Goal: Information Seeking & Learning: Compare options

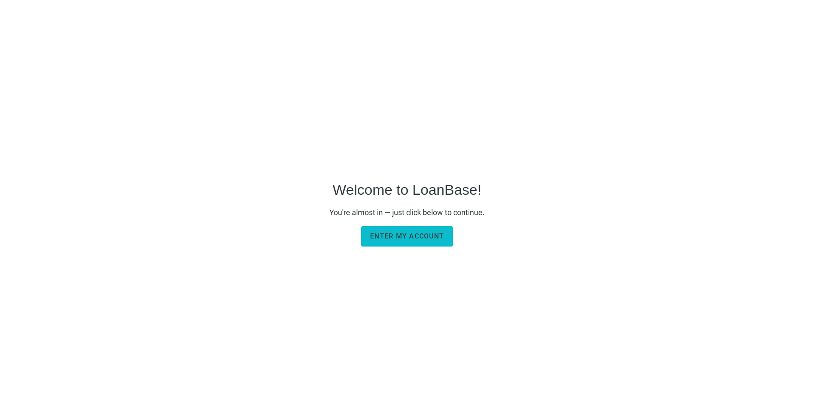
click at [401, 233] on span "Enter my account" at bounding box center [407, 236] width 74 height 8
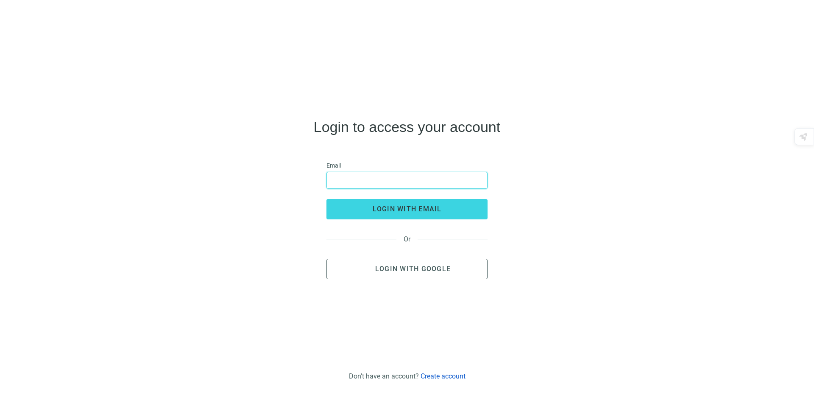
click at [347, 176] on input "email" at bounding box center [407, 180] width 150 height 16
click at [343, 176] on input "email" at bounding box center [407, 180] width 150 height 16
paste input "**********"
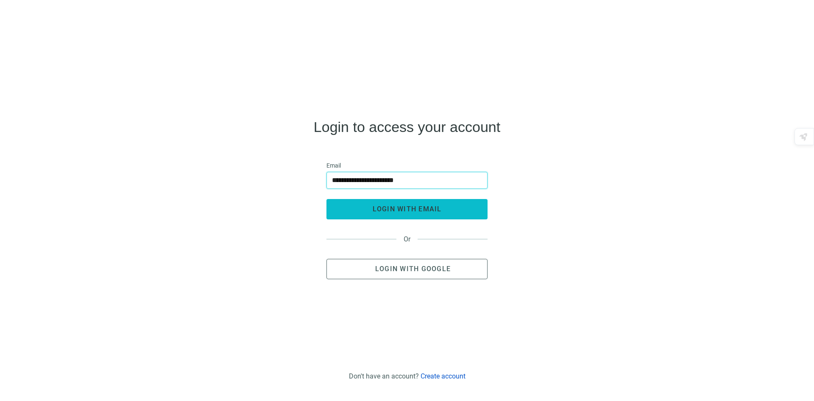
type input "**********"
click at [392, 204] on button "login with email" at bounding box center [407, 209] width 161 height 20
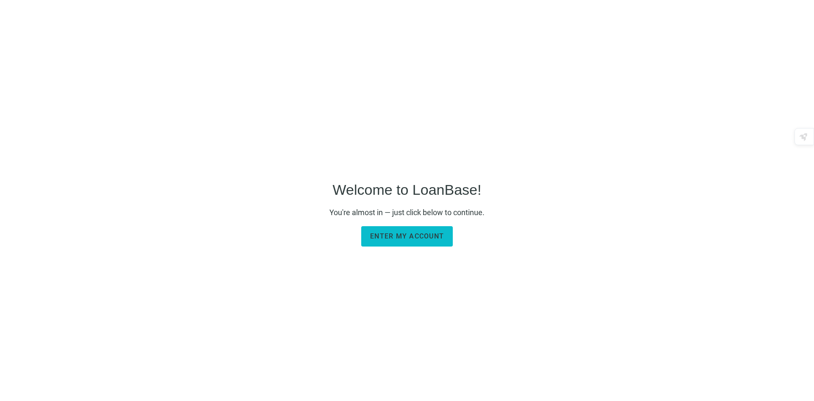
click at [394, 238] on span "Enter my account" at bounding box center [407, 236] width 74 height 8
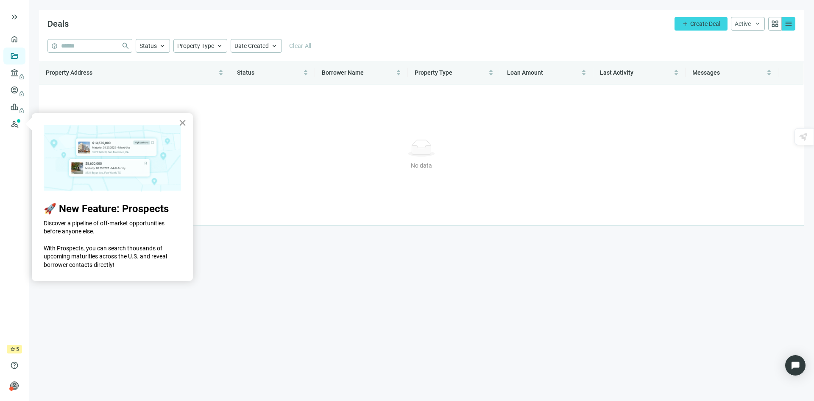
click at [180, 121] on button "×" at bounding box center [183, 123] width 8 height 14
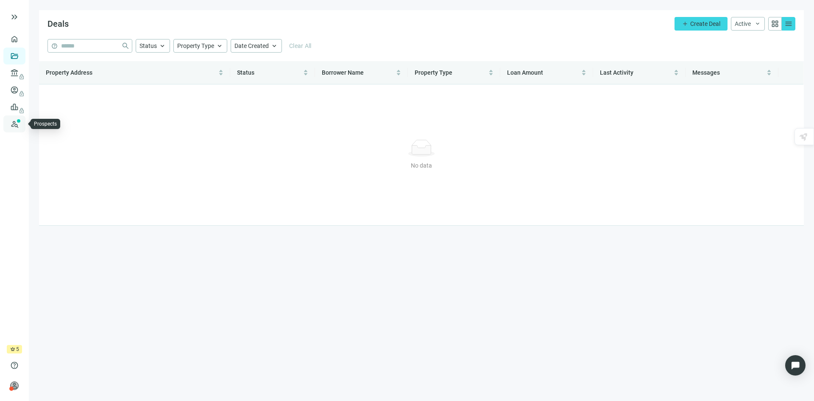
click at [21, 117] on link "Prospects New" at bounding box center [34, 123] width 27 height 17
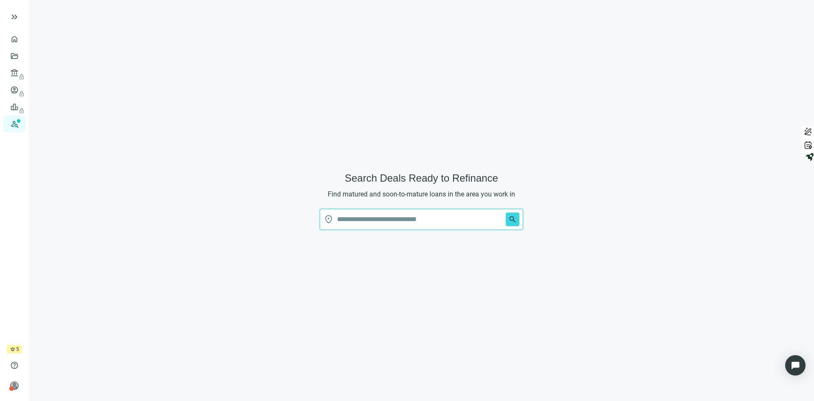
click at [392, 220] on input "text" at bounding box center [419, 219] width 165 height 20
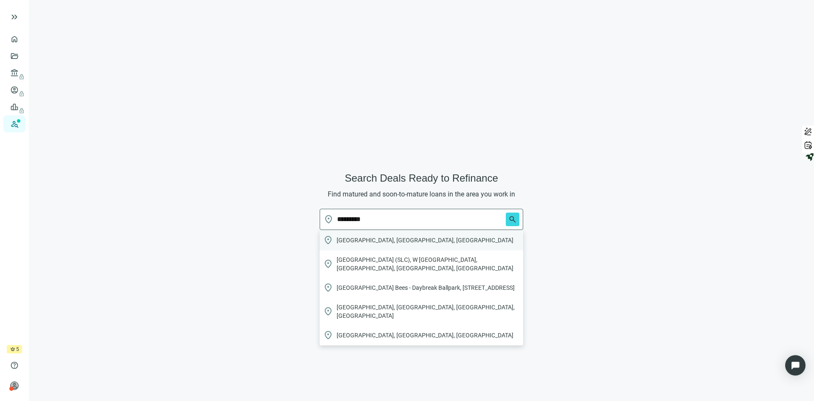
click at [382, 240] on span "[GEOGRAPHIC_DATA], [GEOGRAPHIC_DATA], [GEOGRAPHIC_DATA]" at bounding box center [425, 240] width 177 height 8
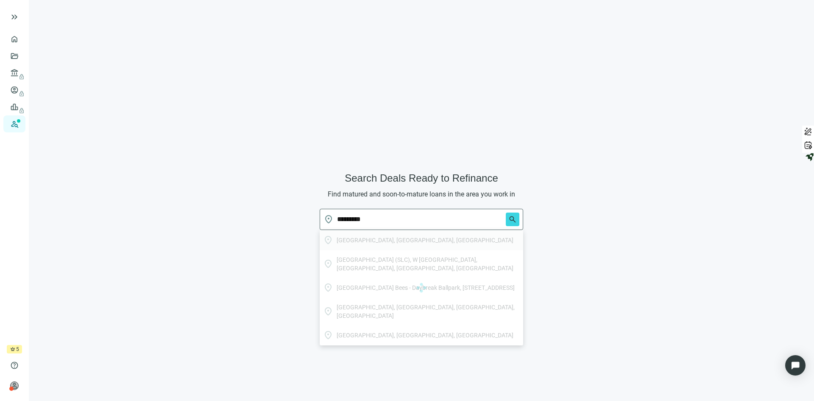
type input "**********"
click at [512, 221] on span "search" at bounding box center [513, 219] width 8 height 8
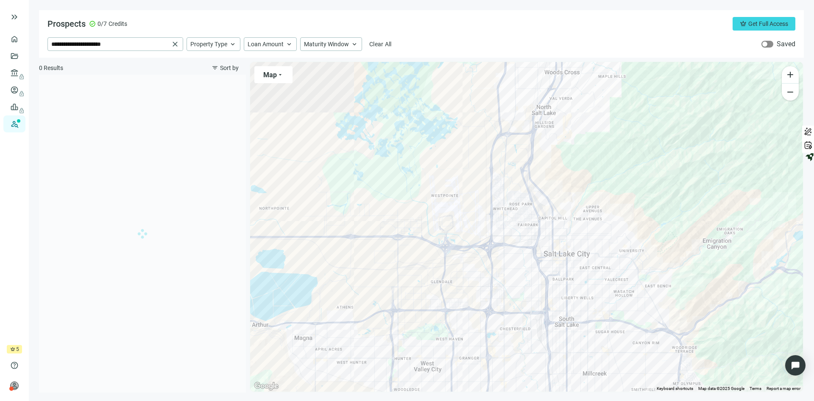
click at [765, 45] on div "button" at bounding box center [765, 44] width 5 height 5
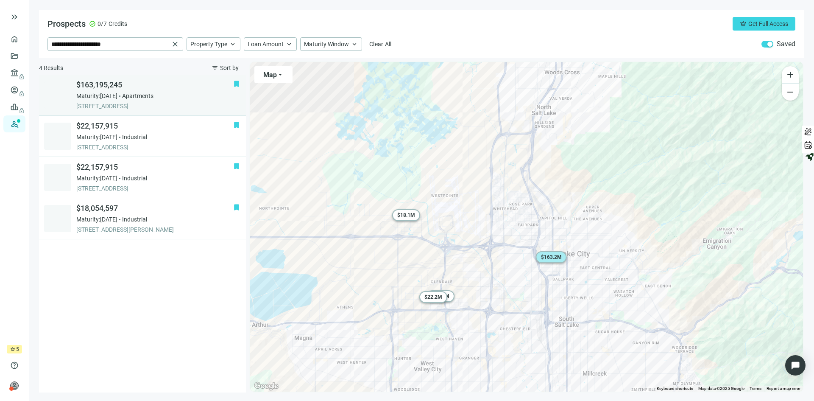
click at [193, 100] on div "Maturity: 07.20.2026 Apartments" at bounding box center [154, 96] width 157 height 8
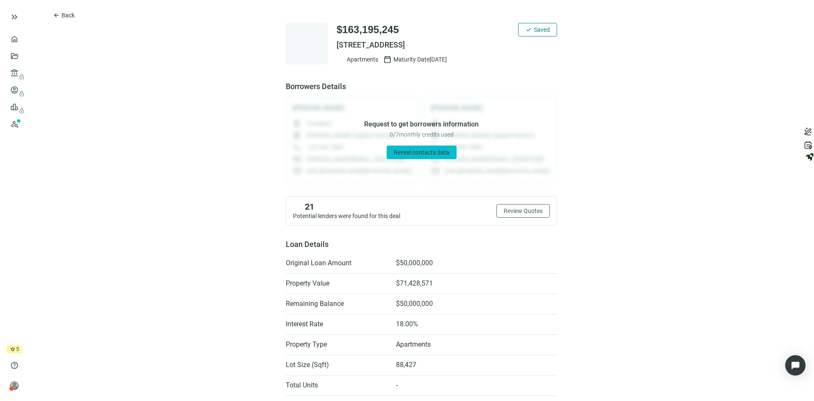
click at [419, 149] on span "Reveal contacts data" at bounding box center [422, 152] width 56 height 7
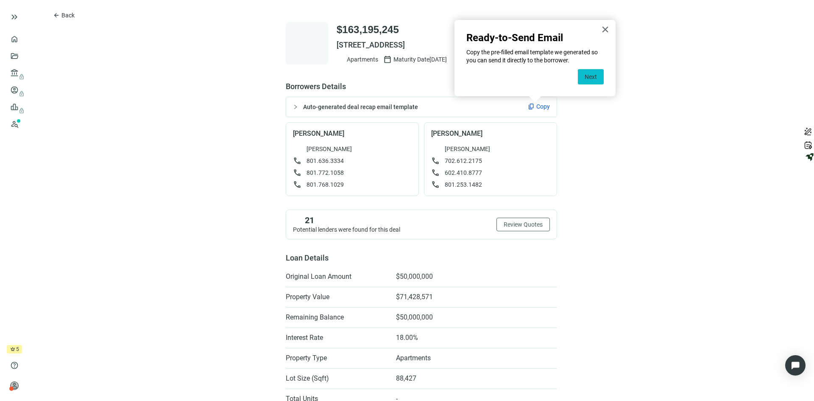
click at [595, 77] on button "Next" at bounding box center [591, 76] width 26 height 15
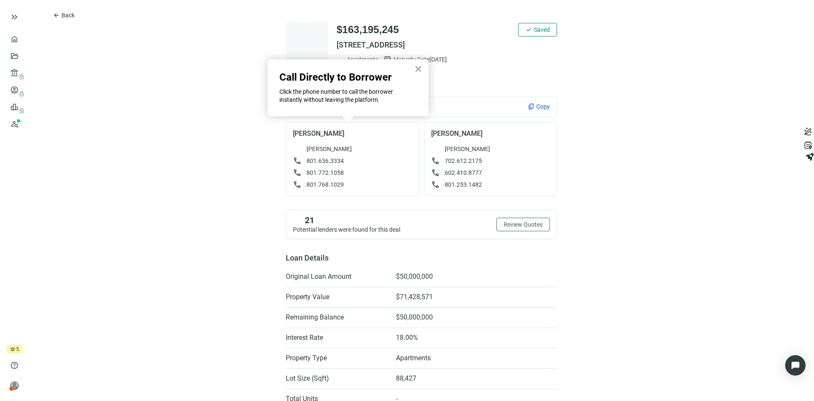
click at [419, 69] on button "×" at bounding box center [418, 69] width 8 height 14
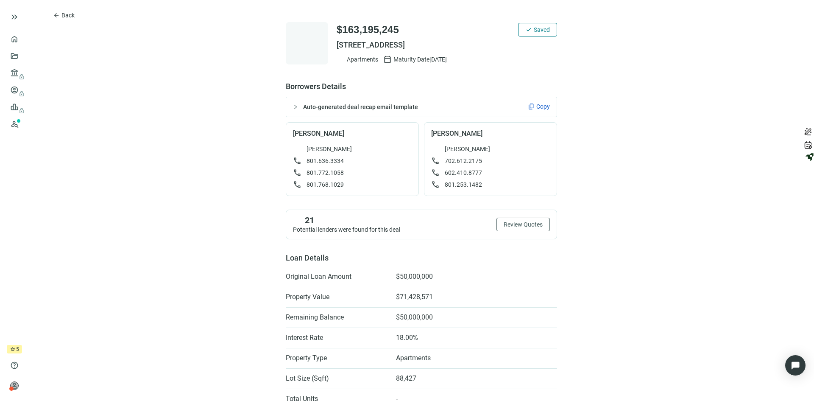
click at [537, 105] on span "Copy" at bounding box center [544, 106] width 14 height 8
click at [63, 14] on span "Back" at bounding box center [68, 15] width 13 height 7
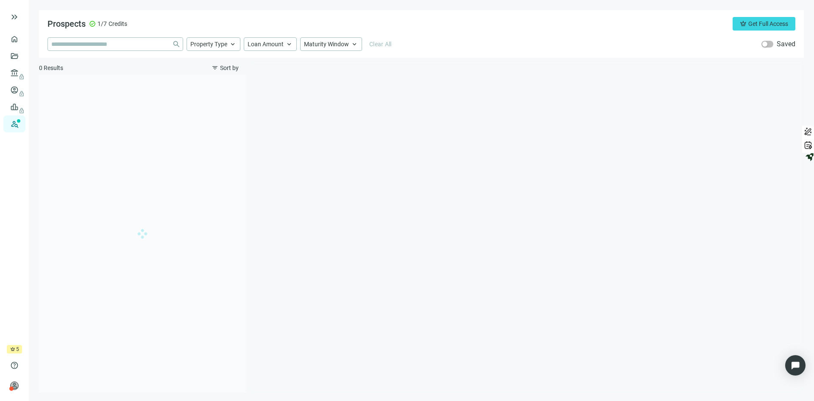
type input "**********"
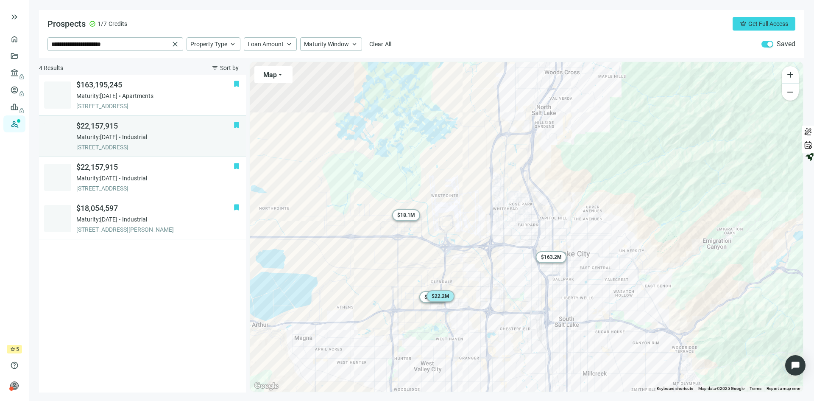
click at [184, 132] on div "$22,157,915 Maturity: 03.09.2027 Industrial 1776 S 4130 W, SALT LAKE CITY, 8410…" at bounding box center [154, 136] width 157 height 31
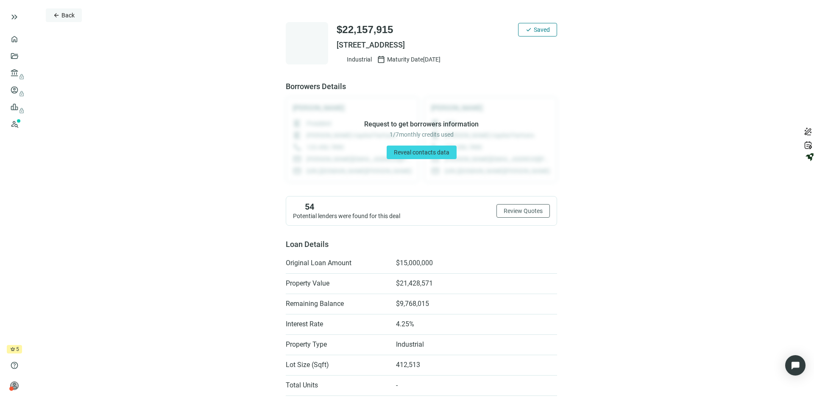
click at [71, 14] on span "Back" at bounding box center [68, 15] width 13 height 7
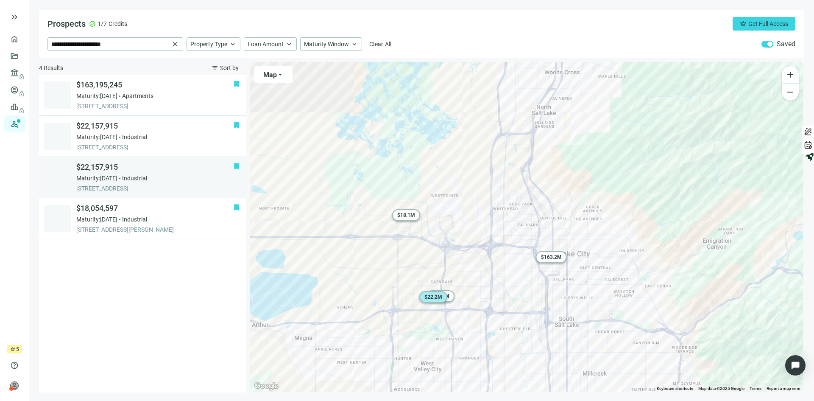
click at [145, 171] on span "$22,157,915" at bounding box center [154, 167] width 157 height 10
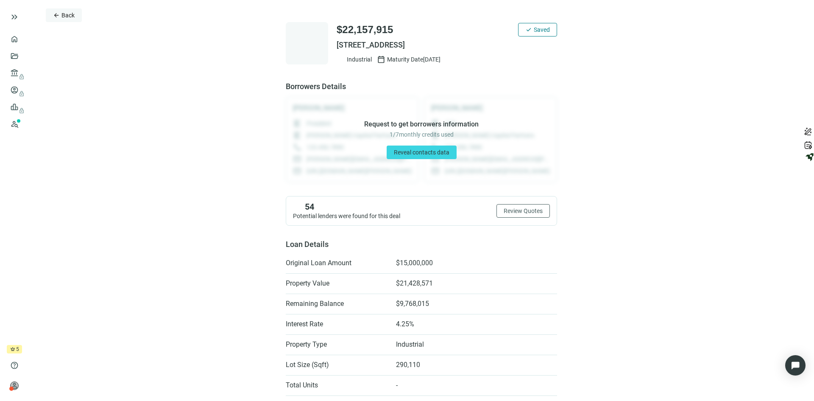
click at [68, 14] on span "Back" at bounding box center [68, 15] width 13 height 7
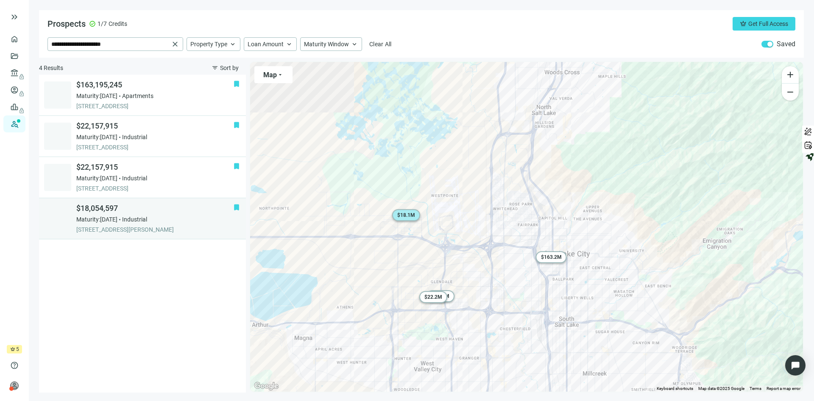
click at [133, 217] on div "Maturity: 03.09.2027 Industrial" at bounding box center [154, 219] width 157 height 8
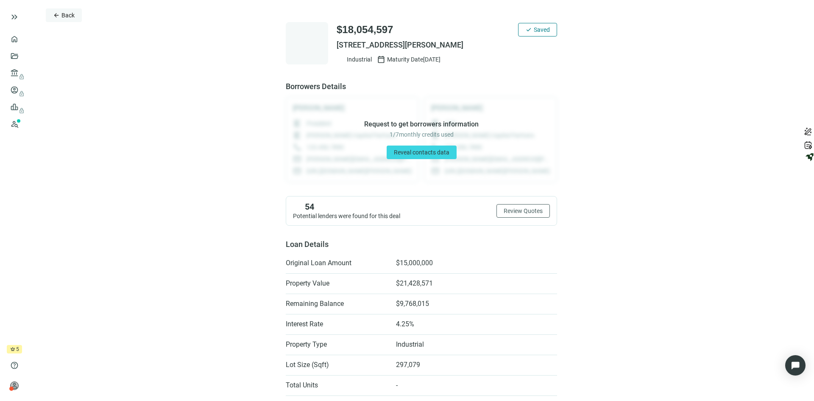
click at [64, 15] on span "Back" at bounding box center [68, 15] width 13 height 7
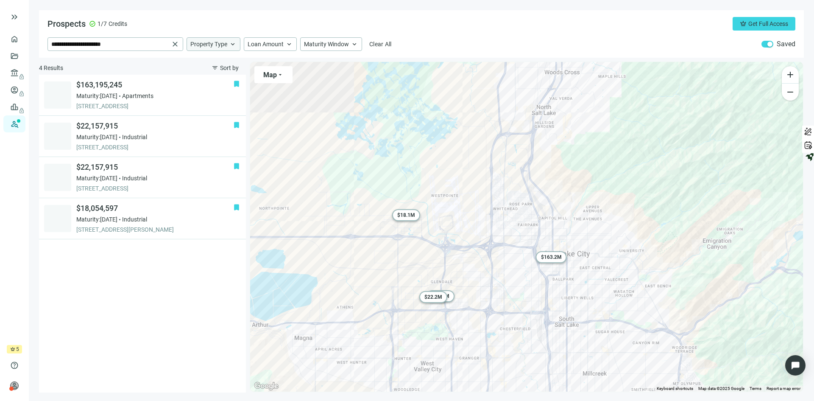
click at [234, 42] on span "keyboard_arrow_up" at bounding box center [233, 44] width 8 height 8
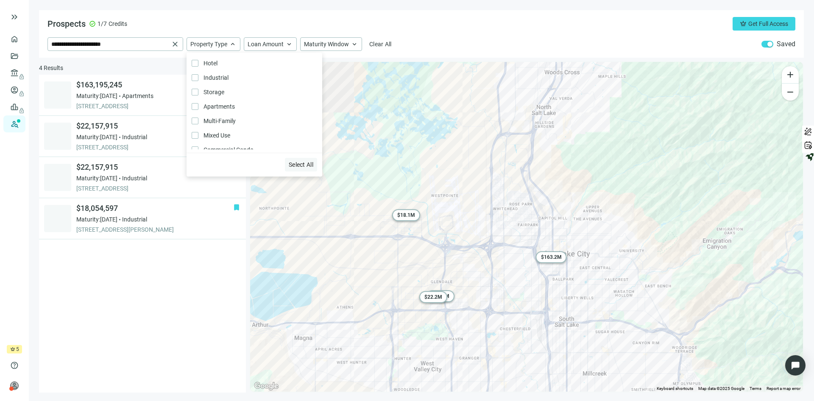
click at [296, 165] on span "Select All" at bounding box center [301, 164] width 25 height 7
click at [288, 44] on span "keyboard_arrow_up" at bounding box center [289, 44] width 8 height 8
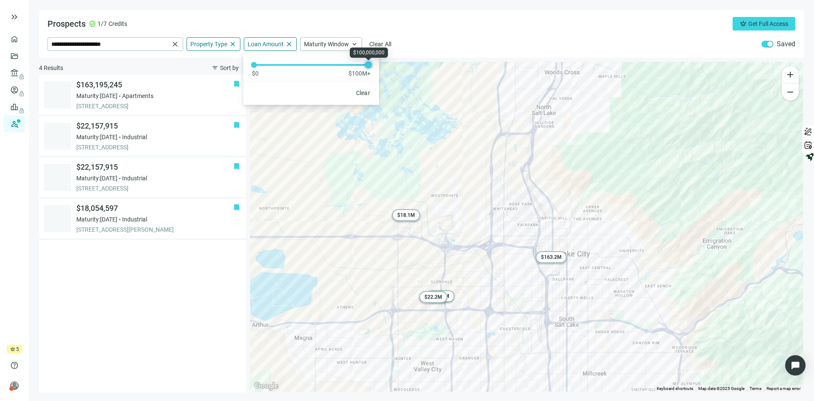
drag, startPoint x: 256, startPoint y: 65, endPoint x: 376, endPoint y: 63, distance: 120.5
click at [376, 63] on div "$0 $100M+" at bounding box center [311, 65] width 136 height 25
click at [353, 45] on span "keyboard_arrow_up" at bounding box center [355, 44] width 8 height 8
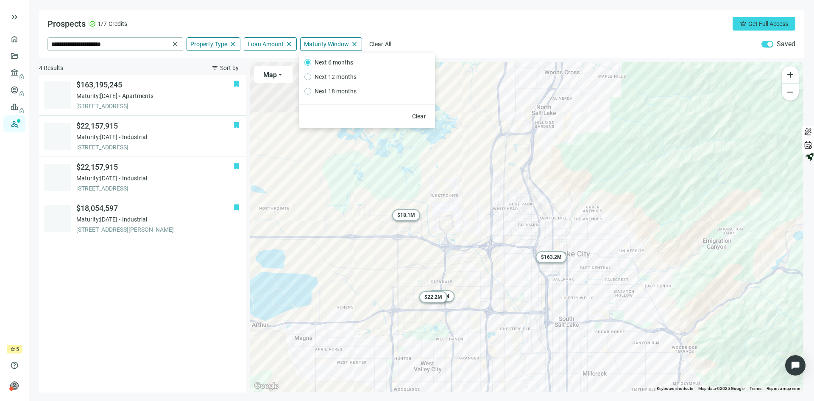
click at [475, 33] on div "**********" at bounding box center [421, 34] width 765 height 48
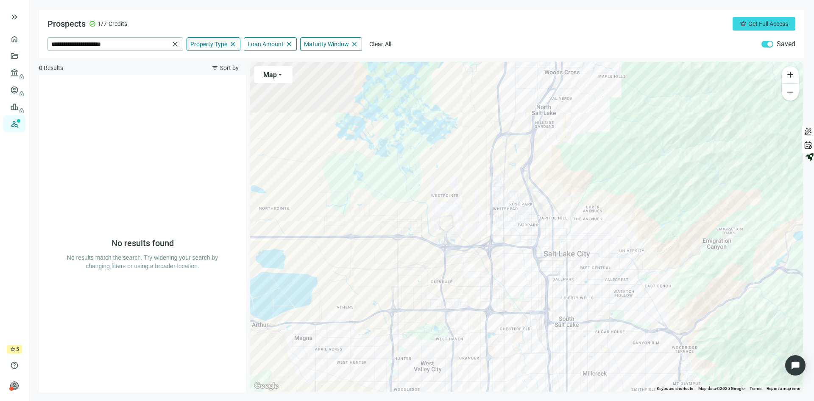
click at [215, 45] on span "Property Type" at bounding box center [208, 44] width 37 height 8
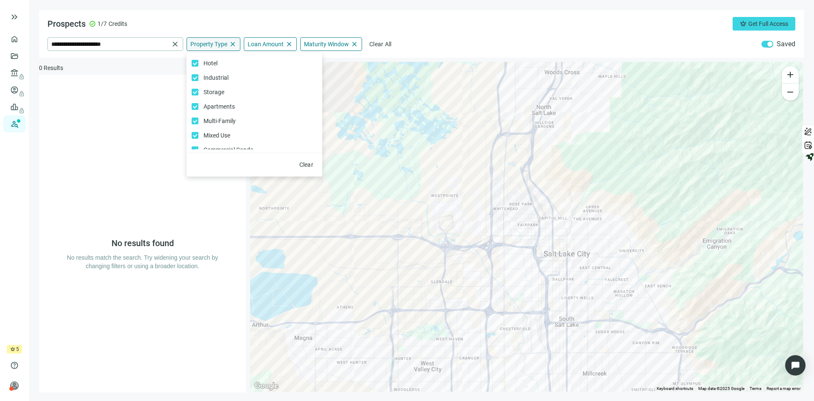
click at [215, 45] on span "Property Type" at bounding box center [208, 44] width 37 height 8
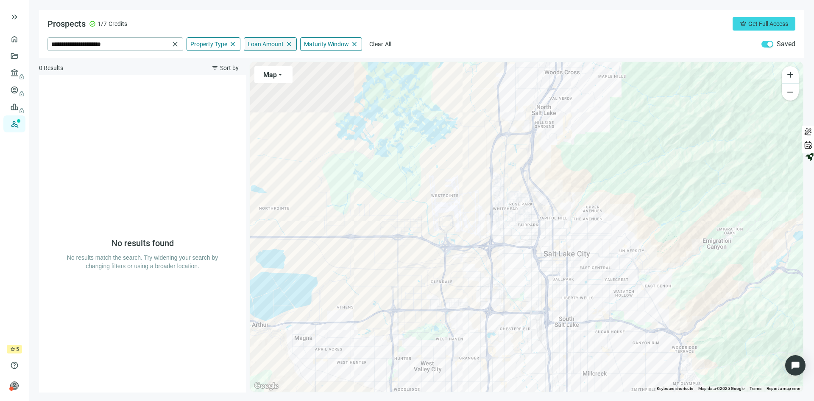
click at [272, 44] on span "Loan Amount" at bounding box center [266, 44] width 36 height 8
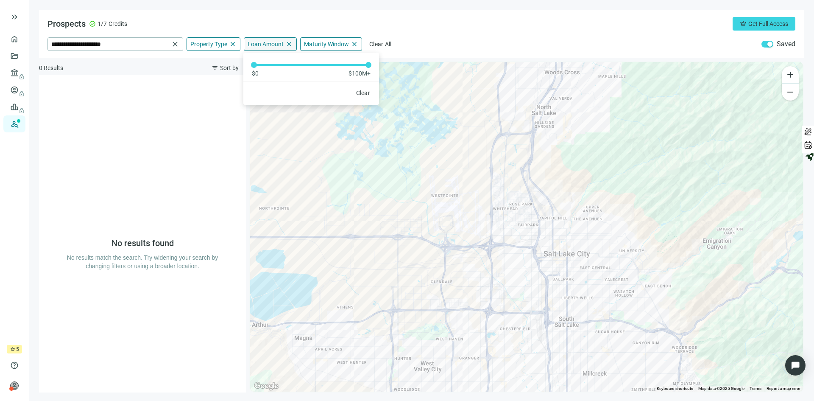
click at [272, 44] on span "Loan Amount" at bounding box center [266, 44] width 36 height 8
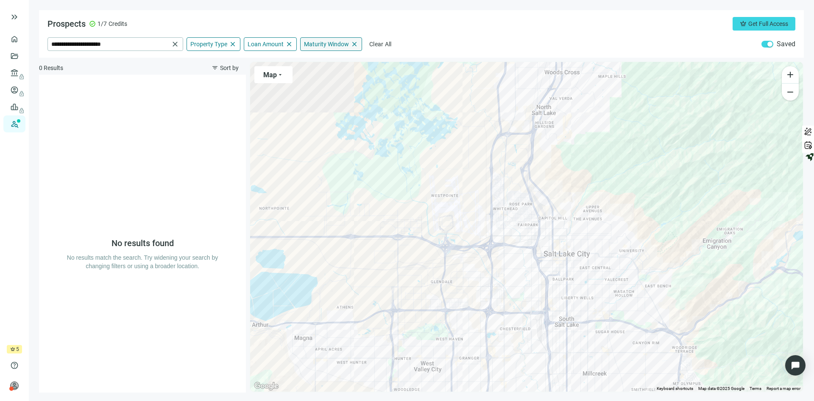
click at [328, 43] on span "Maturity Window" at bounding box center [326, 44] width 45 height 8
click at [21, 122] on link "Prospects New" at bounding box center [34, 123] width 27 height 17
click at [772, 46] on div "button" at bounding box center [770, 44] width 5 height 5
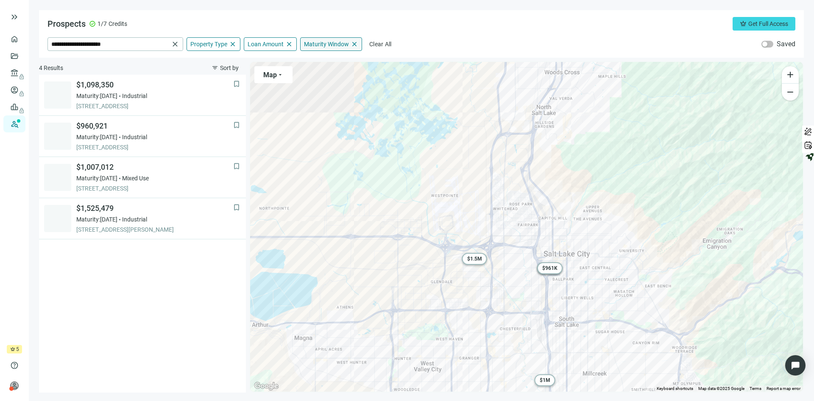
click at [307, 40] on span "Maturity Window" at bounding box center [326, 44] width 45 height 8
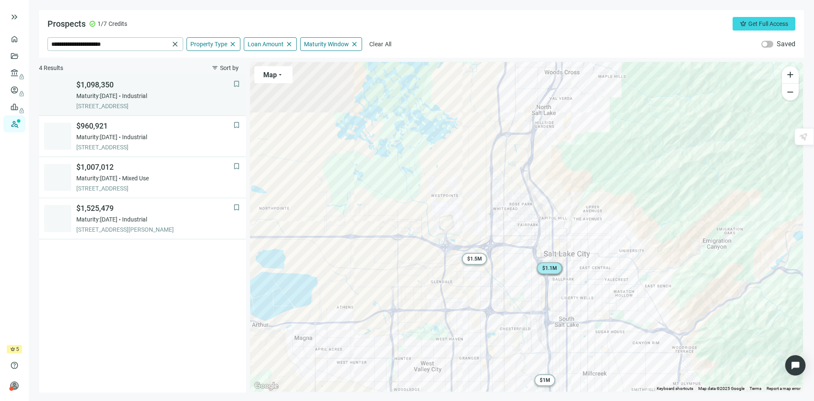
click at [175, 94] on div "Maturity: [DATE] Industrial" at bounding box center [154, 96] width 157 height 8
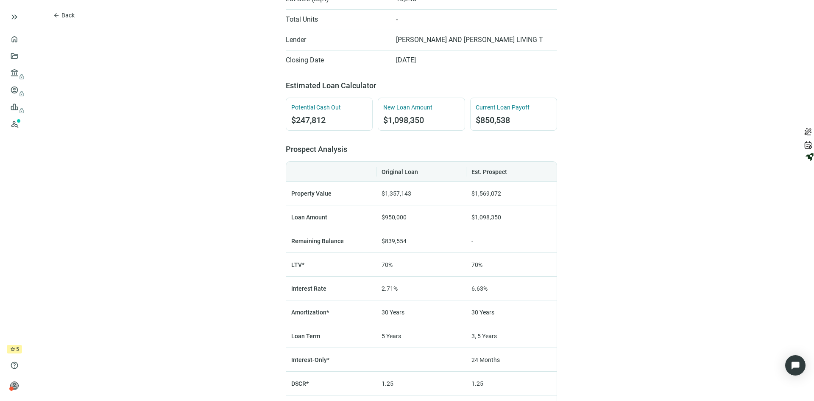
scroll to position [339, 0]
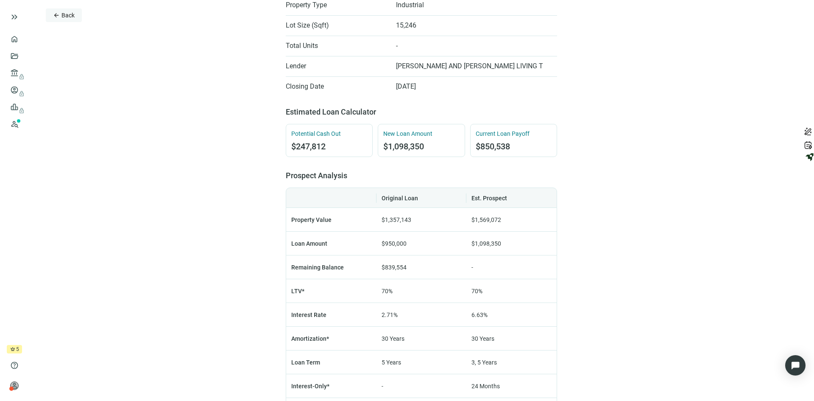
click at [70, 13] on span "Back" at bounding box center [68, 15] width 13 height 7
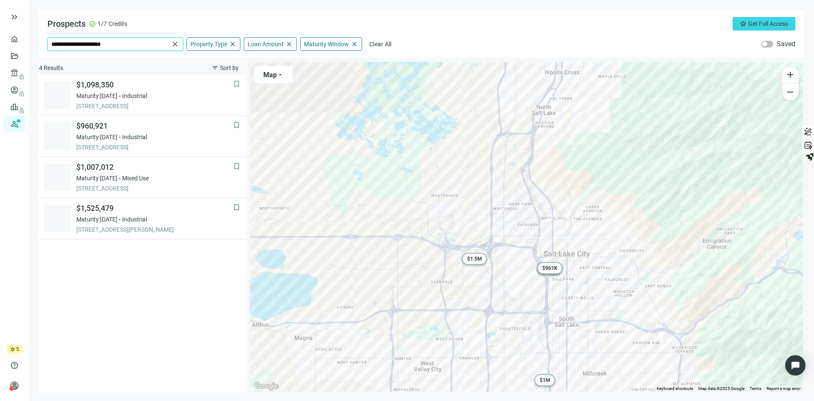
click at [118, 44] on input "**********" at bounding box center [110, 44] width 118 height 13
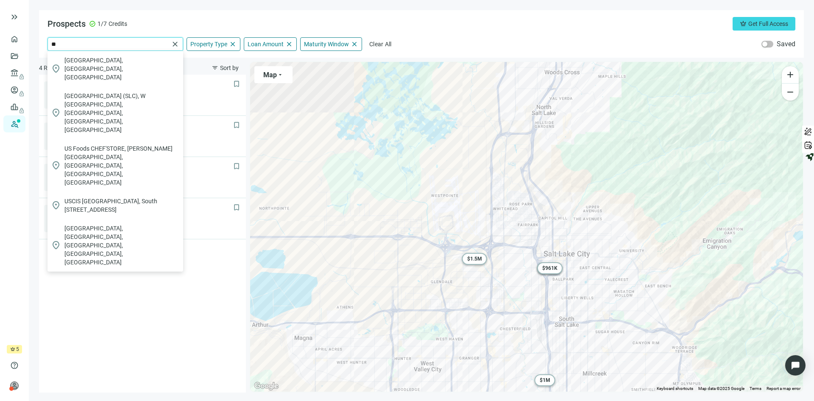
type input "*"
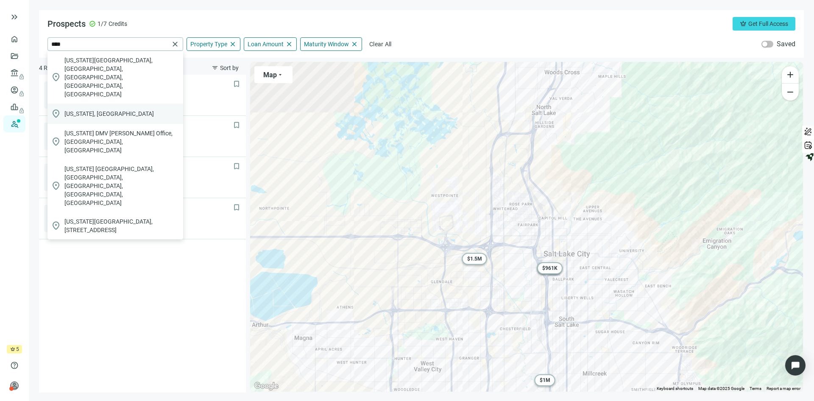
click at [85, 109] on span "[US_STATE], [GEOGRAPHIC_DATA]" at bounding box center [108, 113] width 89 height 8
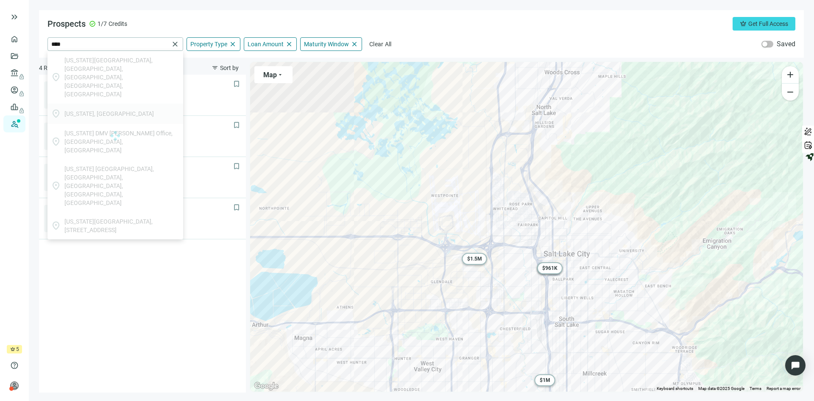
type input "*********"
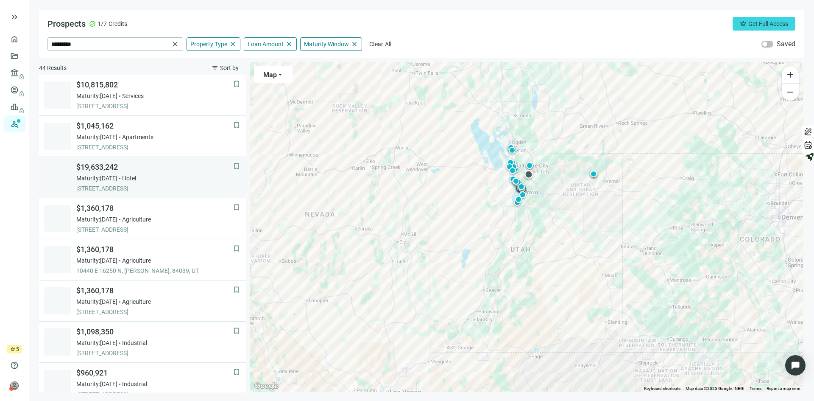
click at [172, 160] on link "bookmark $19,633,242 Maturity: 12.31.2025 Hotel 784 RESORT DR # 442, MIDWAY, 84…" at bounding box center [142, 177] width 207 height 41
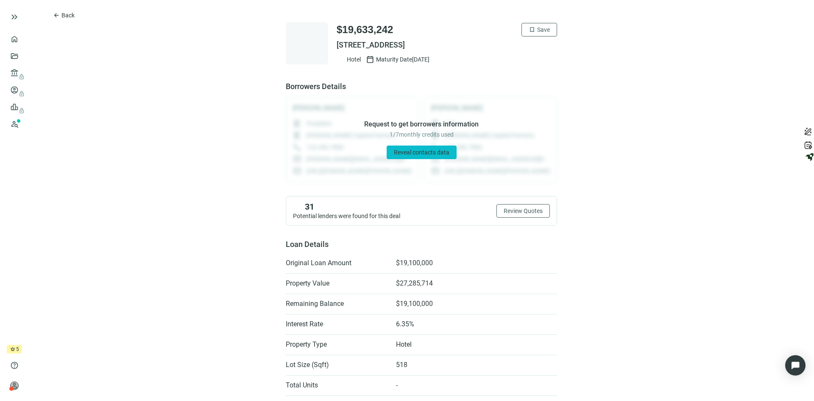
click at [417, 150] on span "Reveal contacts data" at bounding box center [422, 152] width 56 height 7
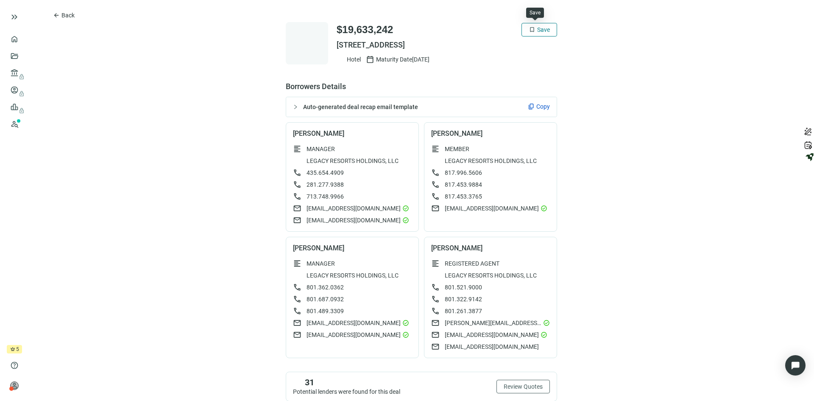
click at [542, 27] on span "Save" at bounding box center [543, 29] width 13 height 7
click at [64, 14] on span "Back" at bounding box center [68, 15] width 13 height 7
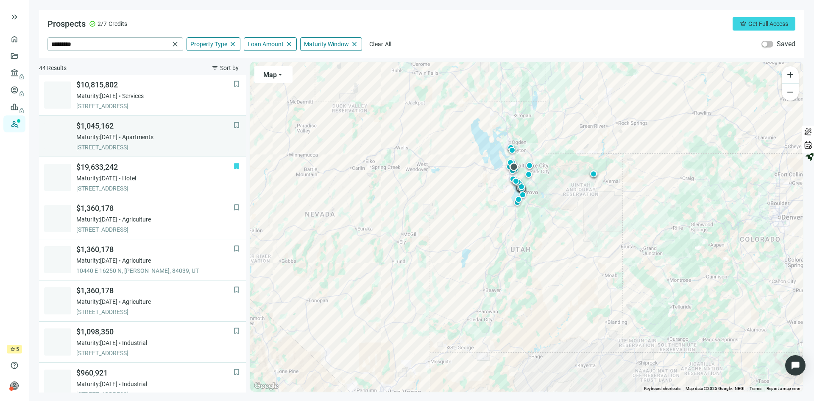
click at [196, 126] on span "$1,045,162" at bounding box center [154, 126] width 157 height 10
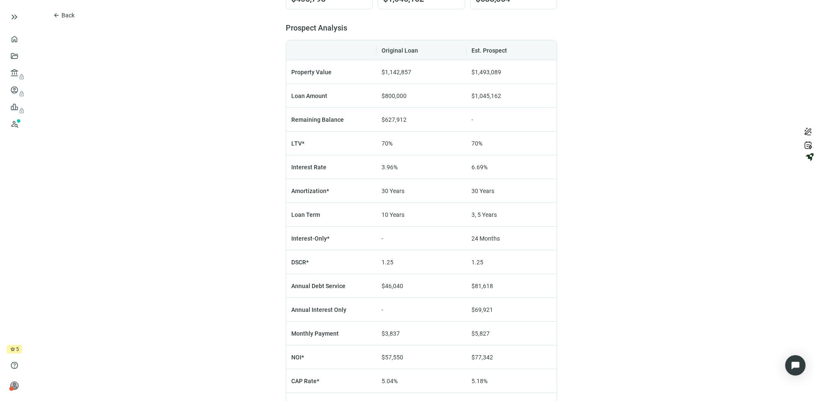
scroll to position [509, 0]
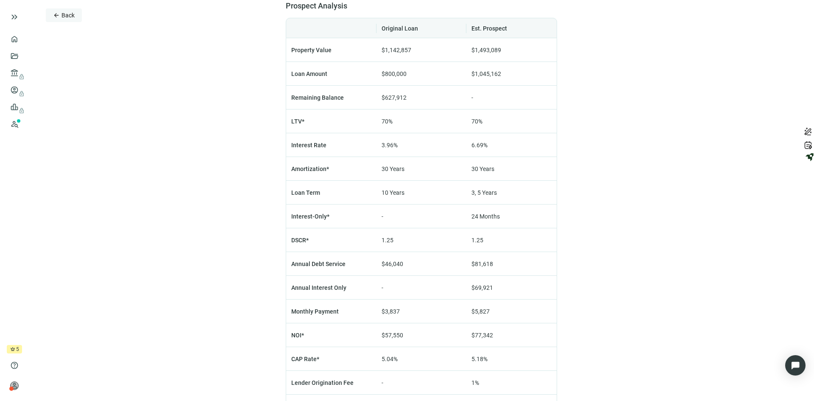
click at [65, 16] on span "Back" at bounding box center [68, 15] width 13 height 7
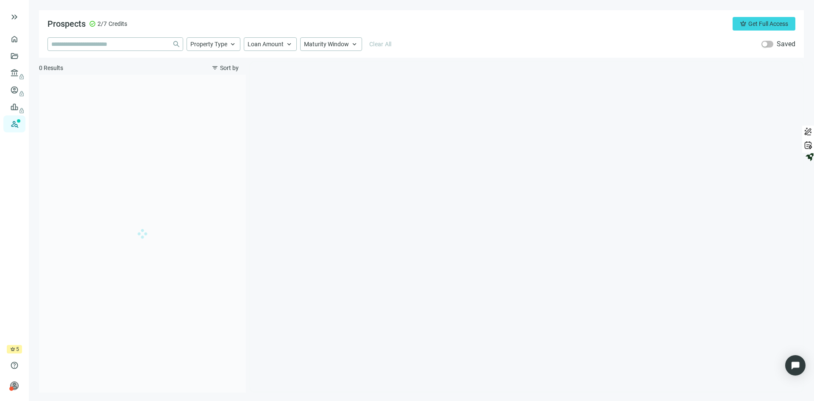
type input "*********"
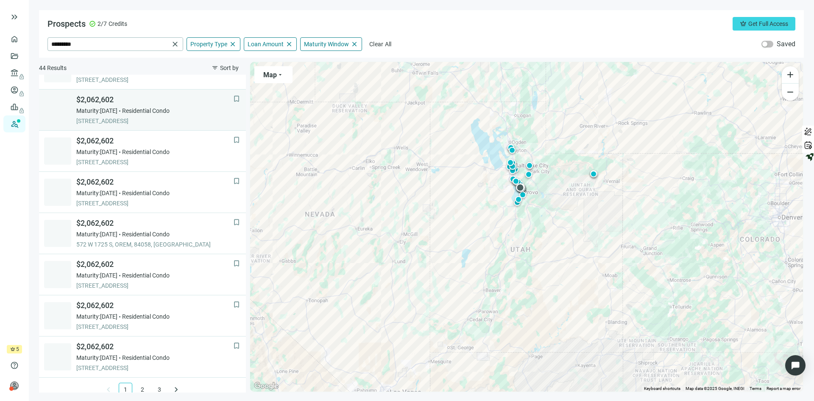
scroll to position [529, 0]
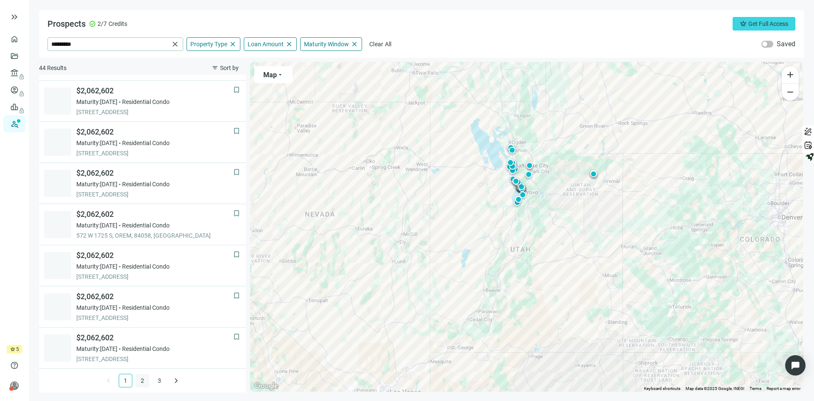
click at [140, 380] on link "2" at bounding box center [142, 380] width 13 height 13
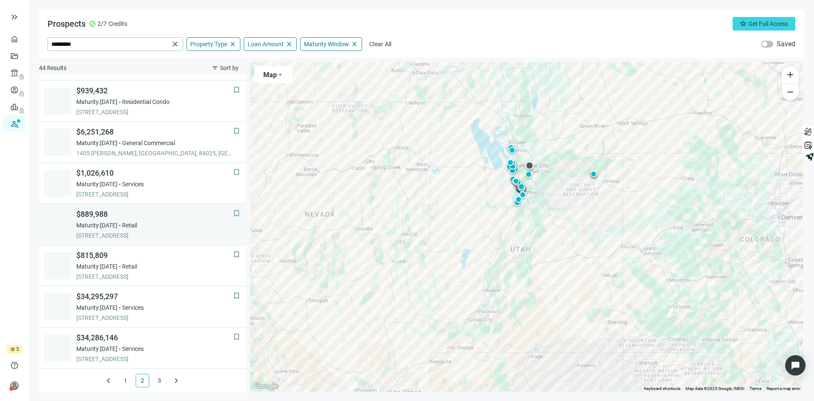
click at [178, 219] on div "$889,988 Maturity: 02.28.2026 Retail 4518 FORESTDALE DR UNIT 52, PARK CITY, 840…" at bounding box center [154, 224] width 157 height 31
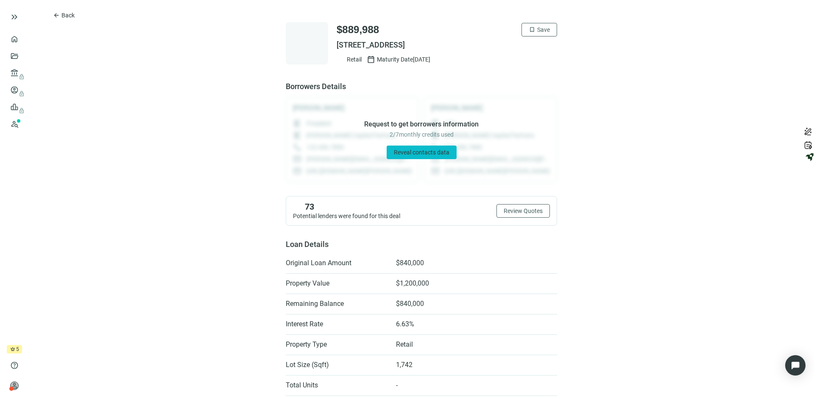
click at [410, 151] on span "Reveal contacts data" at bounding box center [422, 152] width 56 height 7
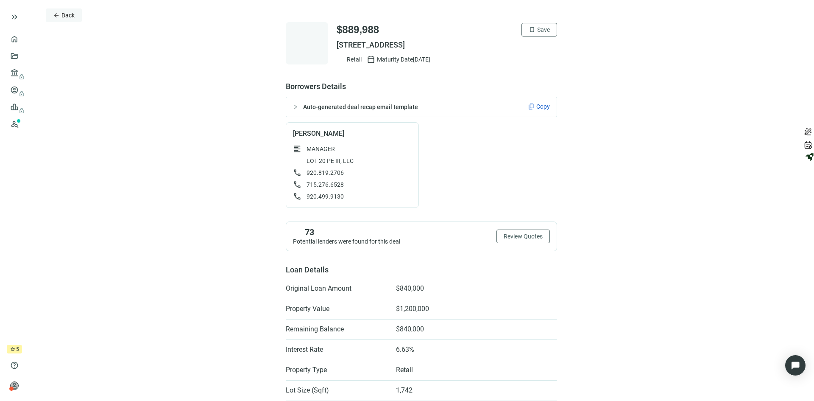
click at [67, 17] on span "Back" at bounding box center [68, 15] width 13 height 7
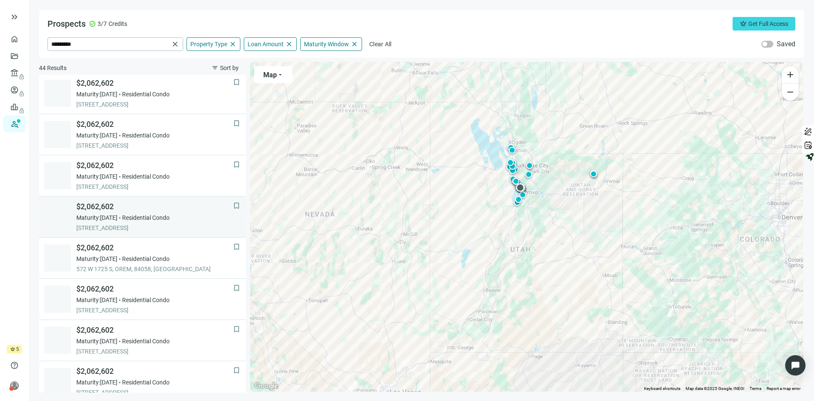
scroll to position [529, 0]
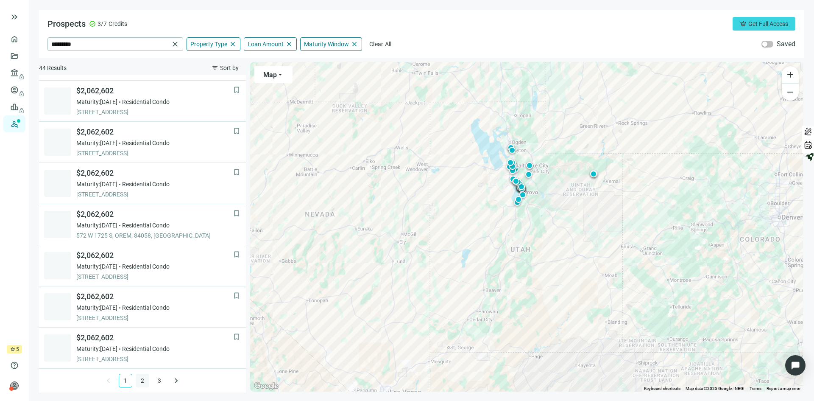
click at [137, 377] on link "2" at bounding box center [142, 380] width 13 height 13
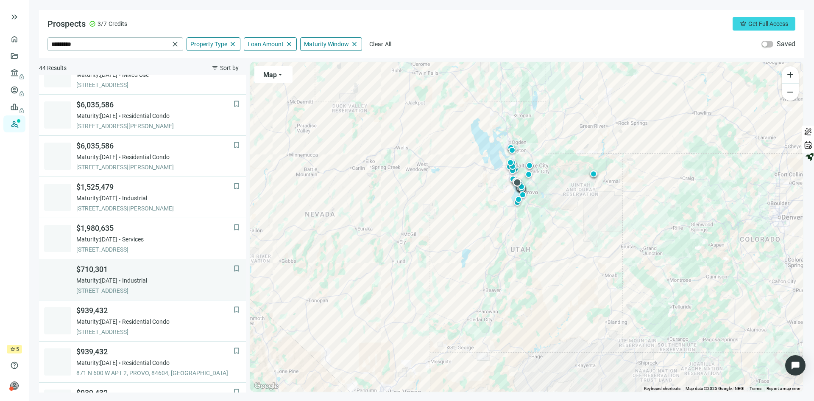
scroll to position [0, 0]
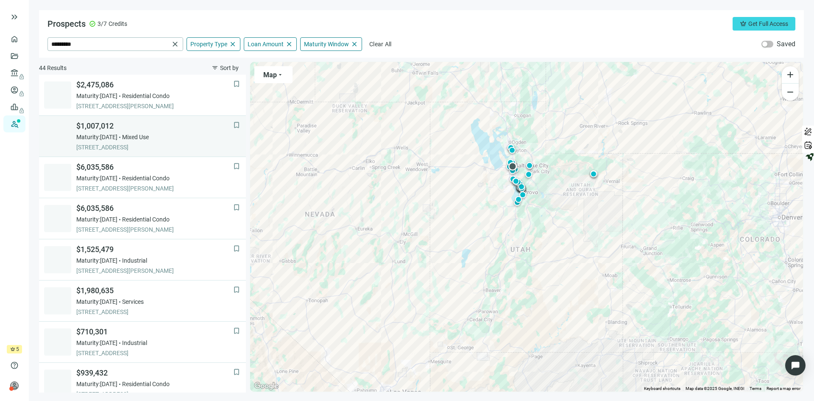
click at [182, 131] on div "$1,007,012 Maturity: [DATE] Mixed Use [STREET_ADDRESS]" at bounding box center [154, 136] width 157 height 31
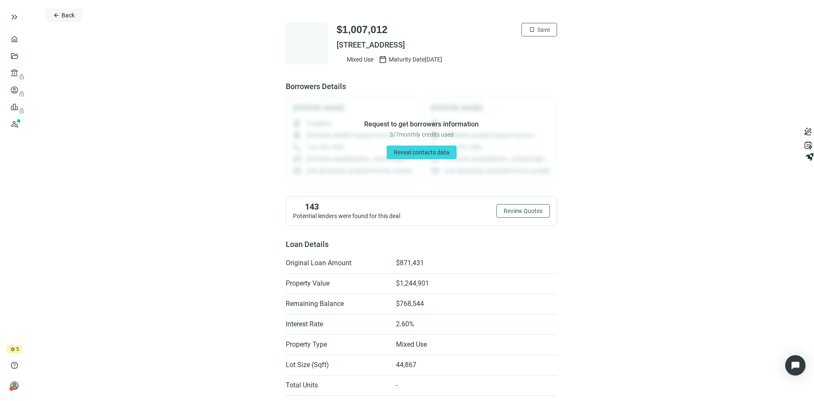
click at [67, 17] on span "Back" at bounding box center [68, 15] width 13 height 7
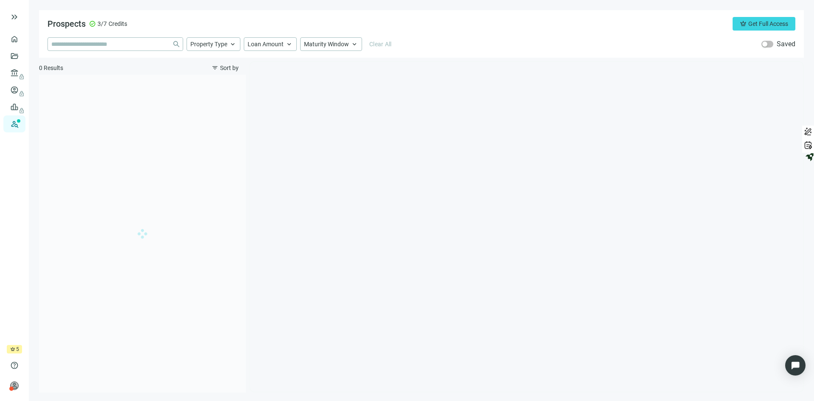
type input "*********"
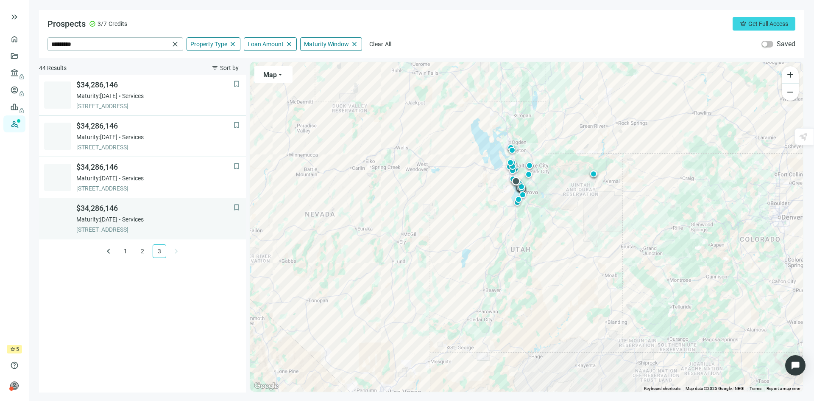
click at [152, 210] on span "$34,286,146" at bounding box center [154, 208] width 157 height 10
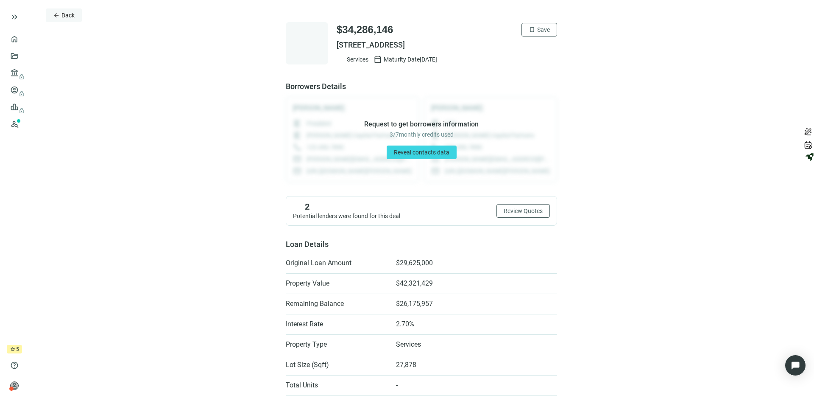
click at [69, 19] on button "arrow_back Back" at bounding box center [64, 15] width 36 height 14
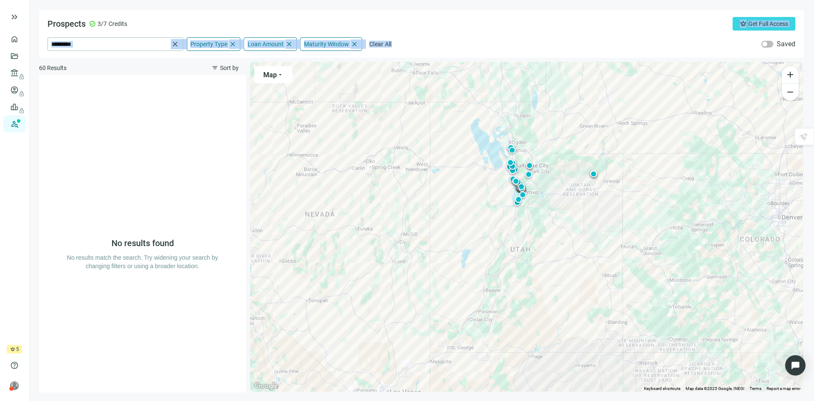
drag, startPoint x: 572, startPoint y: 41, endPoint x: 758, endPoint y: 6, distance: 189.4
click at [754, 7] on main "Prospects check_circle 3/7 Credits crown Get Full Access ********* close Proper…" at bounding box center [422, 200] width 786 height 401
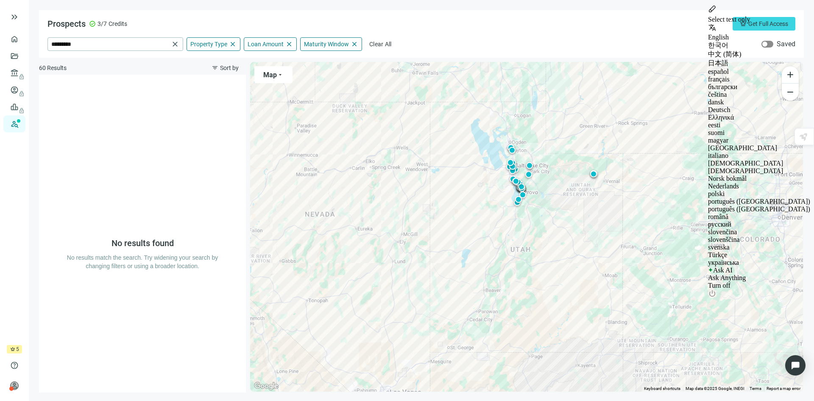
click at [766, 41] on span "button" at bounding box center [768, 44] width 12 height 7
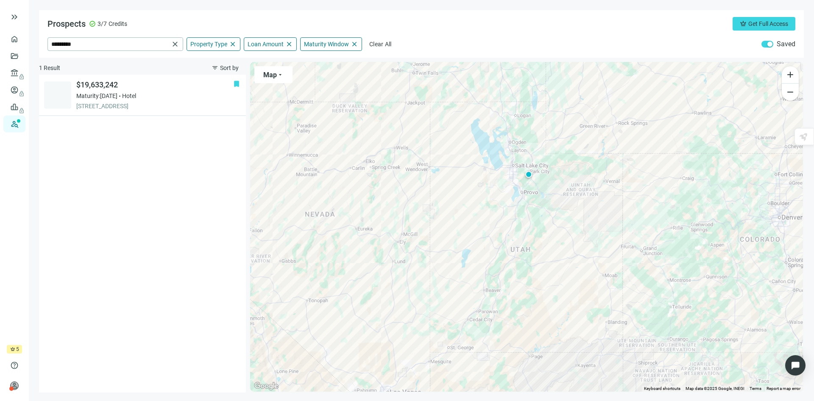
click at [102, 23] on span "3/7" at bounding box center [102, 24] width 9 height 8
click at [92, 24] on span "check_circle" at bounding box center [92, 23] width 7 height 7
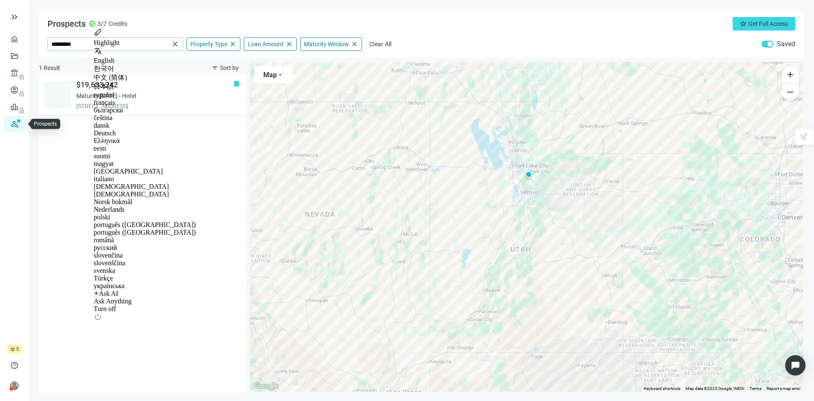
click at [21, 123] on link "Prospects New" at bounding box center [34, 123] width 27 height 17
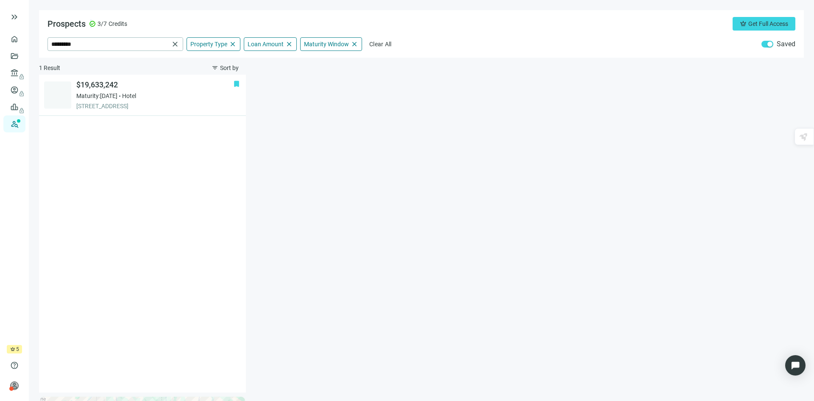
click at [768, 45] on div "button" at bounding box center [770, 44] width 5 height 5
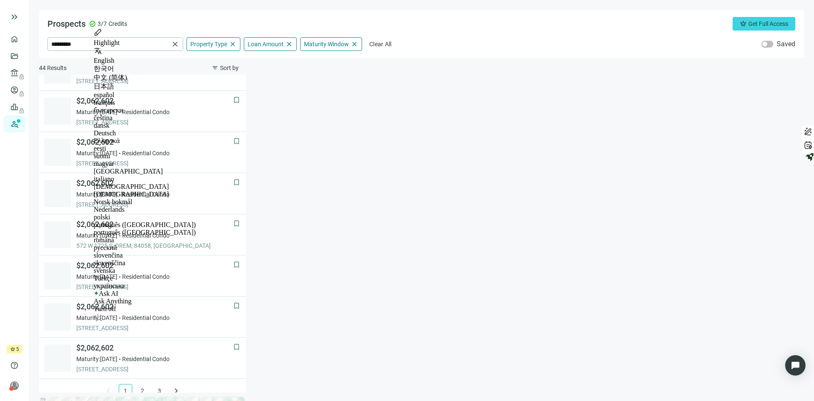
scroll to position [529, 0]
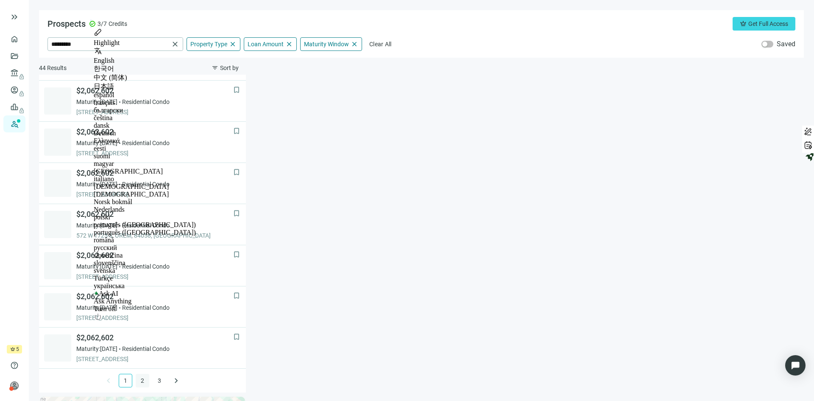
click at [136, 379] on link "2" at bounding box center [142, 380] width 13 height 13
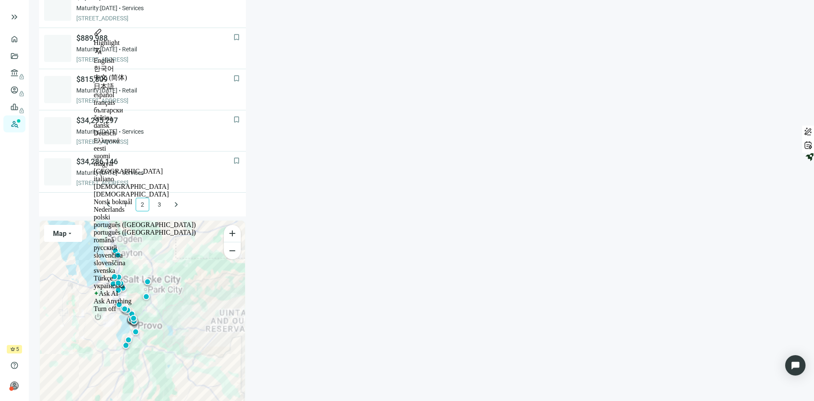
scroll to position [170, 0]
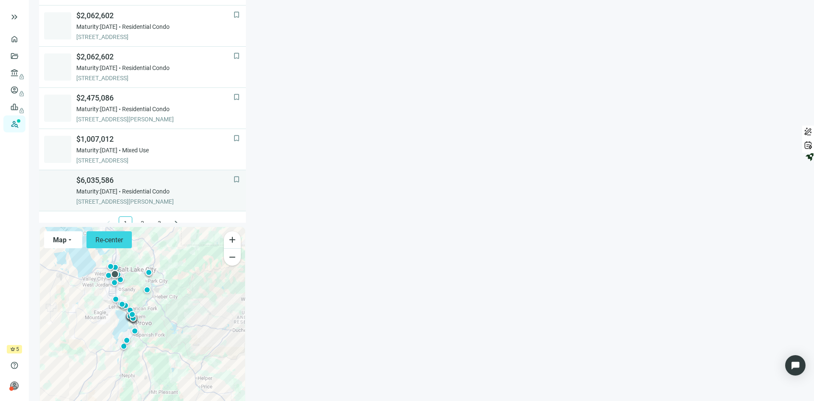
scroll to position [529, 0]
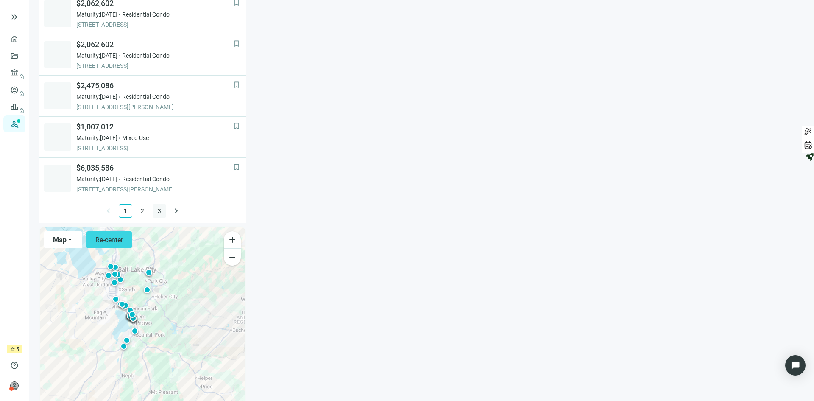
click at [157, 212] on link "3" at bounding box center [159, 210] width 13 height 13
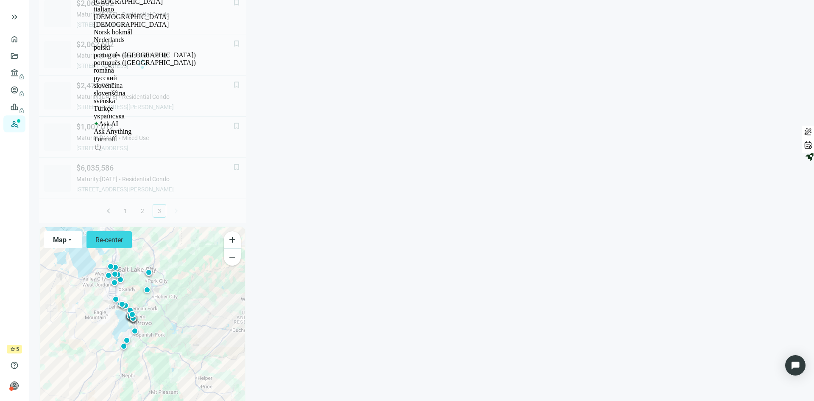
scroll to position [0, 0]
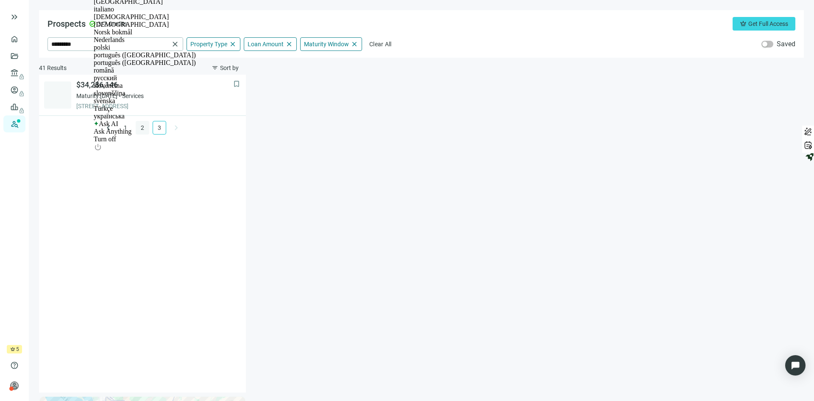
click at [141, 128] on link "2" at bounding box center [142, 127] width 13 height 13
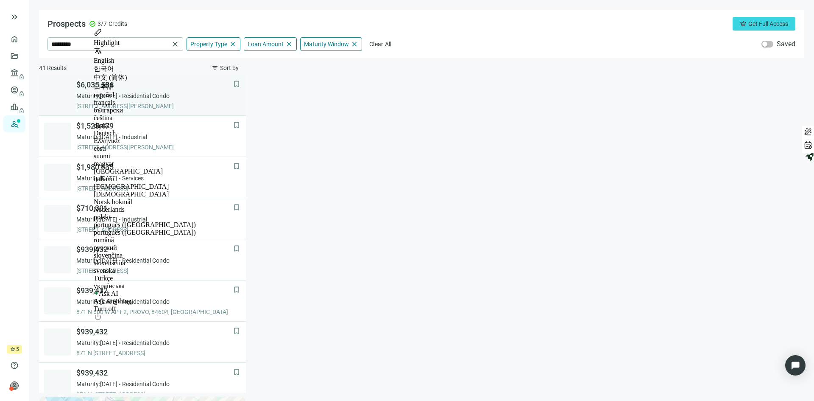
click at [196, 96] on div "Maturity: 01.31.2026 Residential Condo" at bounding box center [154, 96] width 157 height 8
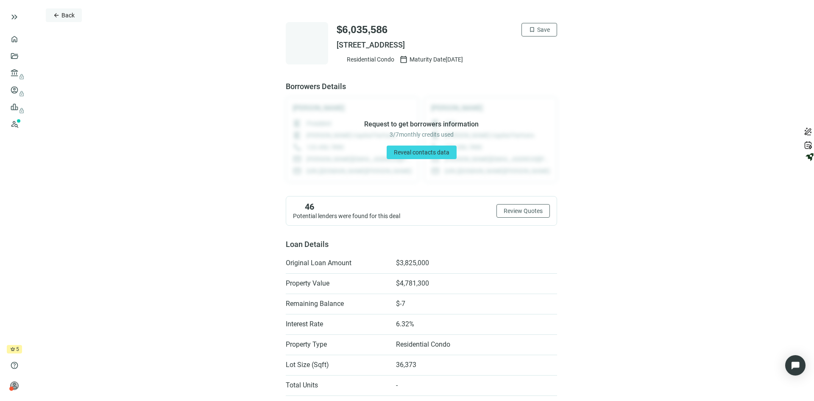
click at [70, 15] on span "Back" at bounding box center [68, 15] width 13 height 7
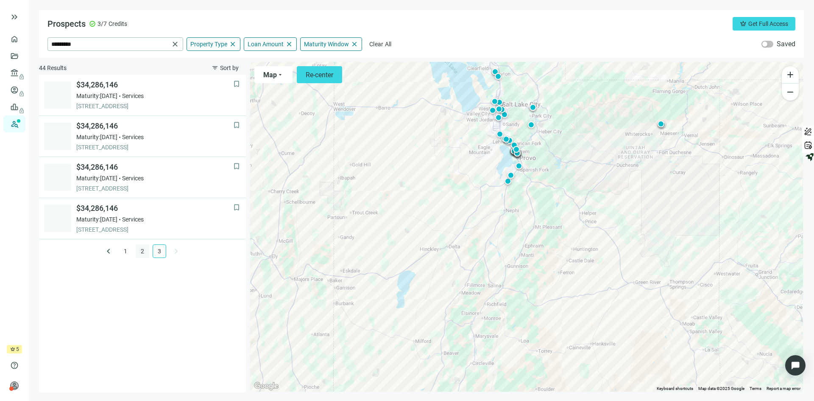
click at [143, 250] on link "2" at bounding box center [142, 251] width 13 height 13
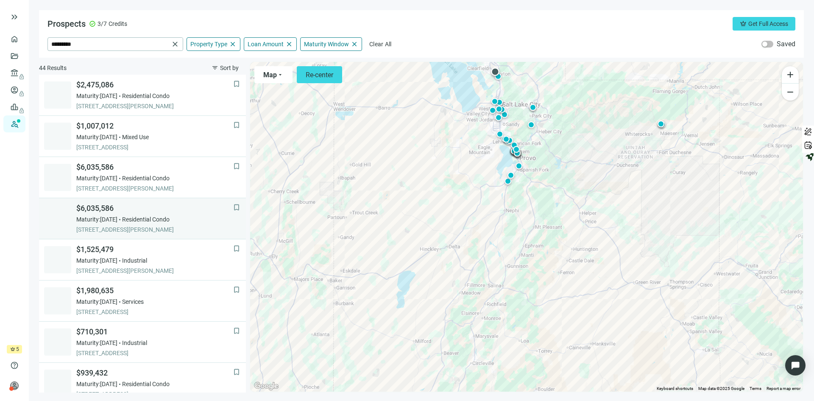
click at [164, 213] on span "$6,035,586" at bounding box center [154, 208] width 157 height 10
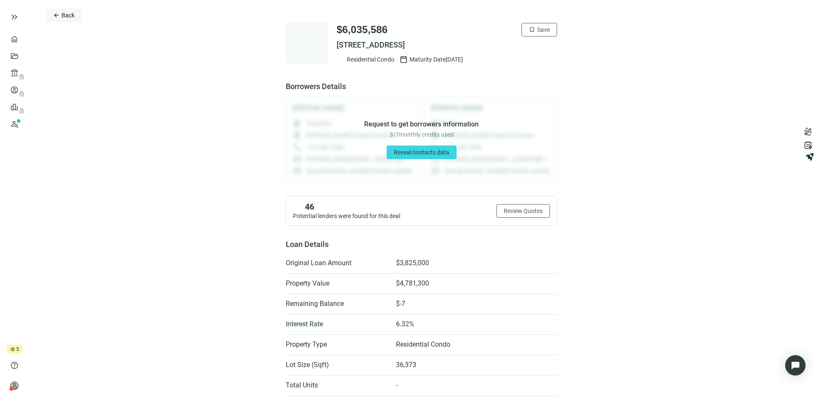
click at [58, 16] on span "arrow_back" at bounding box center [56, 15] width 7 height 7
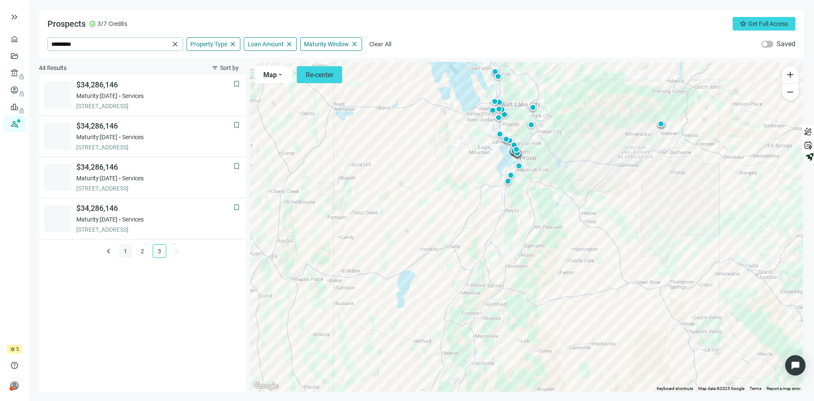
click at [125, 248] on link "1" at bounding box center [125, 251] width 13 height 13
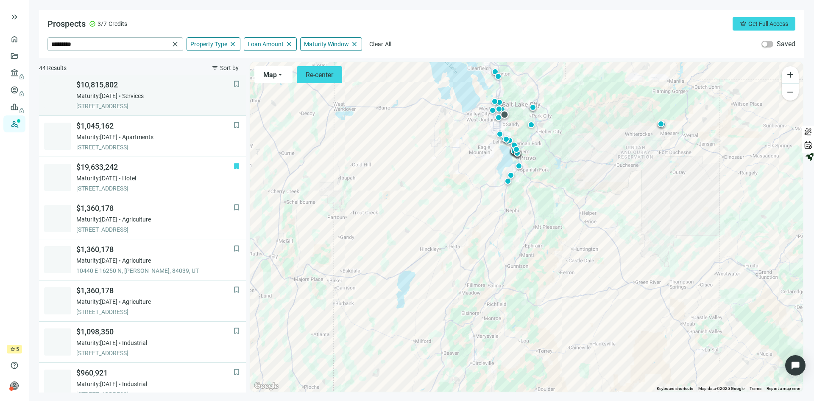
click at [193, 93] on div "Maturity: 12.04.2025 Services" at bounding box center [154, 96] width 157 height 8
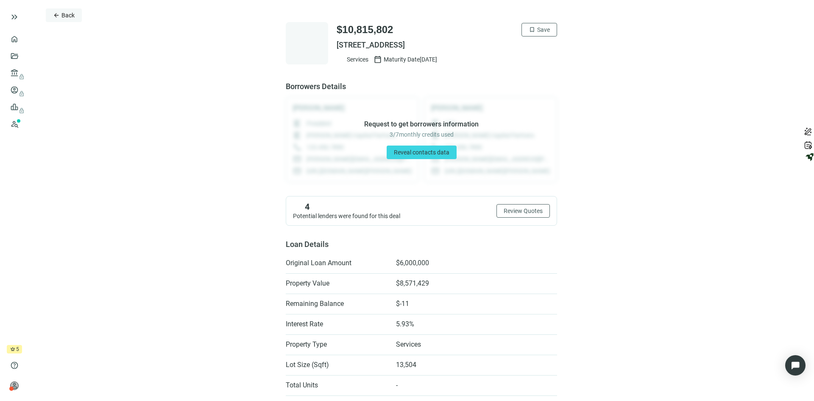
click at [73, 20] on button "arrow_back Back" at bounding box center [64, 15] width 36 height 14
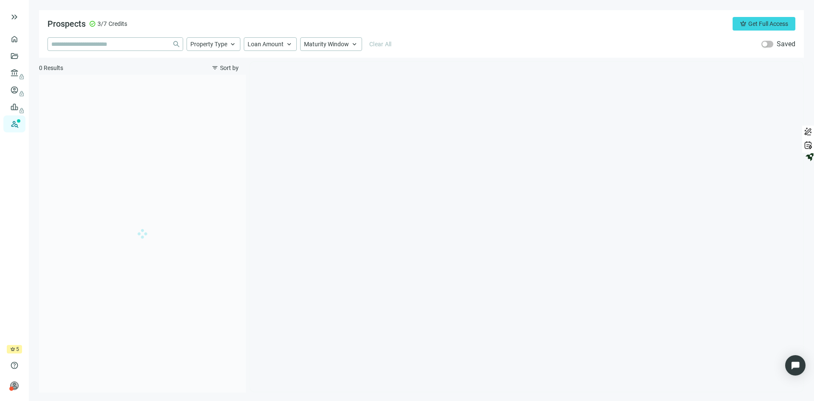
type input "*********"
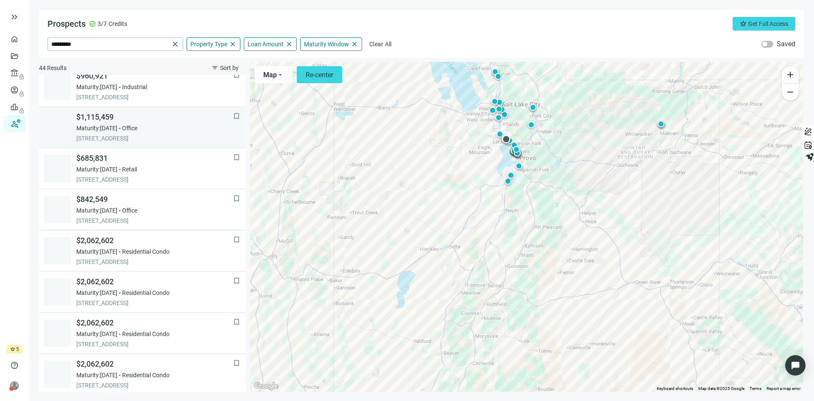
scroll to position [255, 0]
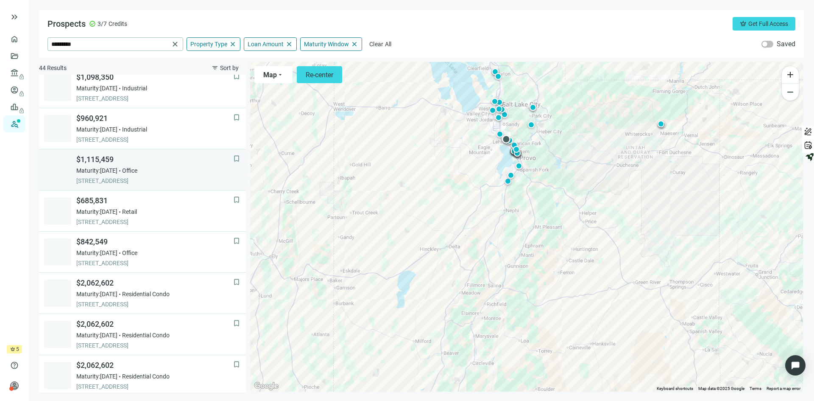
click at [162, 160] on span "$1,115,459" at bounding box center [154, 159] width 157 height 10
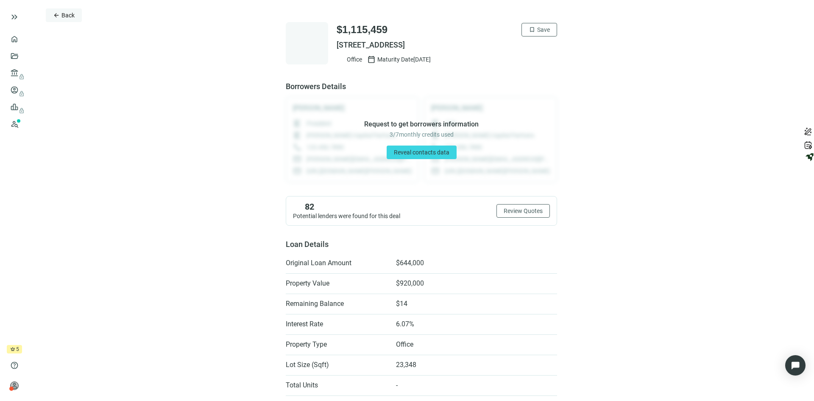
click at [70, 17] on span "Back" at bounding box center [68, 15] width 13 height 7
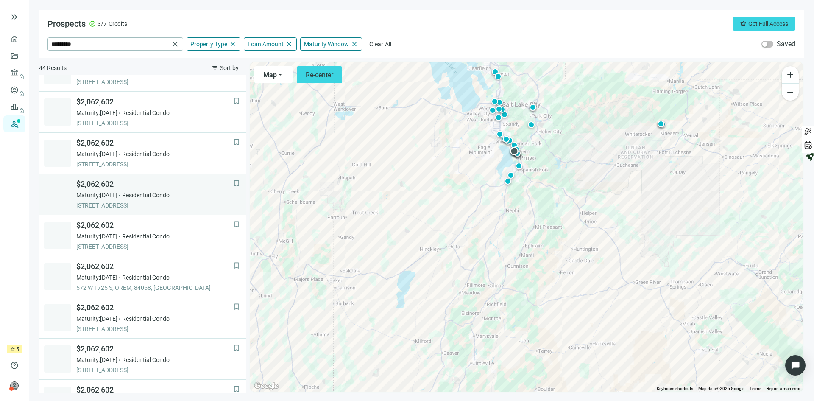
scroll to position [529, 0]
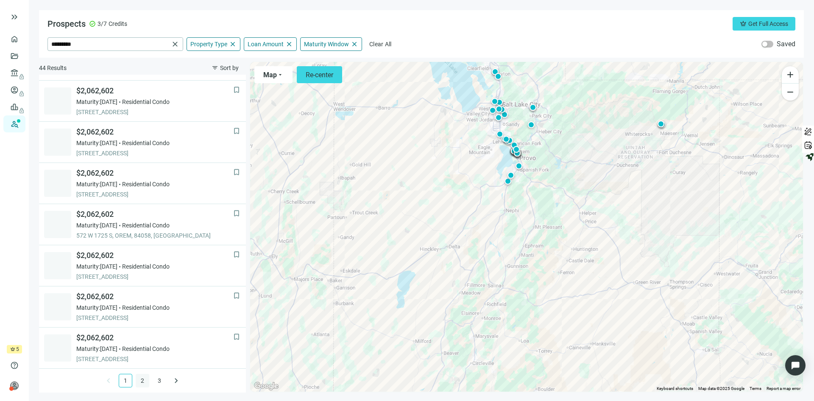
click at [139, 381] on link "2" at bounding box center [142, 380] width 13 height 13
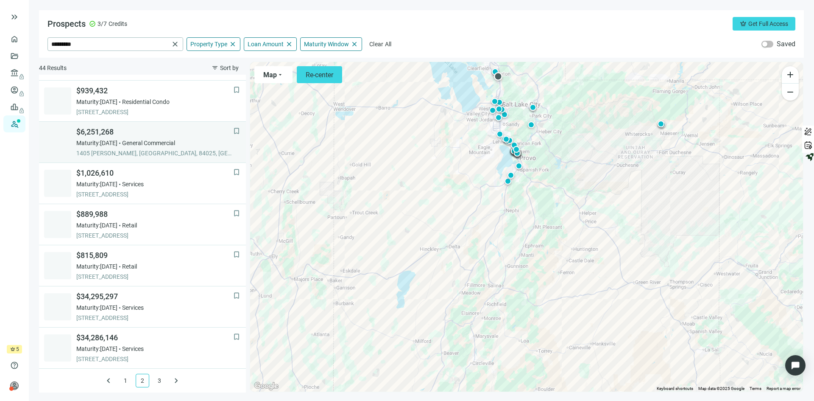
click at [196, 135] on span "$6,251,268" at bounding box center [154, 132] width 157 height 10
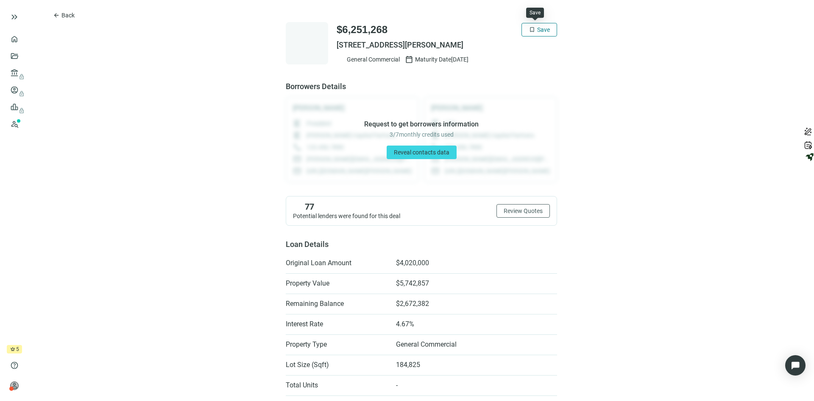
click at [537, 30] on span "Save" at bounding box center [543, 29] width 13 height 7
click at [406, 154] on span "Reveal contacts data" at bounding box center [422, 152] width 56 height 7
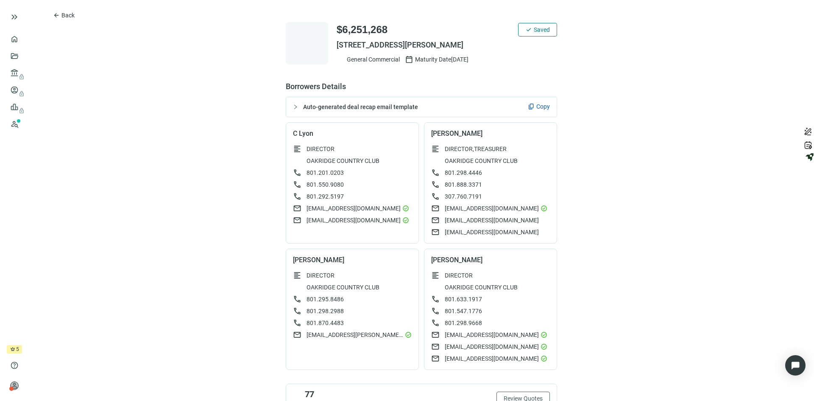
click at [537, 107] on span "Copy" at bounding box center [544, 106] width 14 height 8
click at [65, 10] on button "arrow_back Back" at bounding box center [64, 15] width 36 height 14
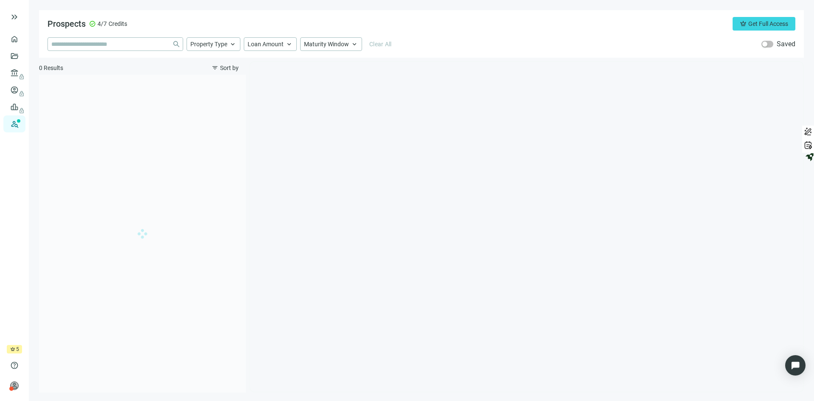
type input "*********"
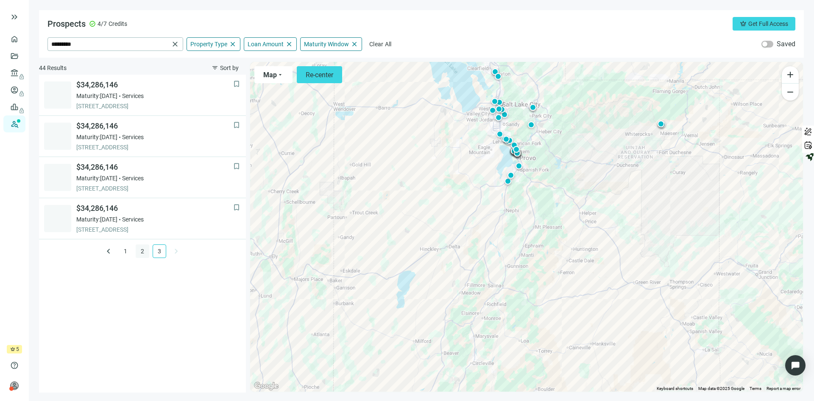
click at [143, 249] on link "2" at bounding box center [142, 251] width 13 height 13
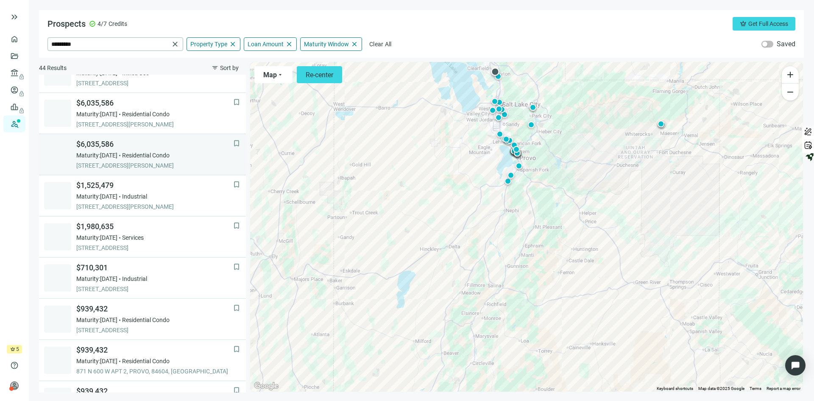
scroll to position [85, 0]
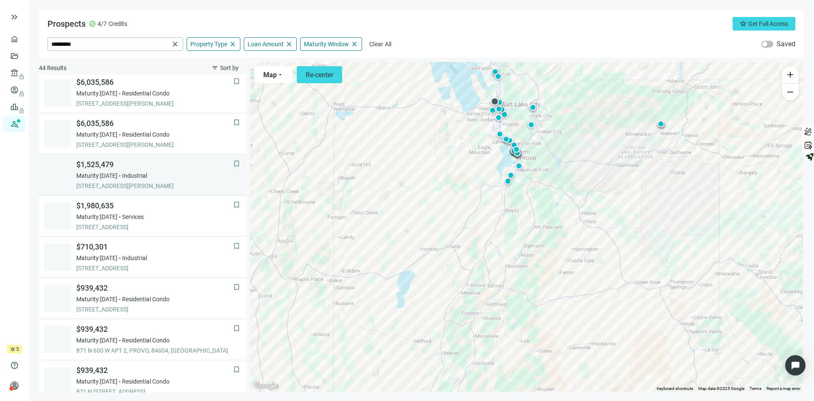
click at [193, 170] on div "$1,525,479 Maturity: 01.31.2026 Industrial 700 S FULTON ST, SALT LAKE CITY, 841…" at bounding box center [154, 174] width 157 height 31
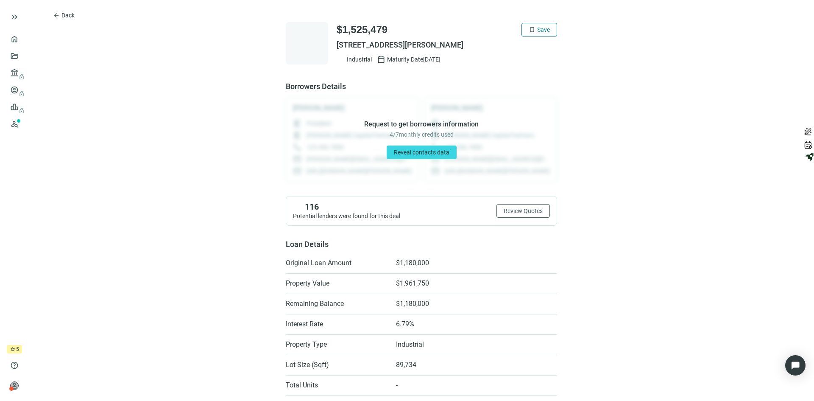
click at [529, 29] on span "bookmark" at bounding box center [532, 29] width 7 height 7
click at [413, 151] on span "Reveal contacts data" at bounding box center [422, 152] width 56 height 7
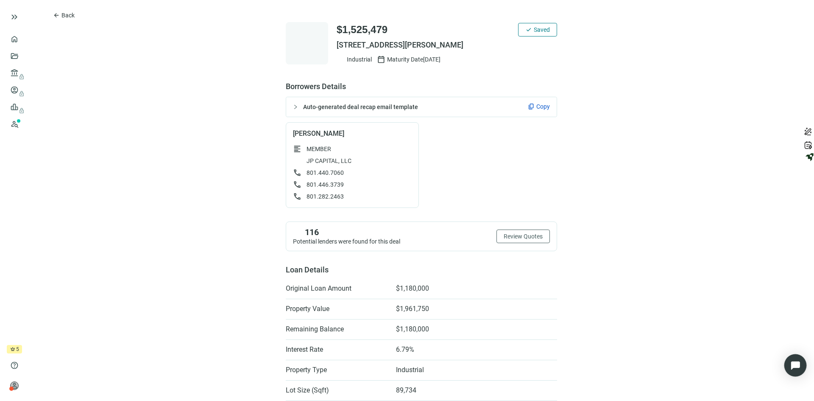
click at [800, 362] on img "Open Intercom Messenger" at bounding box center [795, 365] width 11 height 11
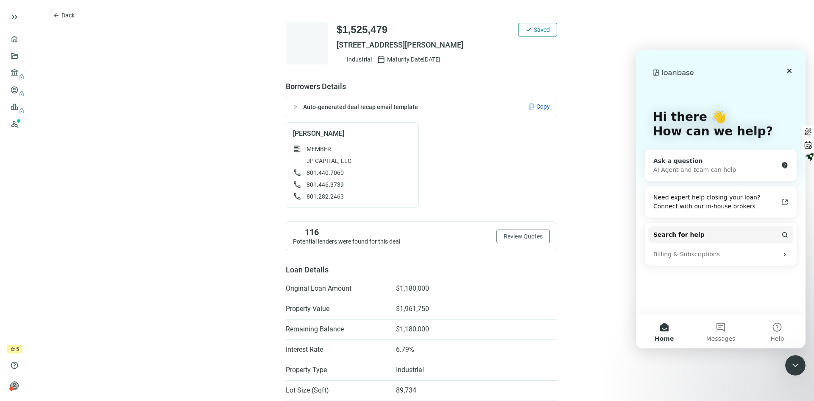
click at [676, 165] on div "Ask a question" at bounding box center [716, 161] width 125 height 9
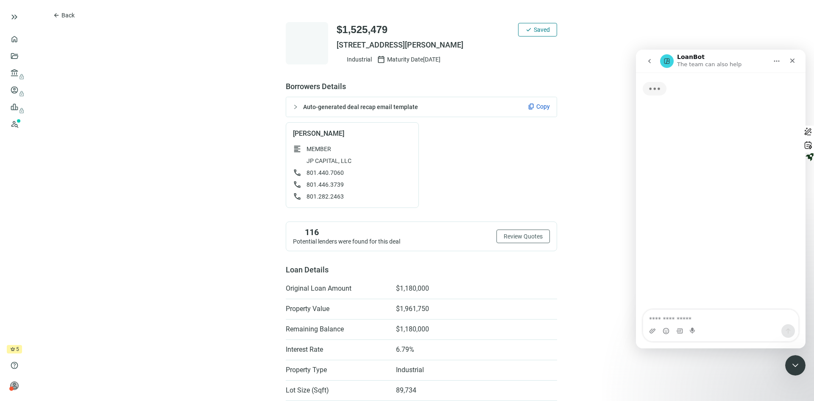
click at [667, 316] on textarea "Ask a question…" at bounding box center [720, 317] width 155 height 14
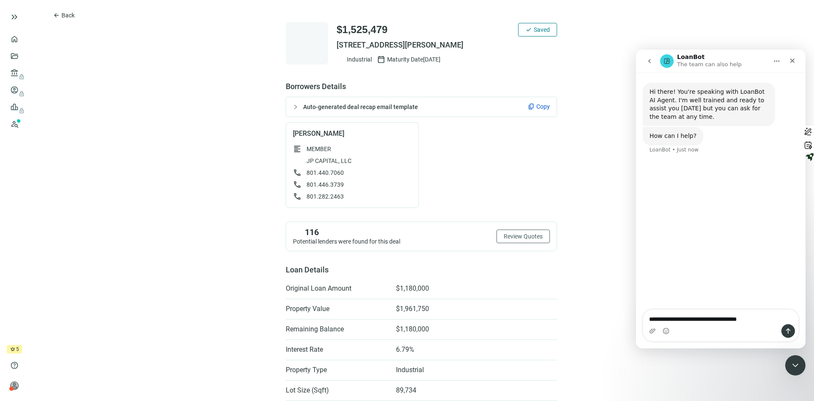
type textarea "**********"
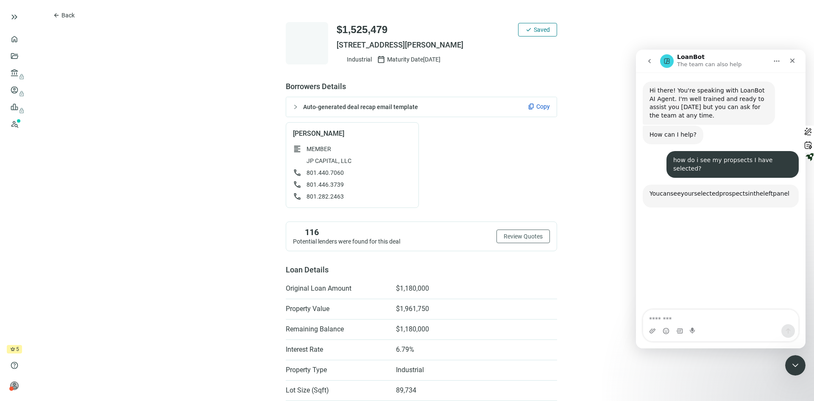
scroll to position [82, 0]
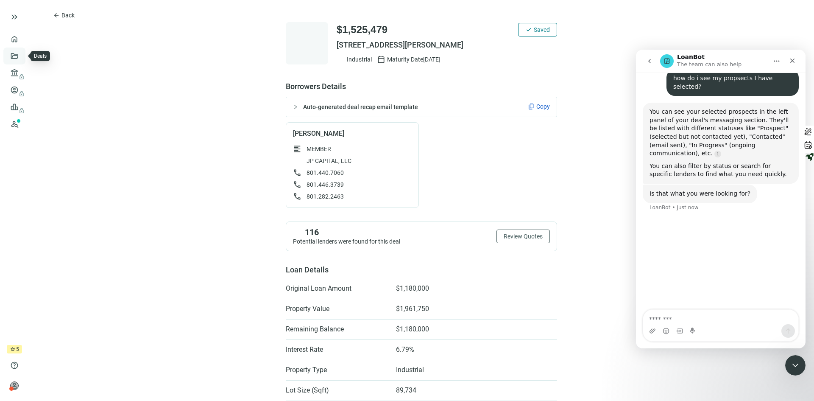
click at [21, 56] on link "Deals" at bounding box center [28, 56] width 15 height 7
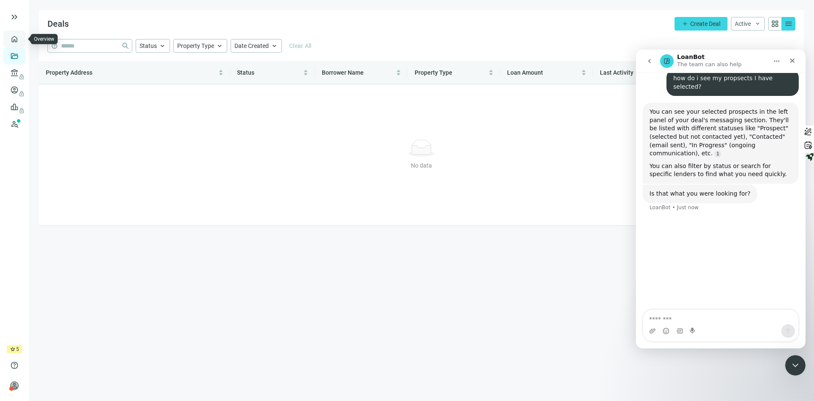
click at [21, 39] on link "Overview" at bounding box center [33, 39] width 25 height 7
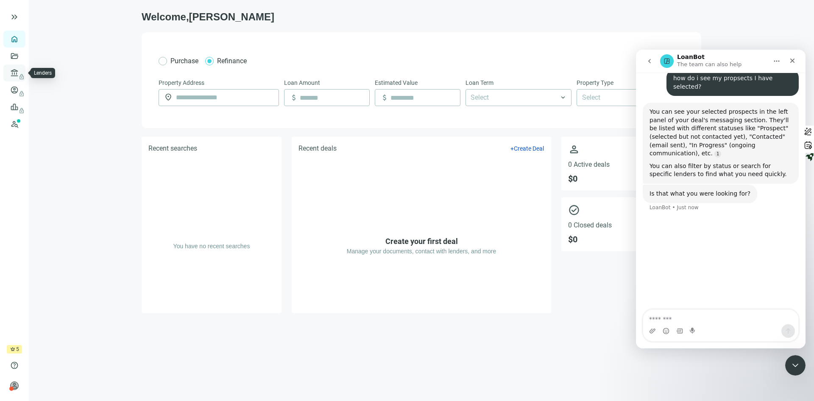
click at [21, 76] on link "Lenders lock" at bounding box center [32, 73] width 22 height 7
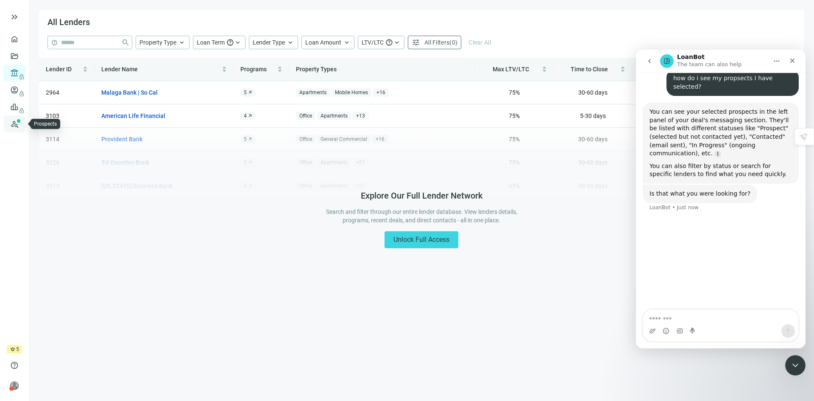
click at [21, 120] on link "Prospects New" at bounding box center [34, 123] width 27 height 17
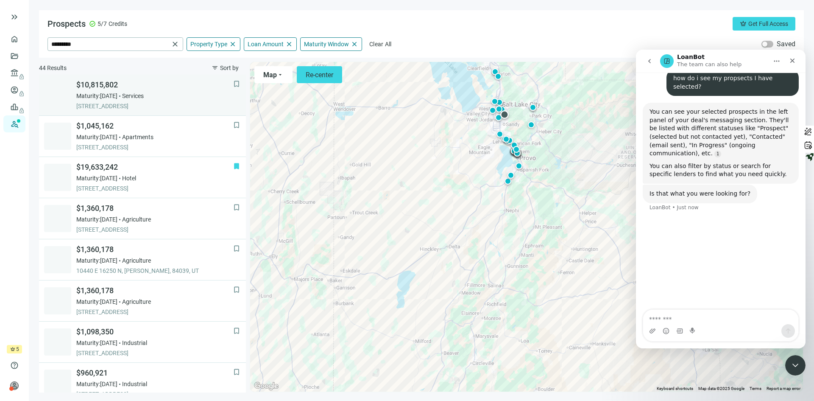
click at [173, 90] on div "$10,815,802 Maturity: 12.04.2025 Services 6955 S GREENFIELD WAY, SALT LAKE CITY…" at bounding box center [154, 95] width 157 height 31
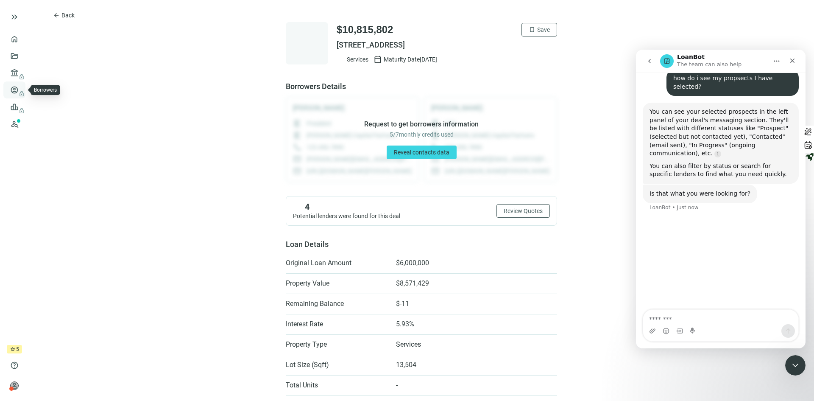
click at [21, 87] on link "Borrowers lock" at bounding box center [35, 90] width 28 height 7
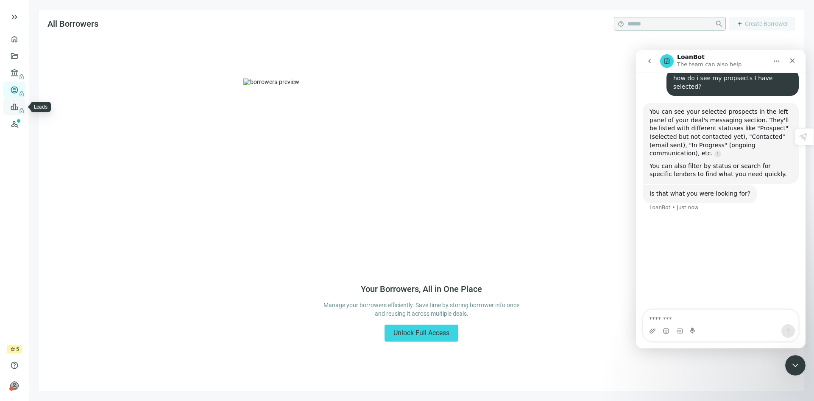
click at [15, 106] on span "lock" at bounding box center [15, 106] width 7 height 7
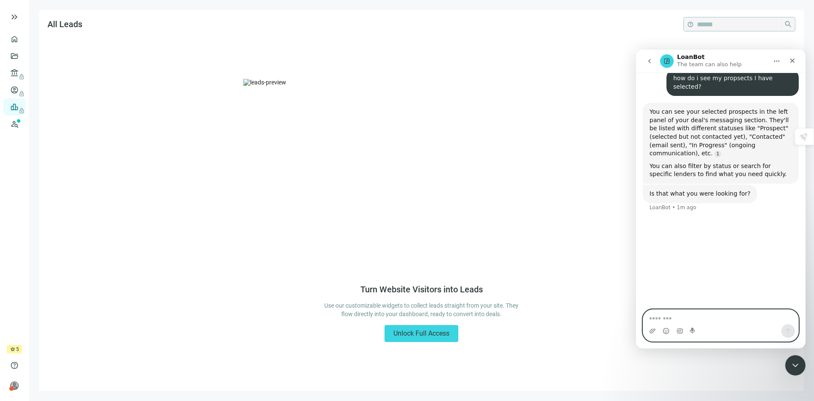
click at [668, 315] on textarea "Message…" at bounding box center [720, 317] width 155 height 14
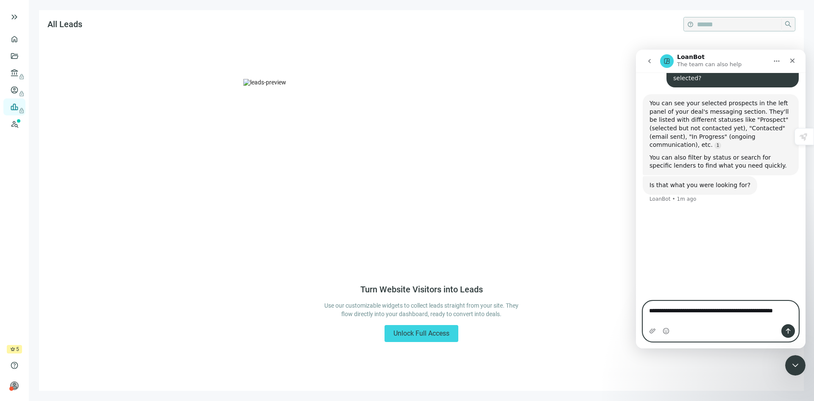
scroll to position [73, 0]
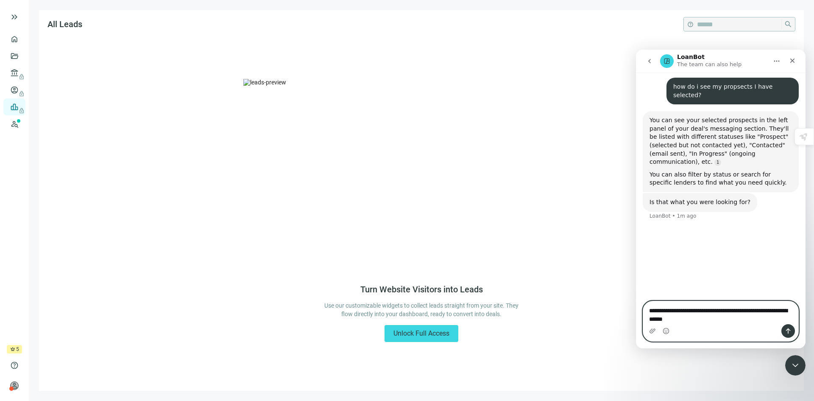
type textarea "**********"
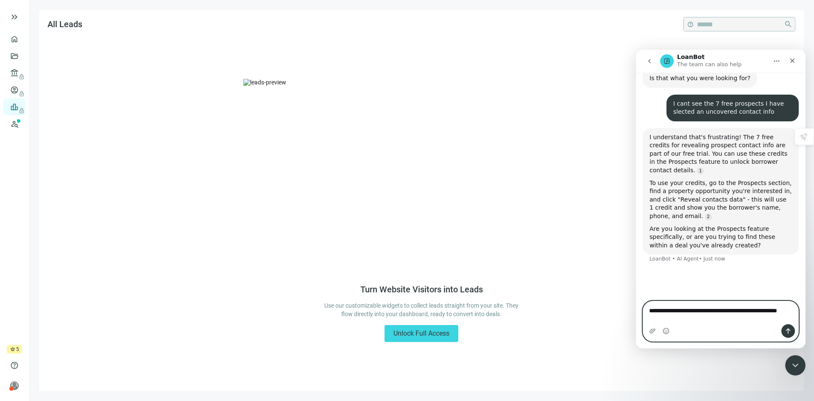
scroll to position [197, 0]
type textarea "**********"
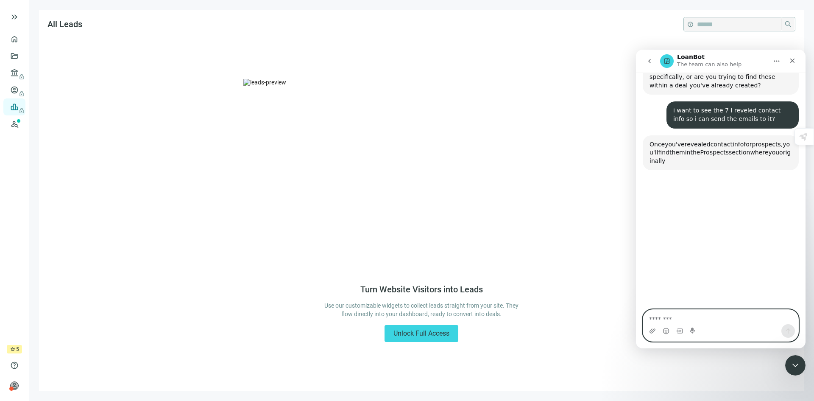
scroll to position [361, 0]
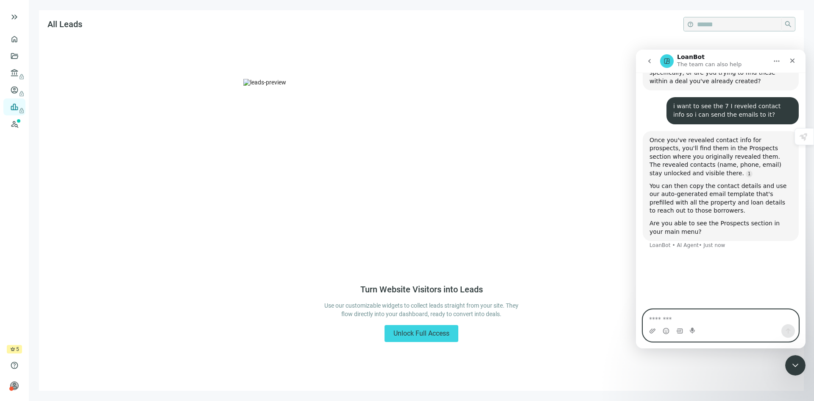
click at [680, 318] on textarea "Message…" at bounding box center [720, 317] width 155 height 14
type textarea "**********"
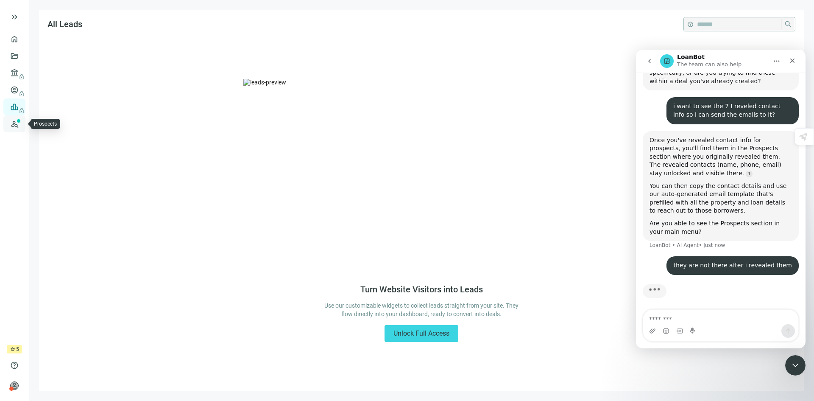
click at [21, 125] on link "Prospects New" at bounding box center [34, 123] width 27 height 17
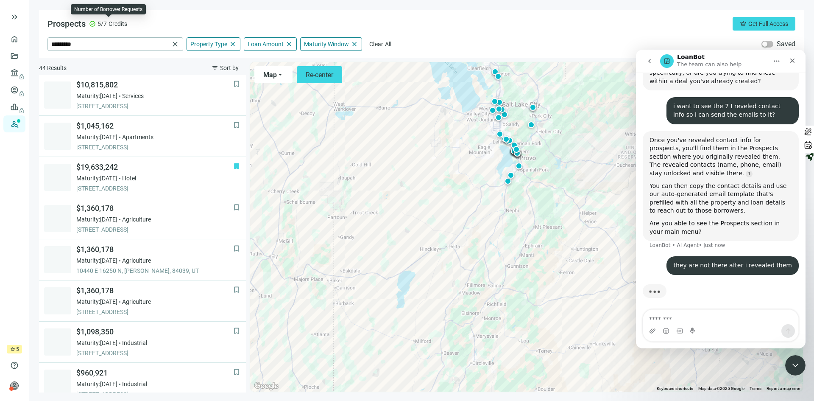
click at [93, 24] on span "check_circle" at bounding box center [92, 23] width 7 height 7
click at [113, 24] on span "Credits" at bounding box center [118, 24] width 19 height 8
click at [123, 23] on span "Credits" at bounding box center [118, 24] width 19 height 8
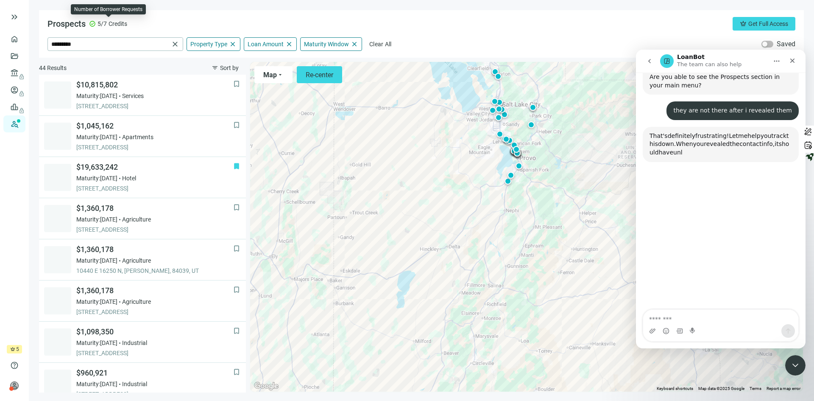
scroll to position [512, 0]
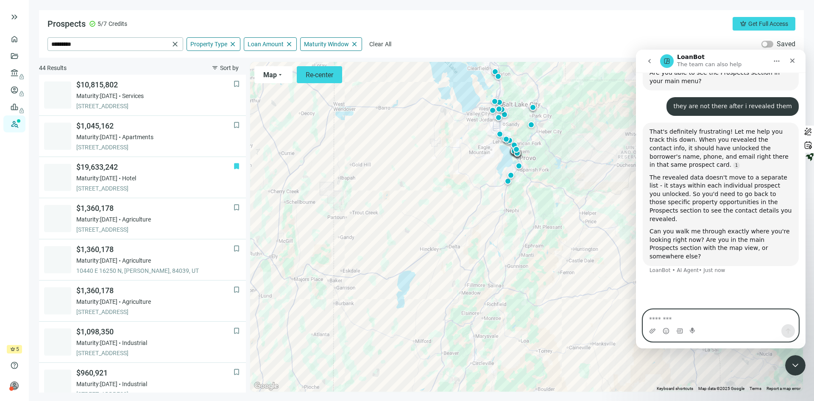
click at [660, 319] on textarea "Message…" at bounding box center [720, 317] width 155 height 14
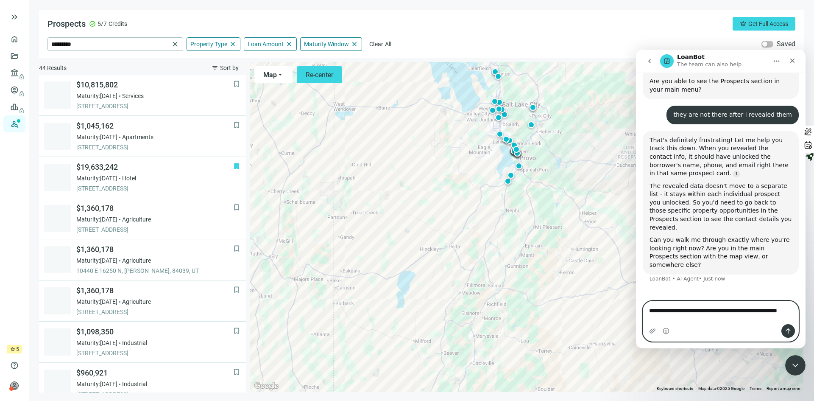
scroll to position [503, 0]
type textarea "**********"
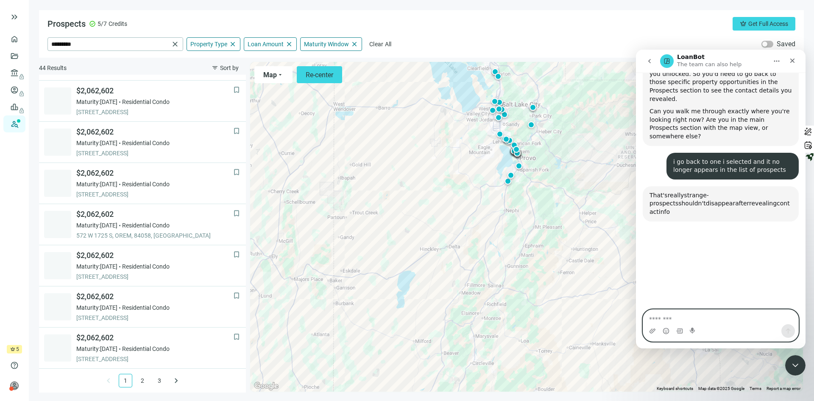
scroll to position [662, 0]
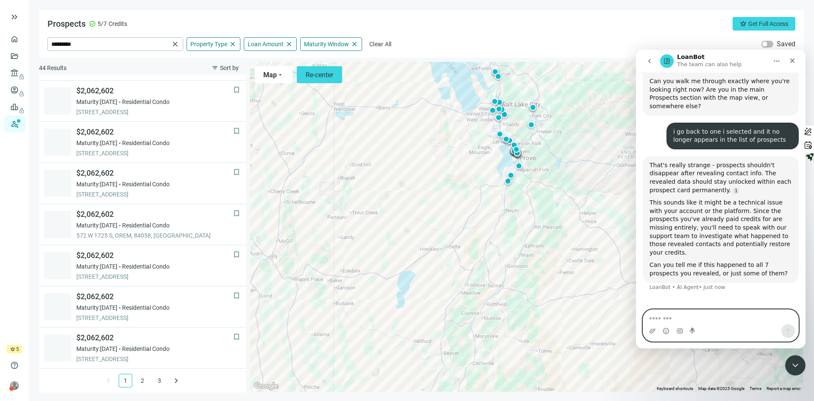
click at [667, 318] on textarea "Message…" at bounding box center [720, 317] width 155 height 14
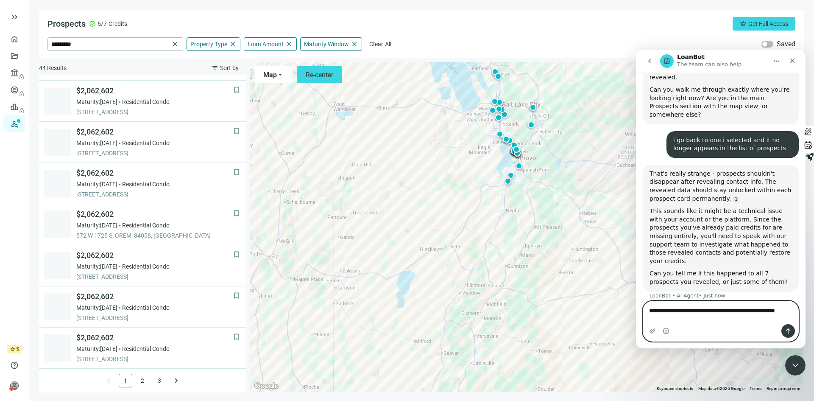
type textarea "**********"
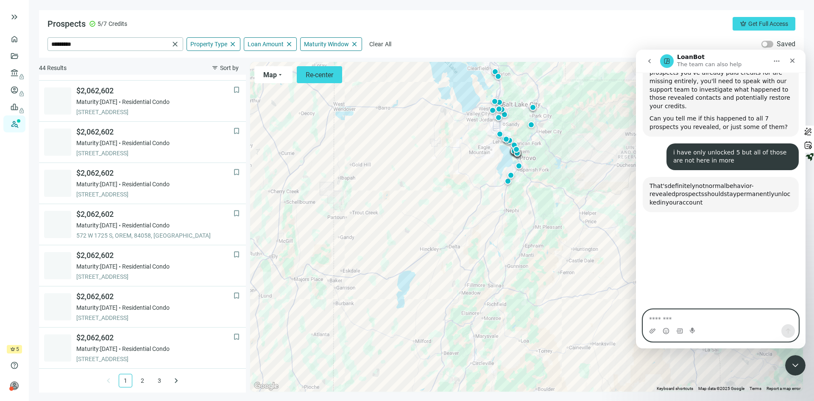
scroll to position [821, 0]
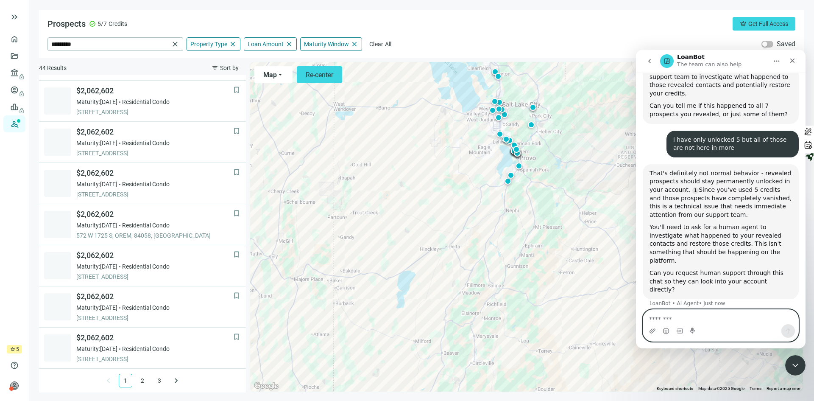
click at [666, 318] on textarea "Message…" at bounding box center [720, 317] width 155 height 14
type textarea "**********"
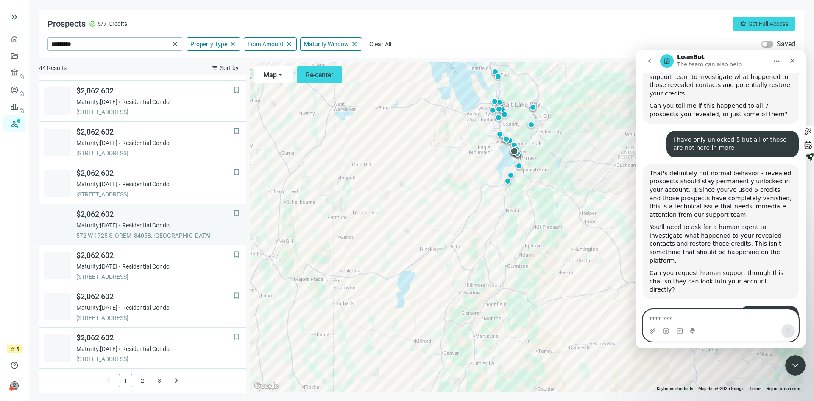
scroll to position [844, 0]
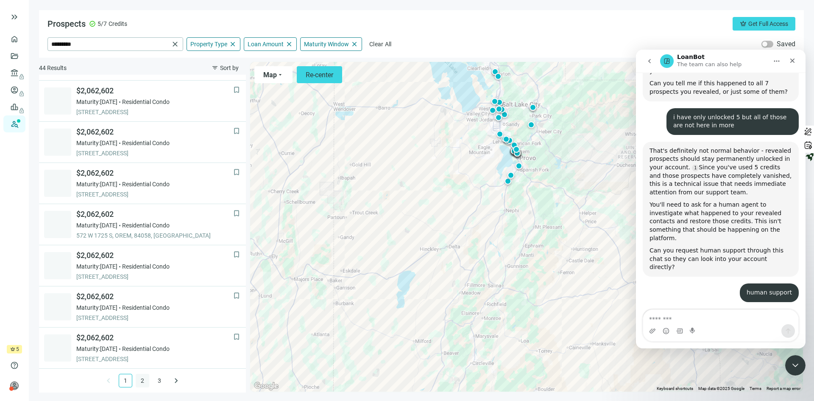
click at [140, 376] on link "2" at bounding box center [142, 380] width 13 height 13
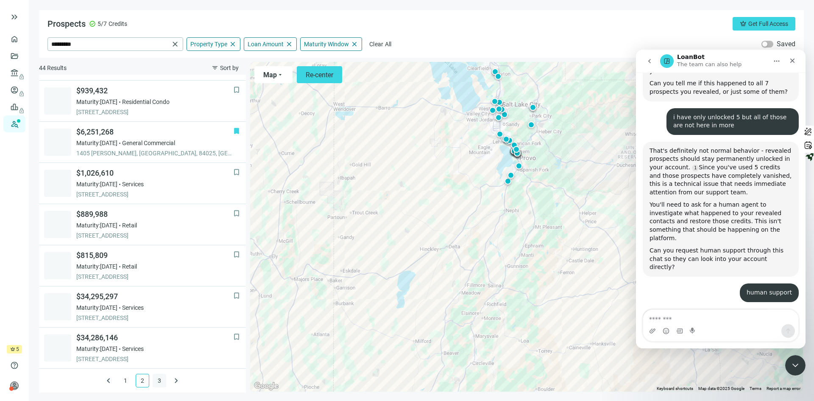
click at [156, 380] on link "3" at bounding box center [159, 380] width 13 height 13
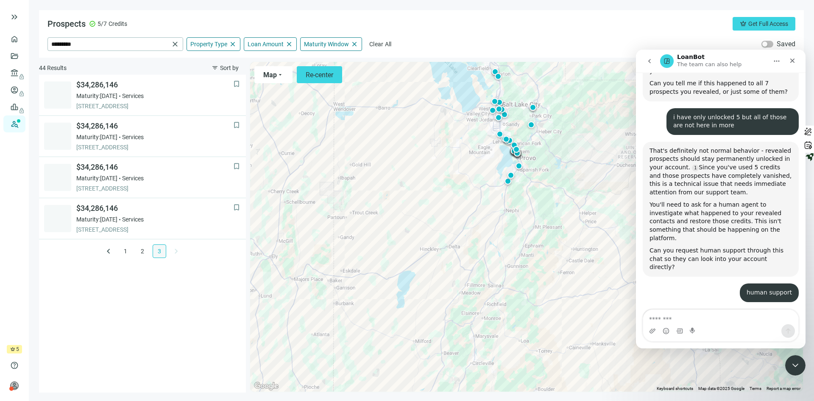
scroll to position [0, 0]
click at [142, 249] on link "2" at bounding box center [142, 251] width 13 height 13
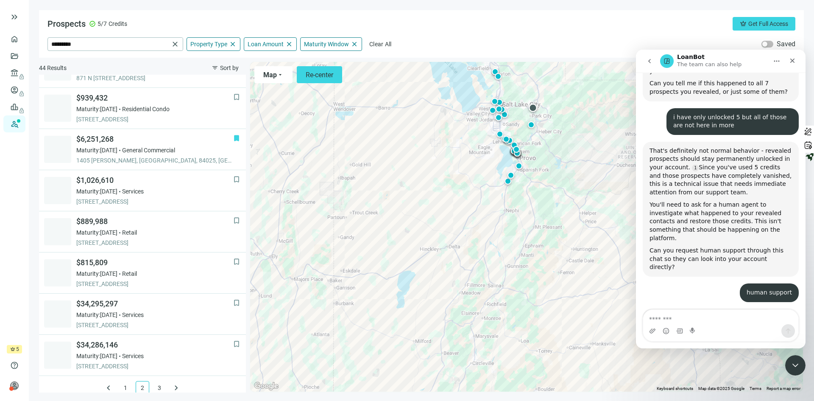
scroll to position [529, 0]
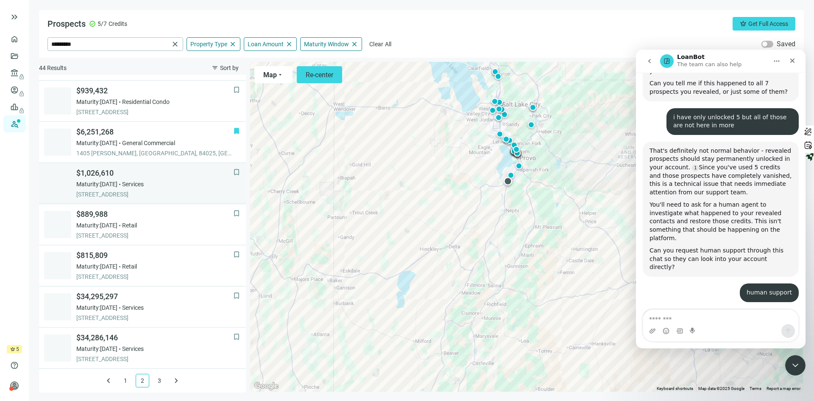
click at [173, 185] on div "Maturity: 02.28.2026 Services" at bounding box center [154, 184] width 157 height 8
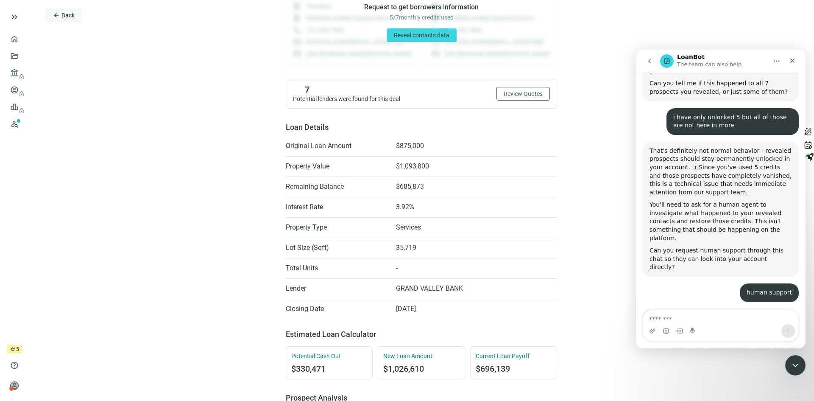
scroll to position [117, 0]
click at [70, 14] on span "Back" at bounding box center [68, 15] width 13 height 7
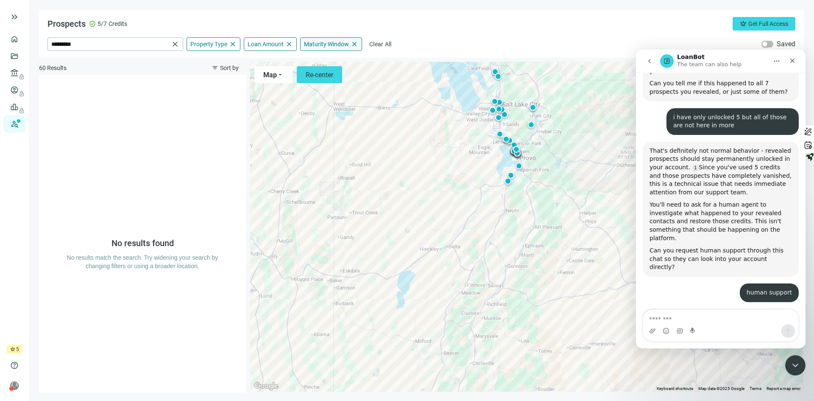
click at [338, 43] on span "Maturity Window" at bounding box center [326, 44] width 45 height 8
click at [436, 21] on div "Prospects check_circle 5/7 Credits crown Get Full Access" at bounding box center [422, 24] width 748 height 14
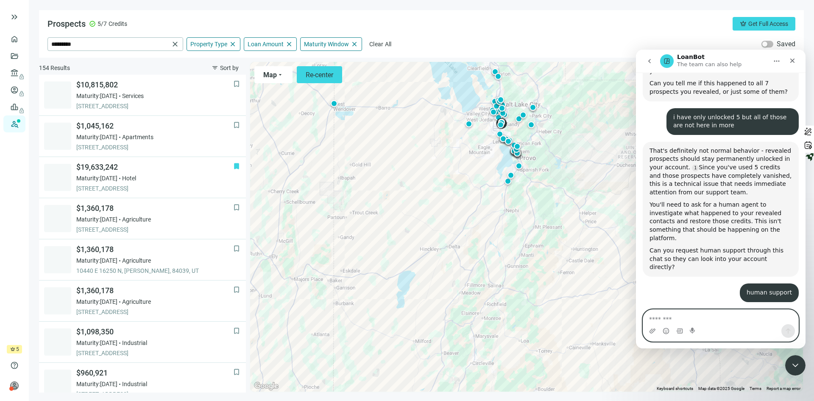
click at [666, 319] on textarea "Message…" at bounding box center [720, 317] width 155 height 14
type textarea "**********"
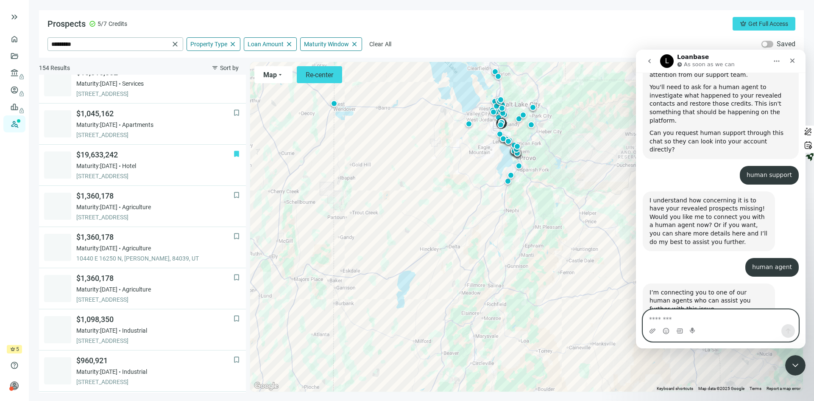
scroll to position [15, 0]
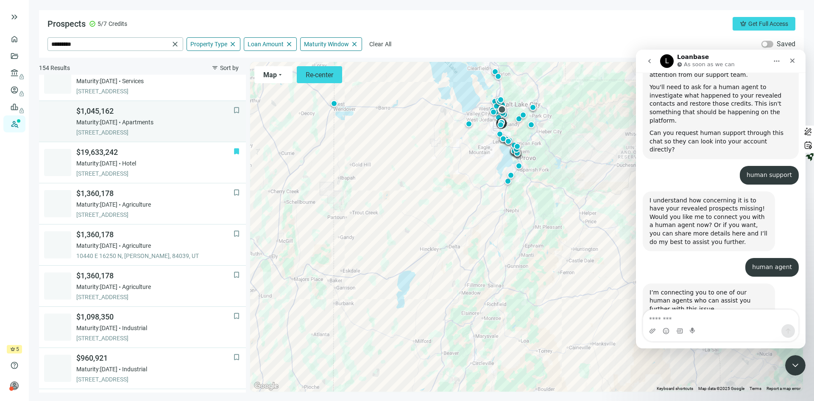
click at [202, 113] on span "$1,045,162" at bounding box center [154, 111] width 157 height 10
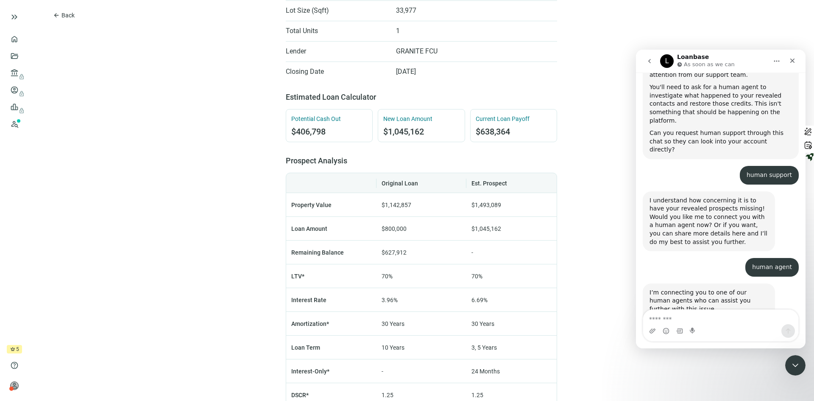
scroll to position [339, 0]
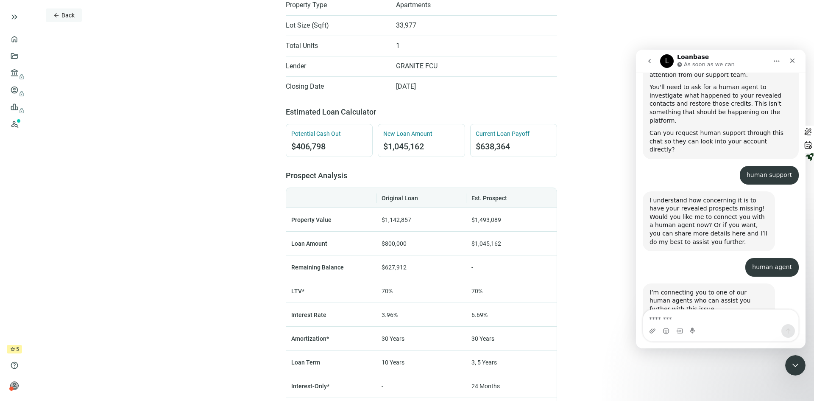
click at [66, 14] on span "Back" at bounding box center [68, 15] width 13 height 7
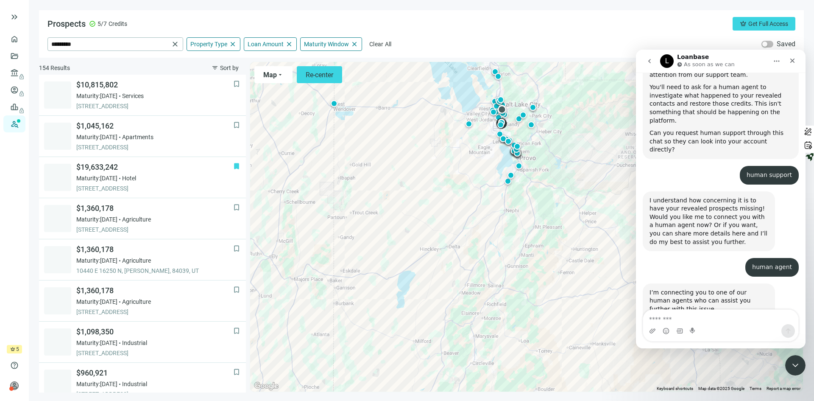
scroll to position [41, 0]
click at [212, 43] on span "Property Type" at bounding box center [208, 44] width 37 height 8
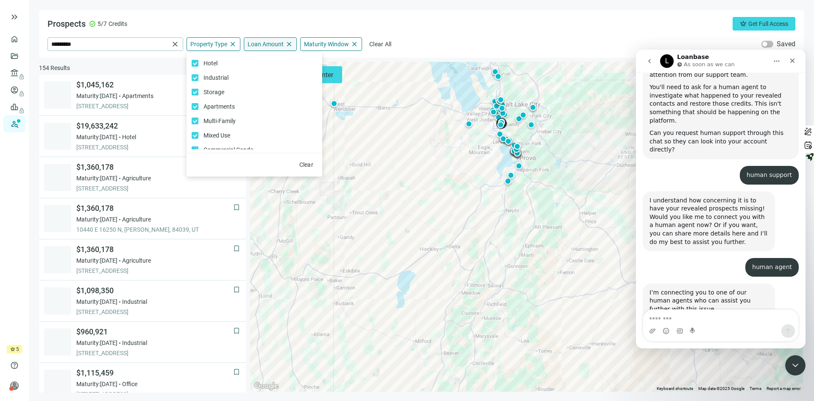
click at [275, 45] on span "Loan Amount" at bounding box center [266, 44] width 36 height 8
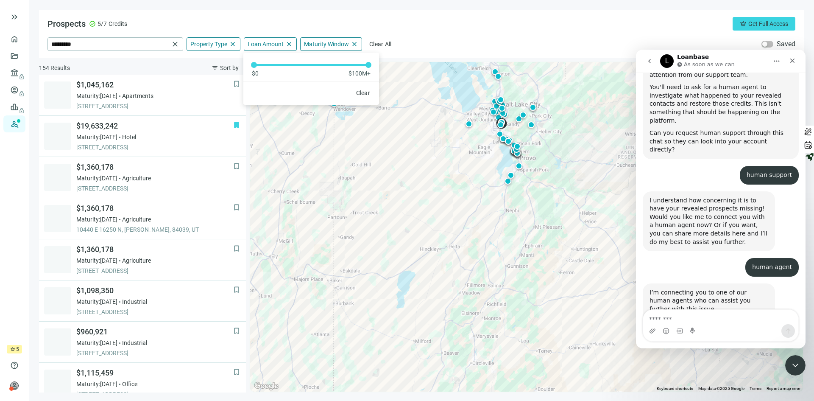
click at [282, 16] on div "Prospects check_circle 5/7 Credits crown Get Full Access ********* close Proper…" at bounding box center [421, 34] width 765 height 48
click at [271, 42] on span "Loan Amount" at bounding box center [266, 44] width 36 height 8
drag, startPoint x: 369, startPoint y: 65, endPoint x: 221, endPoint y: 71, distance: 147.7
click at [221, 71] on div "Prospects check_circle 5/7 Credits crown Get Full Access ********* close Proper…" at bounding box center [421, 201] width 765 height 382
click at [238, 25] on div "Prospects check_circle 5/7 Credits crown Get Full Access" at bounding box center [422, 24] width 748 height 14
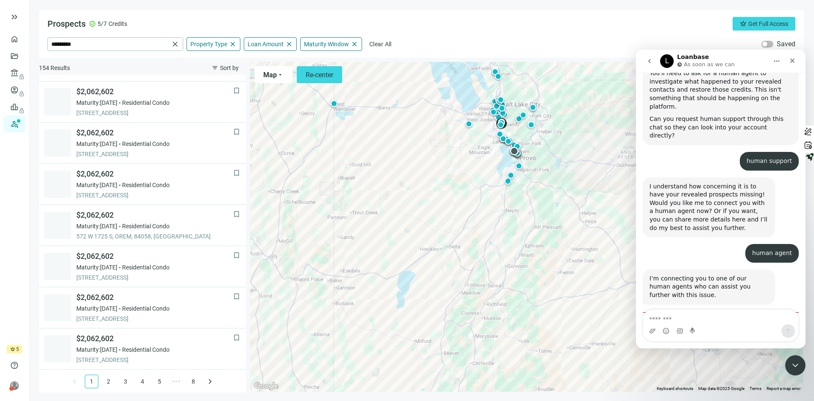
scroll to position [529, 0]
click at [105, 379] on link "2" at bounding box center [108, 380] width 13 height 13
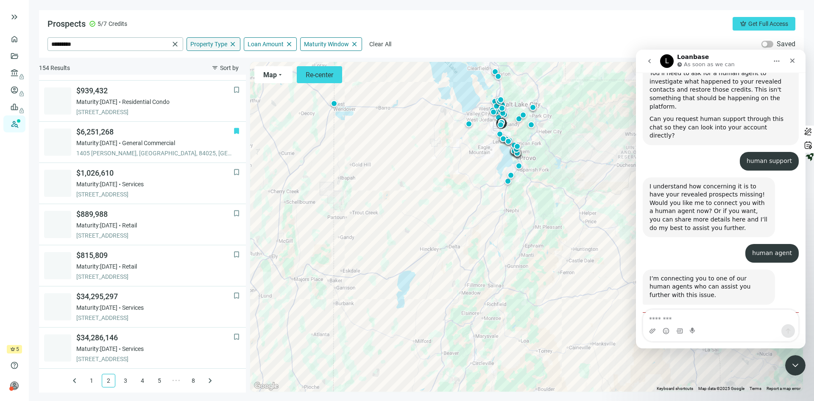
click at [218, 42] on span "Property Type" at bounding box center [208, 44] width 37 height 8
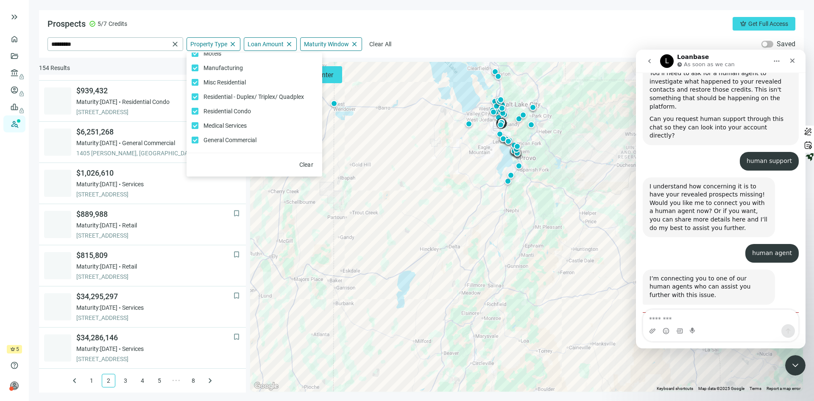
scroll to position [158, 0]
click at [439, 20] on div "Prospects check_circle 5/7 Credits crown Get Full Access" at bounding box center [422, 24] width 748 height 14
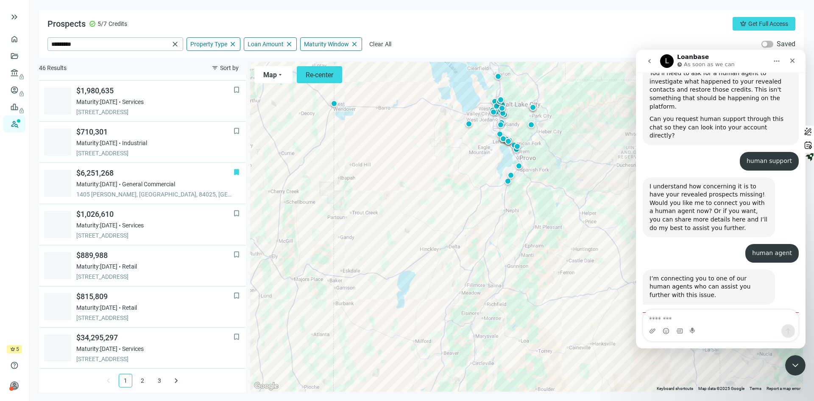
scroll to position [529, 0]
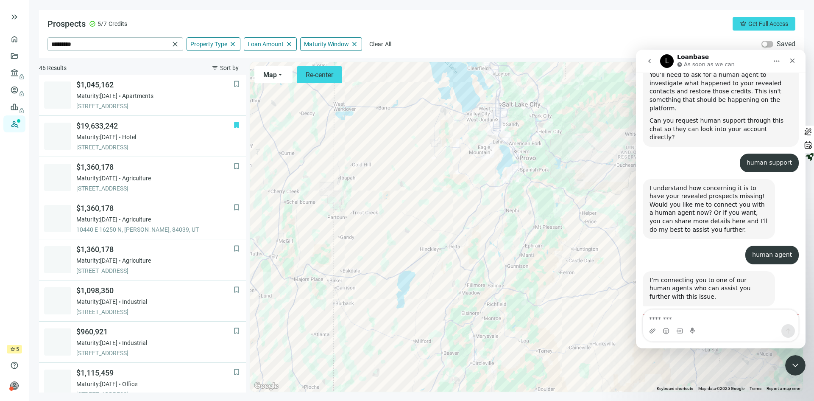
scroll to position [976, 0]
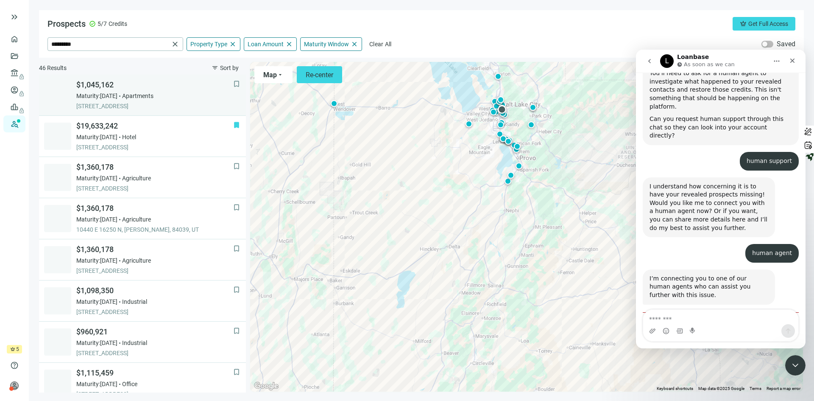
click at [168, 92] on div "Maturity: [DATE] Apartments" at bounding box center [154, 96] width 157 height 8
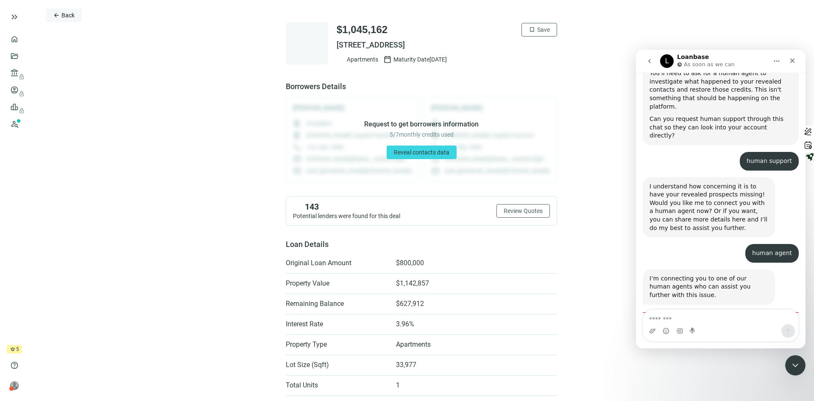
click at [70, 17] on span "Back" at bounding box center [68, 15] width 13 height 7
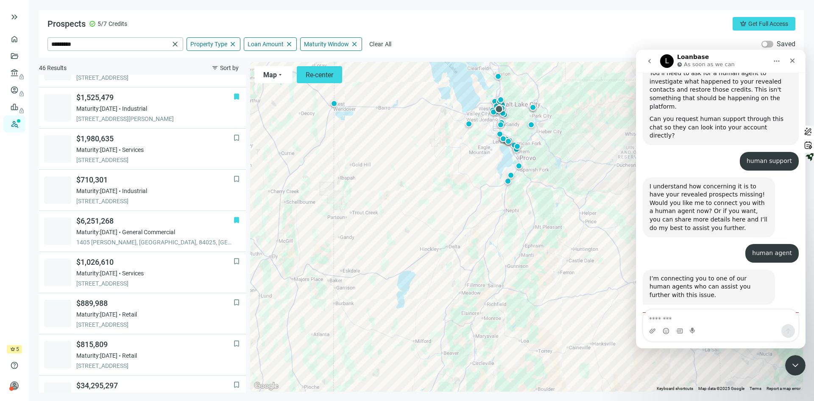
scroll to position [529, 0]
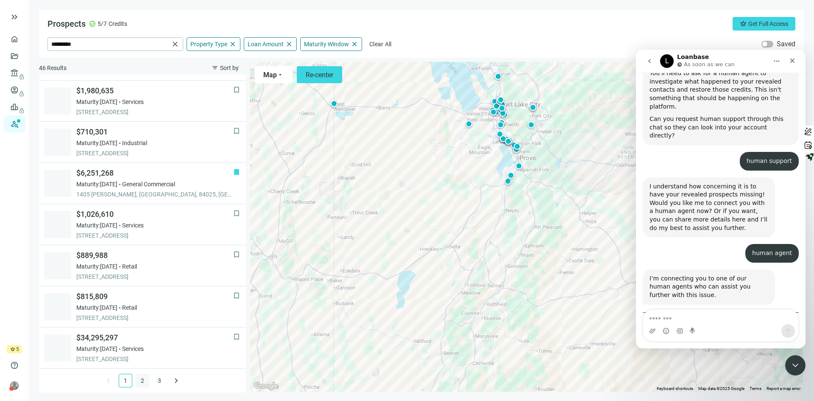
click at [137, 377] on link "2" at bounding box center [142, 380] width 13 height 13
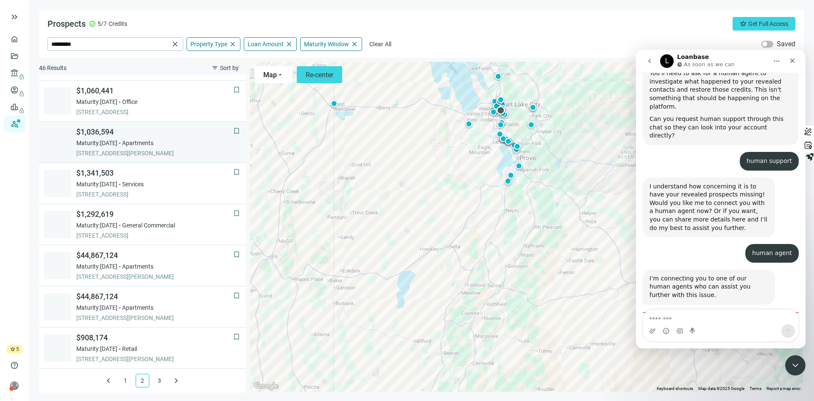
click at [179, 139] on div "Maturity: [DATE] Apartments" at bounding box center [154, 143] width 157 height 8
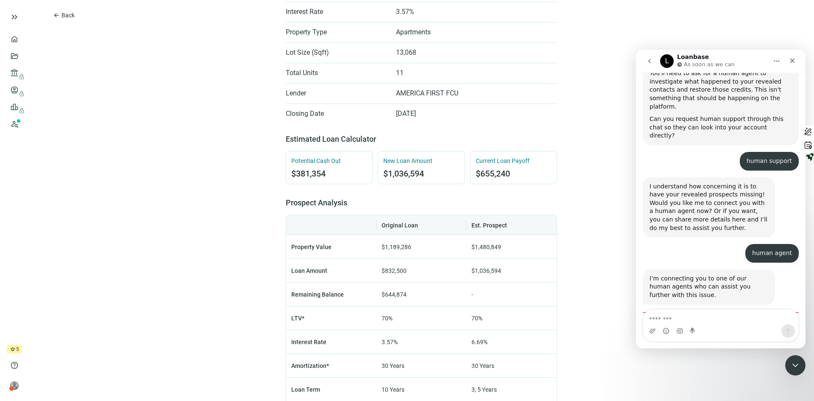
scroll to position [297, 0]
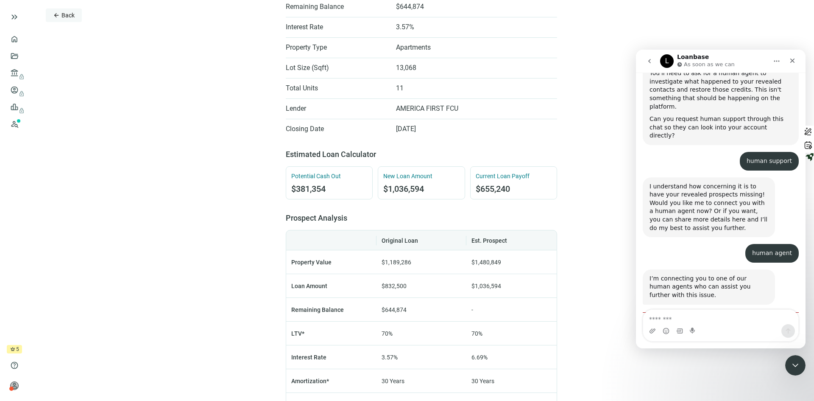
click at [67, 16] on span "Back" at bounding box center [68, 15] width 13 height 7
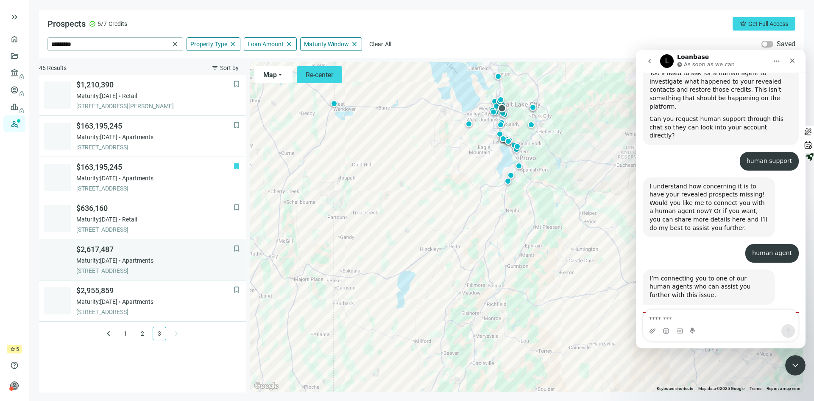
click at [126, 250] on span "$2,617,487" at bounding box center [154, 249] width 157 height 10
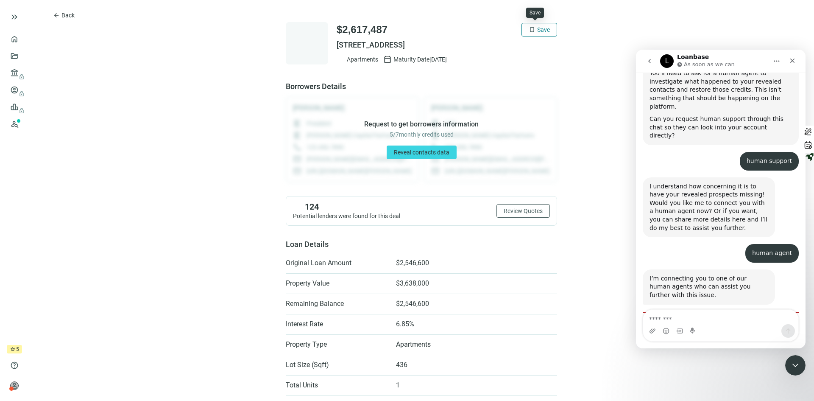
drag, startPoint x: 540, startPoint y: 19, endPoint x: 539, endPoint y: 27, distance: 8.2
click at [538, 28] on span "Save" at bounding box center [543, 29] width 13 height 7
click at [409, 151] on span "Reveal contacts data" at bounding box center [422, 152] width 56 height 7
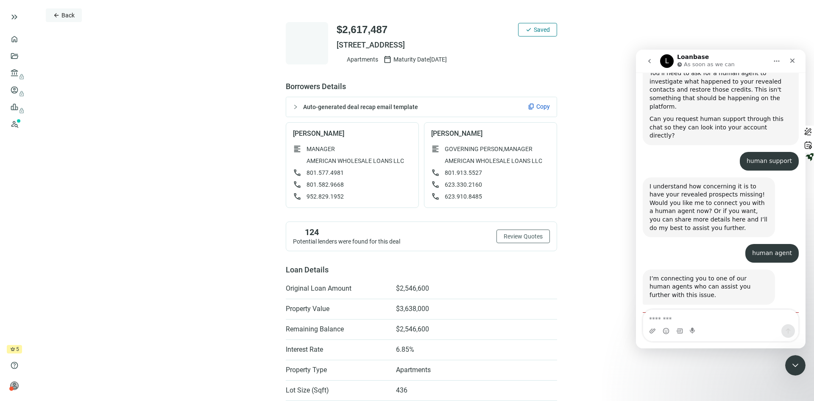
click at [64, 14] on span "Back" at bounding box center [68, 15] width 13 height 7
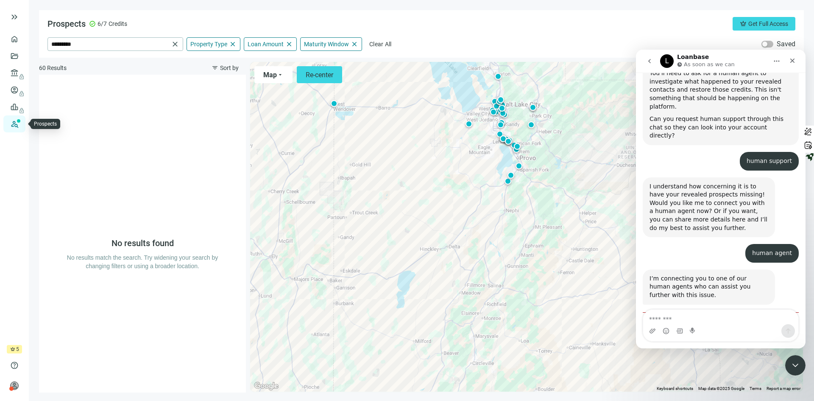
click at [21, 121] on link "Prospects New" at bounding box center [34, 123] width 27 height 17
click at [351, 44] on span "close" at bounding box center [355, 44] width 8 height 8
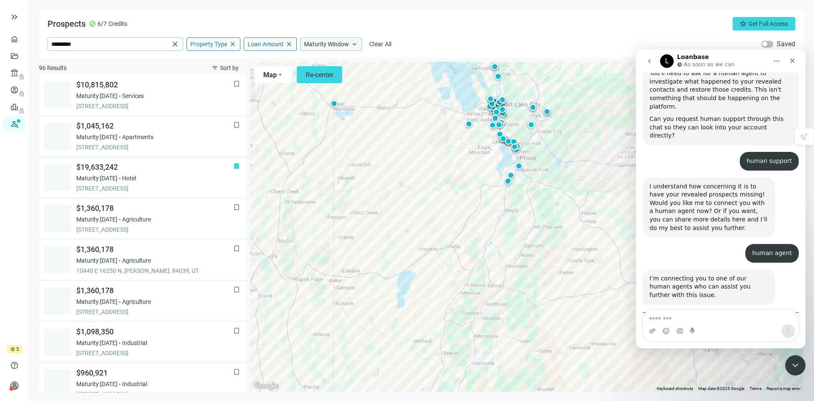
click at [343, 43] on span "Maturity Window" at bounding box center [326, 44] width 45 height 8
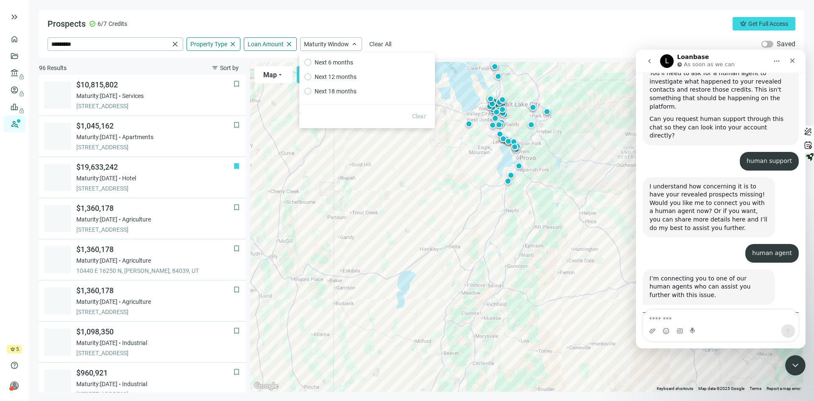
click at [429, 19] on div "Prospects check_circle 6/7 Credits crown Get Full Access" at bounding box center [422, 24] width 748 height 14
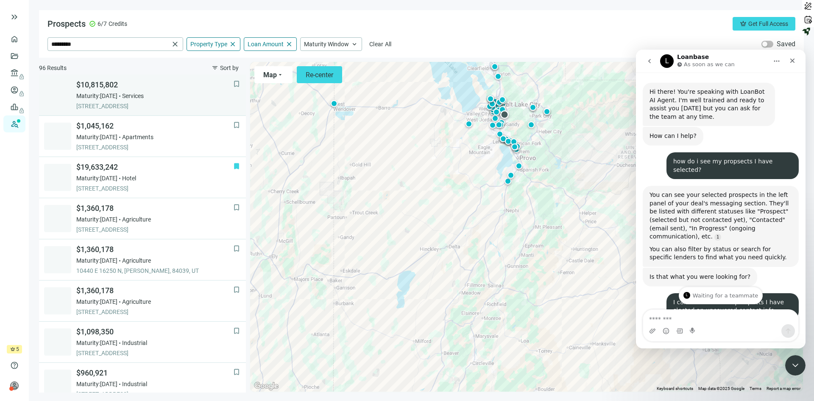
click at [187, 92] on div "Maturity: [DATE] Services" at bounding box center [154, 96] width 157 height 8
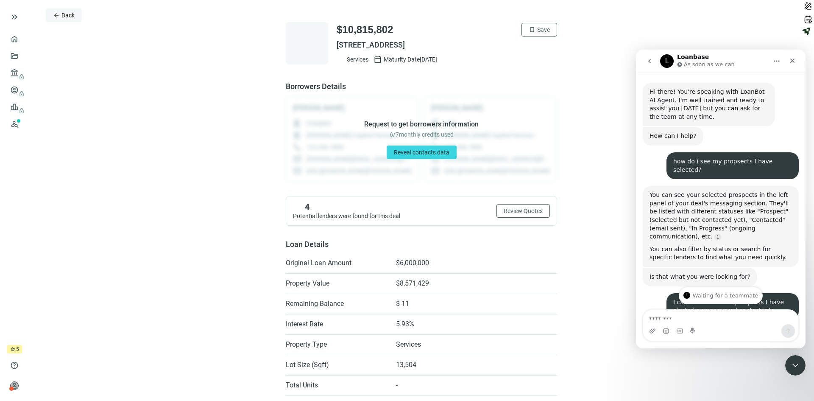
click at [66, 17] on span "Back" at bounding box center [68, 15] width 13 height 7
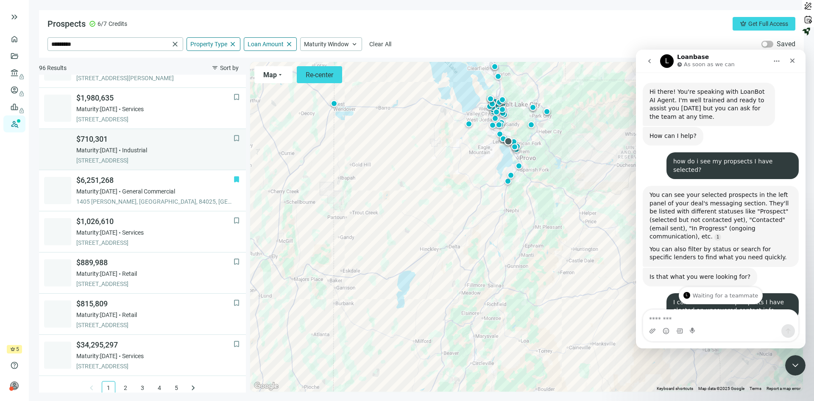
scroll to position [529, 0]
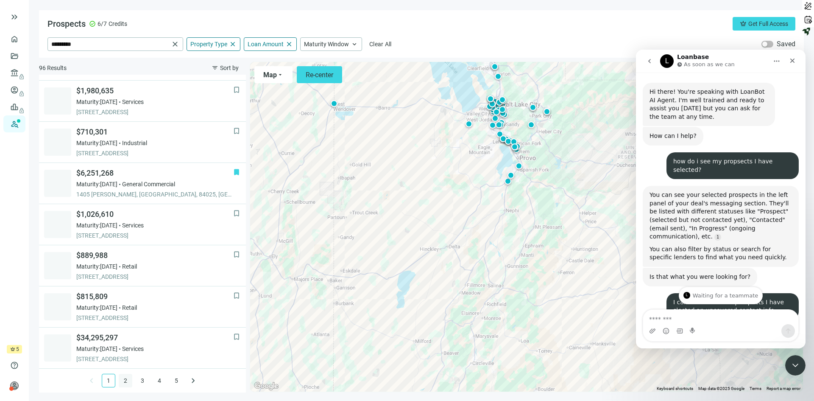
click at [122, 382] on link "2" at bounding box center [125, 380] width 13 height 13
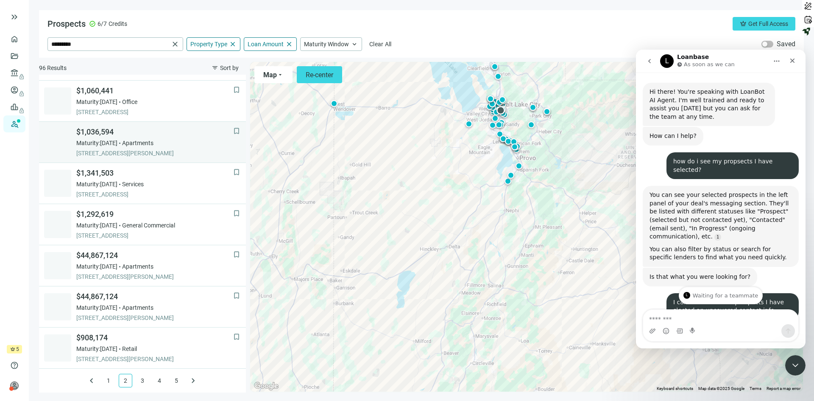
click at [176, 139] on div "Maturity: 06.09.2026 Apartments" at bounding box center [154, 143] width 157 height 8
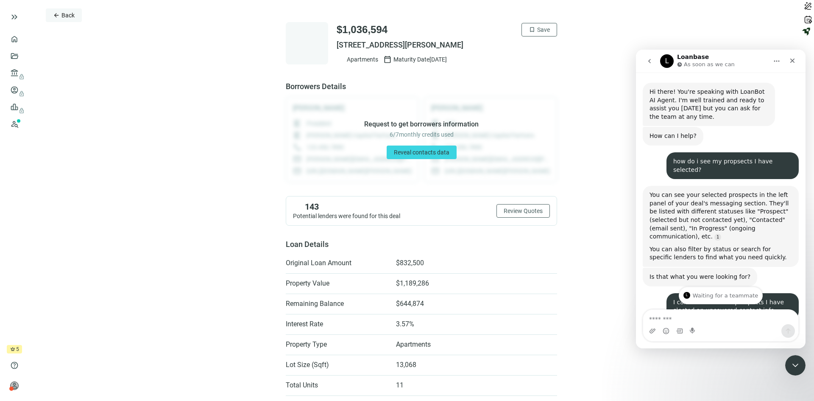
click at [71, 17] on span "Back" at bounding box center [68, 15] width 13 height 7
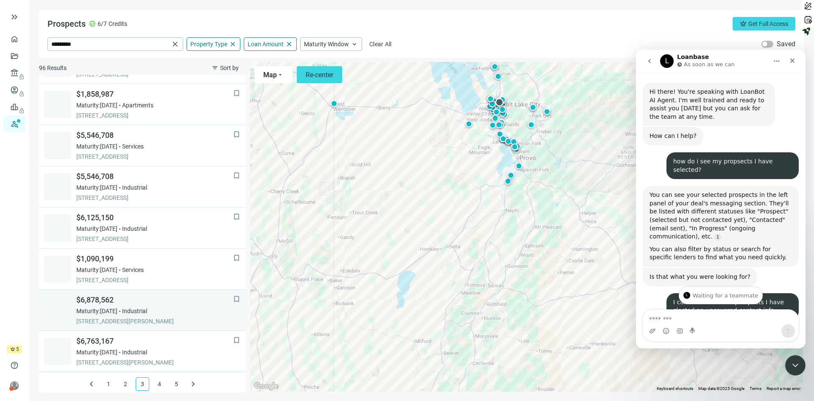
scroll to position [529, 0]
click at [186, 310] on div "Maturity: [DATE] Industrial" at bounding box center [154, 307] width 157 height 8
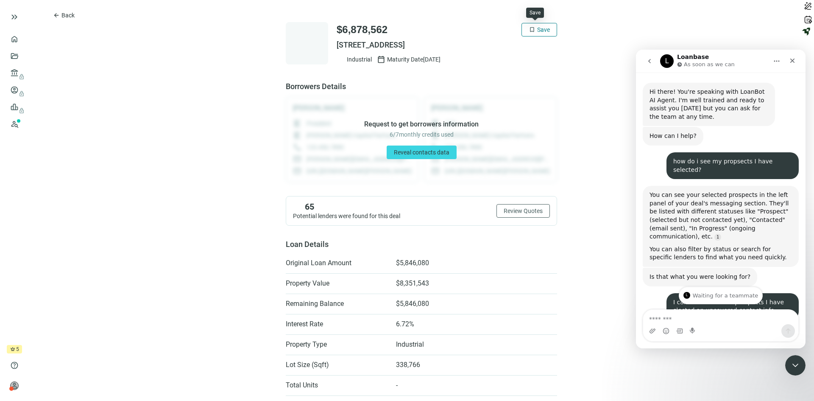
click at [537, 28] on span "Save" at bounding box center [543, 29] width 13 height 7
click at [404, 154] on span "Reveal contacts data" at bounding box center [422, 152] width 56 height 7
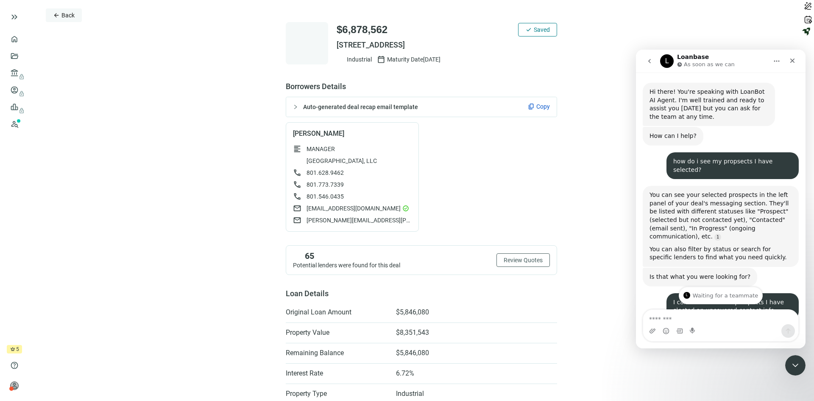
click at [69, 15] on span "Back" at bounding box center [68, 15] width 13 height 7
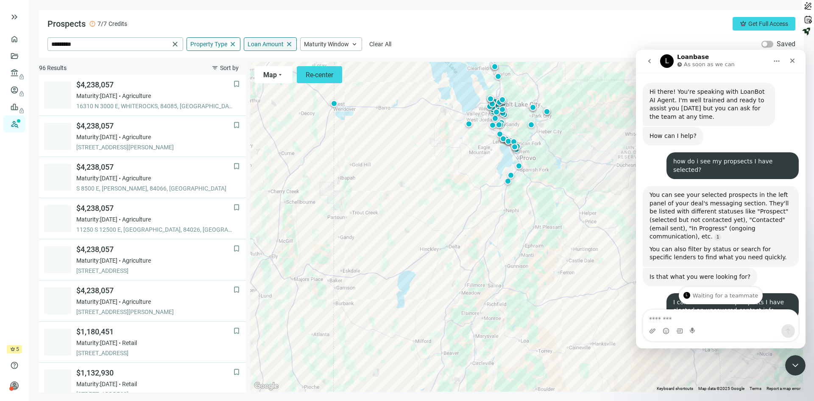
click at [263, 39] on div "Loan Amount close" at bounding box center [270, 44] width 53 height 14
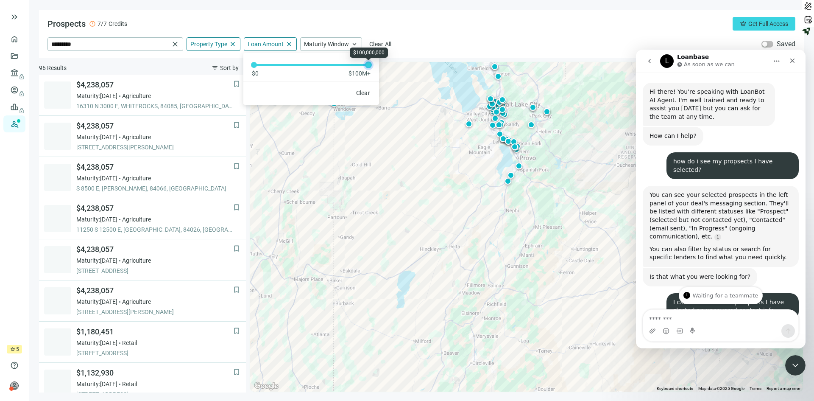
drag, startPoint x: 254, startPoint y: 66, endPoint x: 397, endPoint y: 59, distance: 144.0
click at [397, 59] on div "Prospects error 7/7 Credits crown Get Full Access ********* close Property Type…" at bounding box center [421, 201] width 765 height 382
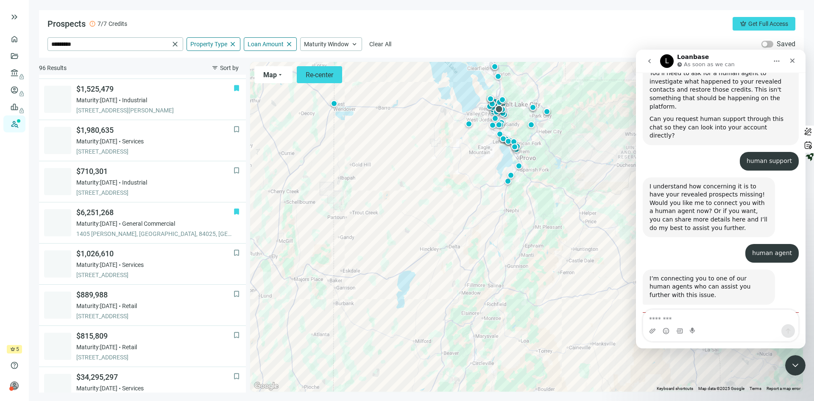
scroll to position [529, 0]
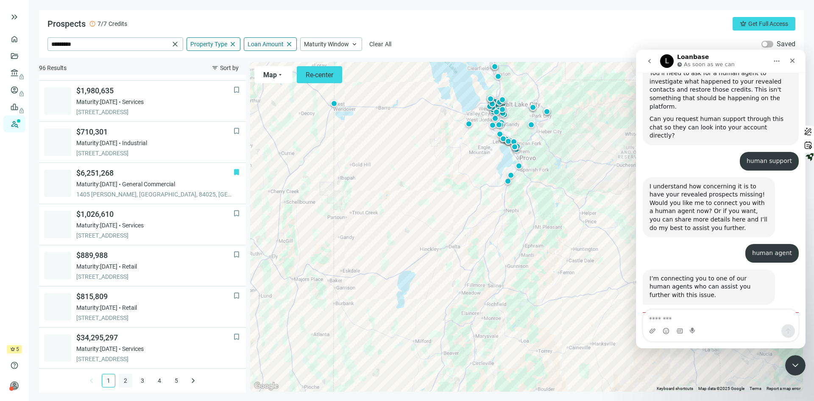
click at [120, 380] on link "2" at bounding box center [125, 380] width 13 height 13
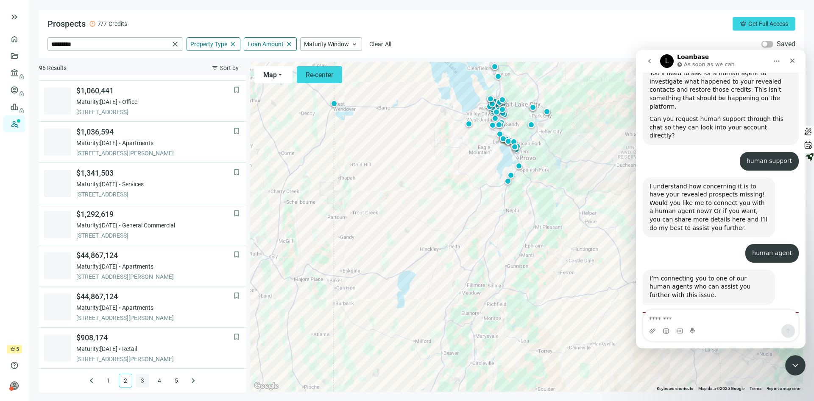
click at [136, 381] on link "3" at bounding box center [142, 380] width 13 height 13
click at [157, 382] on link "4" at bounding box center [159, 380] width 13 height 13
click at [145, 383] on ul "keyboard_arrow_left 1 2 3 4 5 keyboard_arrow_right" at bounding box center [142, 381] width 115 height 24
click at [172, 381] on link "5" at bounding box center [176, 380] width 13 height 13
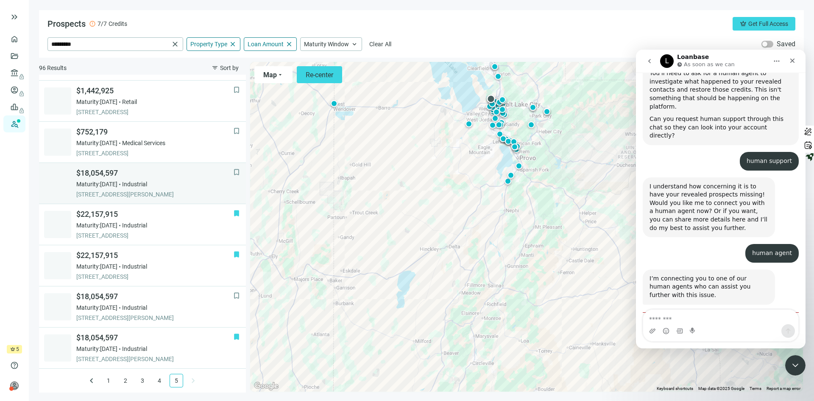
click at [187, 180] on div "Maturity: [DATE] Industrial" at bounding box center [154, 184] width 157 height 8
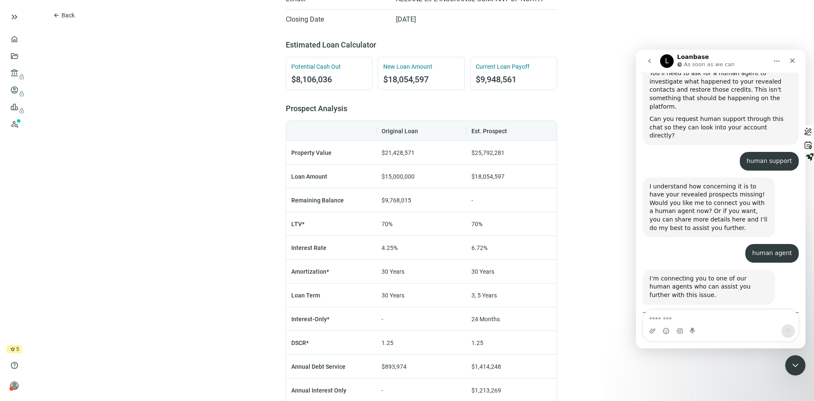
scroll to position [424, 0]
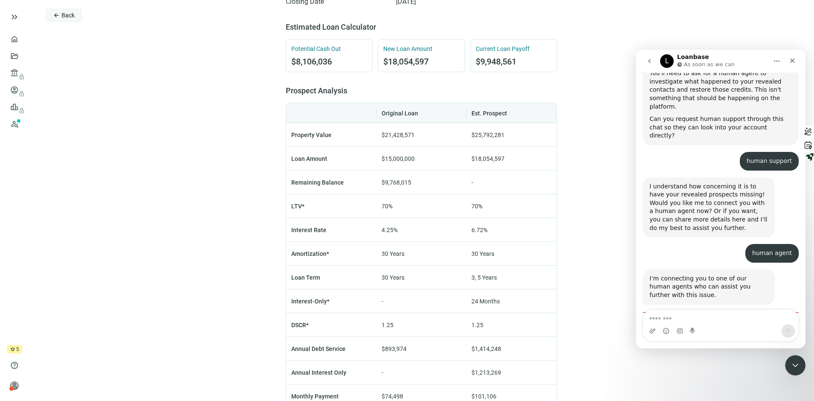
drag, startPoint x: 66, startPoint y: 25, endPoint x: 63, endPoint y: 18, distance: 7.8
click at [65, 23] on div "arrow_back Back $18,054,597 bookmark Save 543 N NEIL ARMSTRONG RD, SALT LAKE CI…" at bounding box center [422, 68] width 786 height 984
click at [63, 18] on span "Back" at bounding box center [68, 15] width 13 height 7
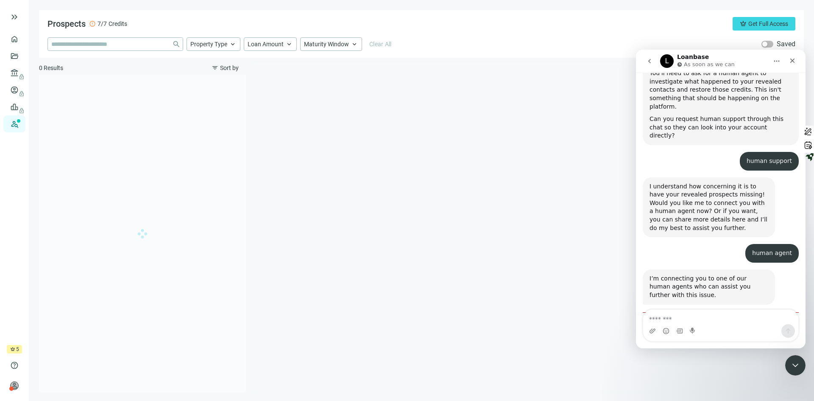
type input "*********"
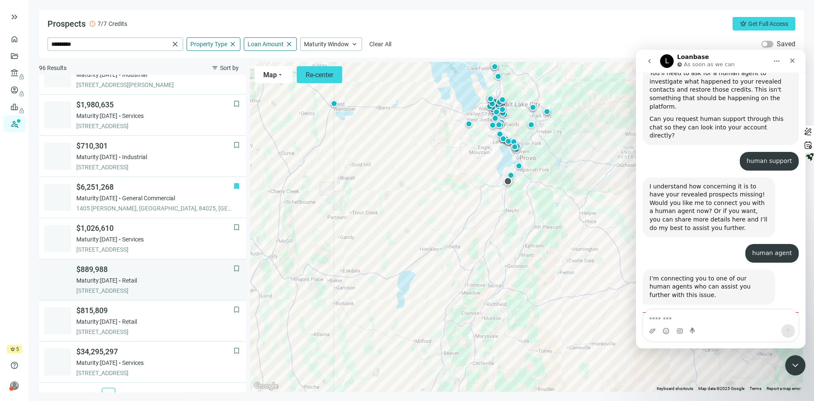
scroll to position [529, 0]
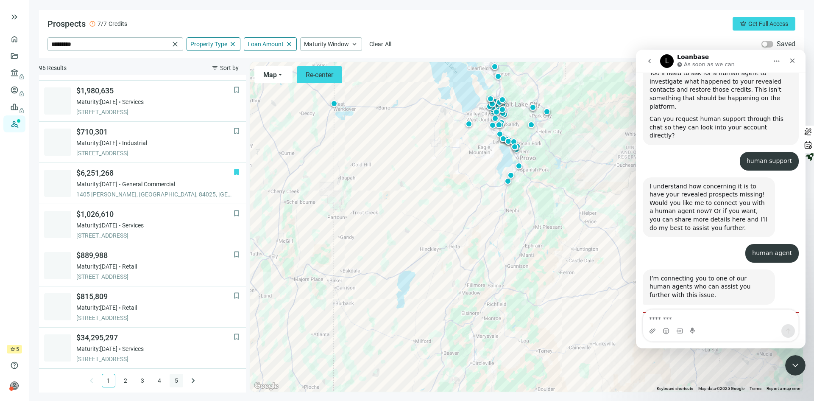
click at [174, 377] on link "5" at bounding box center [176, 380] width 13 height 13
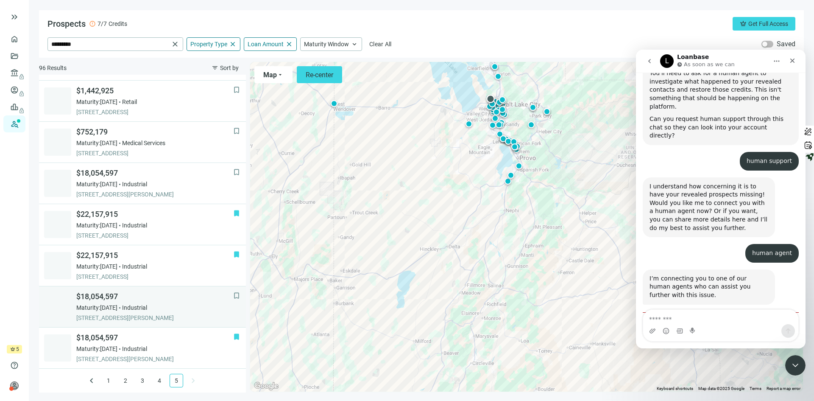
click at [185, 302] on div "$18,054,597 Maturity: 03.09.2027 Industrial 5201 W HAROLD GATTY DR, SALT LAKE C…" at bounding box center [154, 306] width 157 height 31
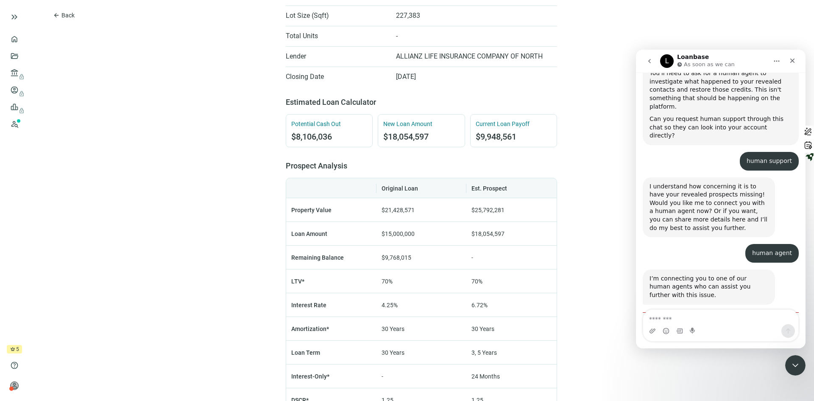
scroll to position [339, 0]
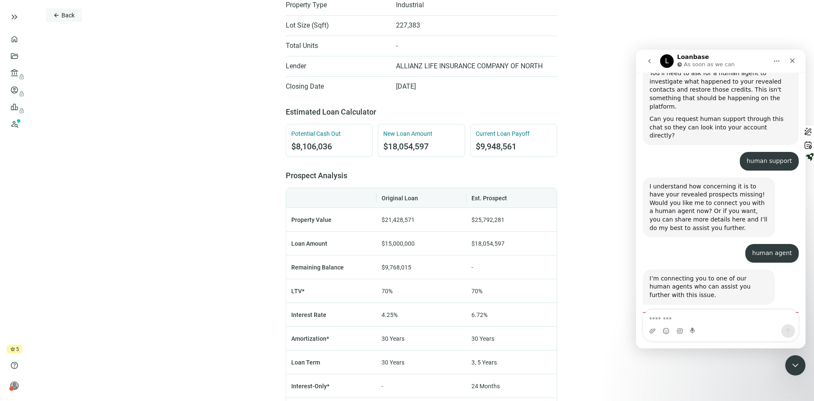
click at [62, 13] on span "Back" at bounding box center [68, 15] width 13 height 7
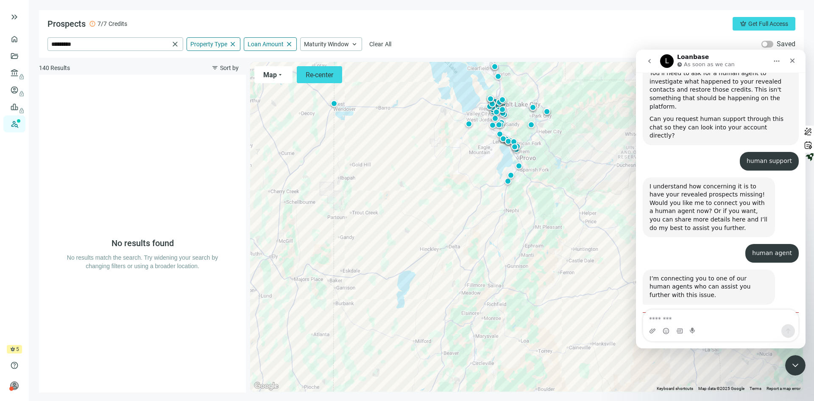
click at [13, 351] on span "crown" at bounding box center [12, 349] width 5 height 5
click at [16, 387] on span "person" at bounding box center [14, 385] width 8 height 8
click at [17, 365] on span "help" at bounding box center [14, 365] width 8 height 8
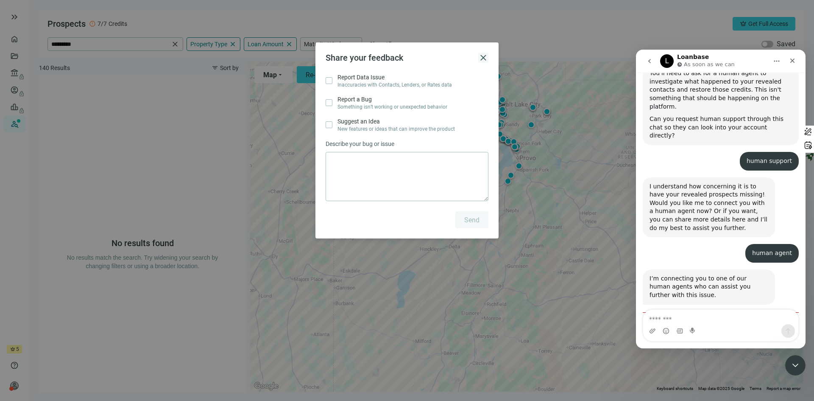
click at [487, 58] on span "close" at bounding box center [483, 58] width 10 height 10
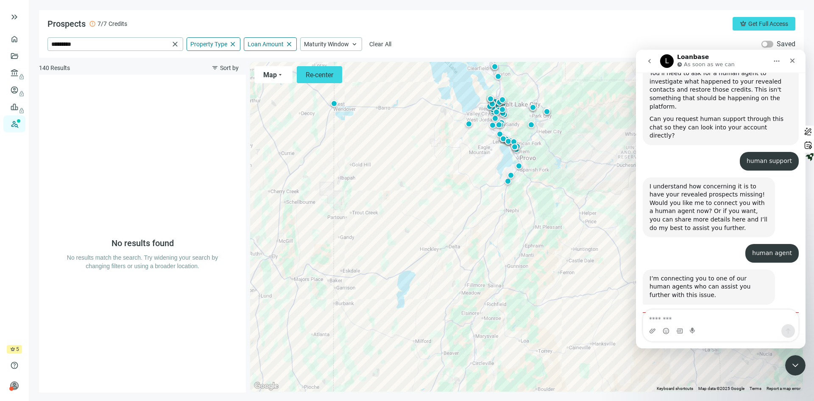
click at [526, 5] on main "Prospects error 7/7 Credits crown Get Full Access ********* close Property Type…" at bounding box center [422, 200] width 786 height 401
click at [529, 27] on div "Prospects error 7/7 Credits crown Get Full Access" at bounding box center [422, 24] width 748 height 14
click at [650, 58] on icon "go back" at bounding box center [649, 61] width 7 height 7
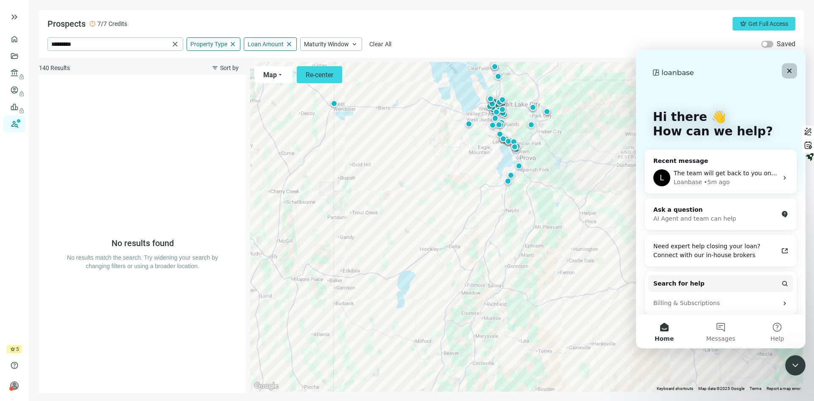
click at [790, 71] on icon "Close" at bounding box center [790, 71] width 5 height 5
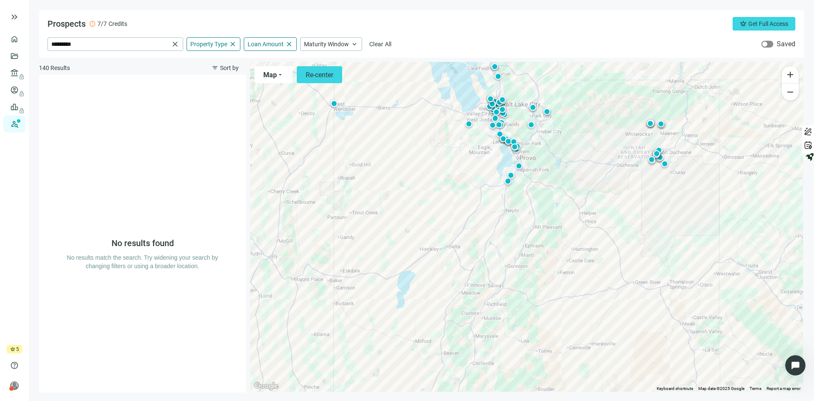
click at [767, 43] on div "button" at bounding box center [765, 44] width 5 height 5
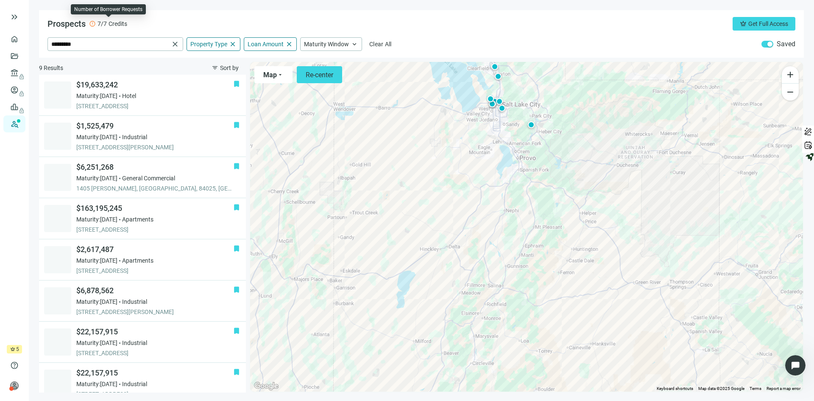
click at [92, 25] on span "error" at bounding box center [92, 23] width 7 height 7
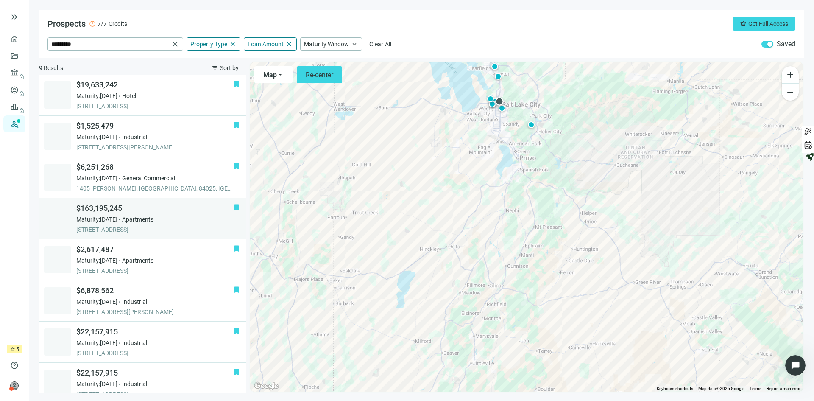
click at [170, 215] on div "$163,195,245 Maturity: 07.20.2026 Apartments 340 W 700 S, SALT LAKE CITY, 84101…" at bounding box center [154, 218] width 157 height 31
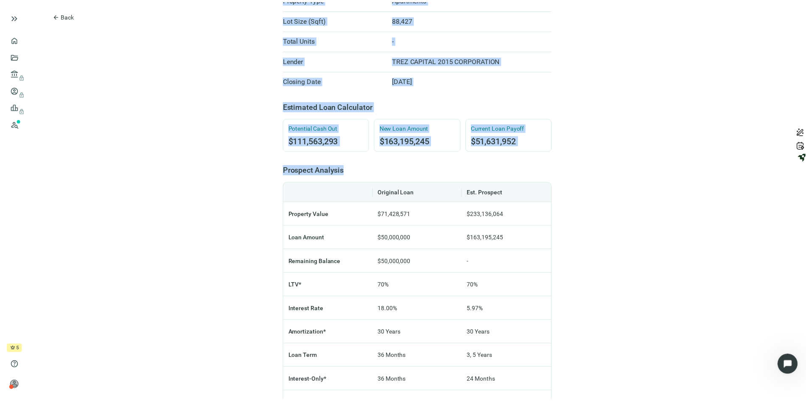
scroll to position [597, 0]
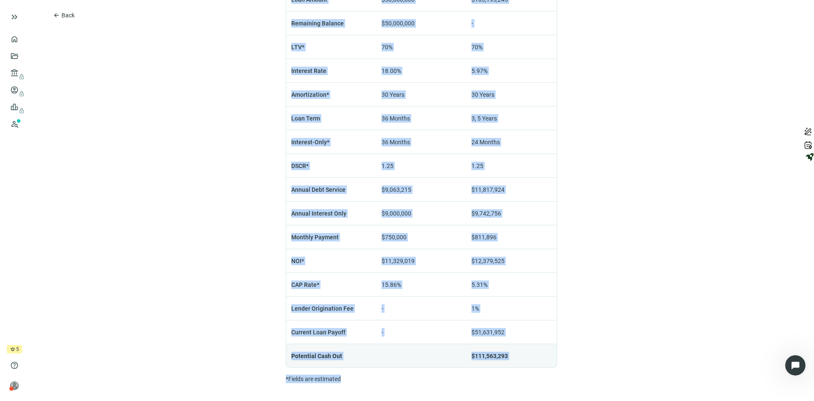
drag, startPoint x: 244, startPoint y: 14, endPoint x: 635, endPoint y: 413, distance: 559.4
click at [635, 400] on html "keyboard_double_arrow_right home Overview folder_open Deals account_balance loc…" at bounding box center [407, 200] width 814 height 401
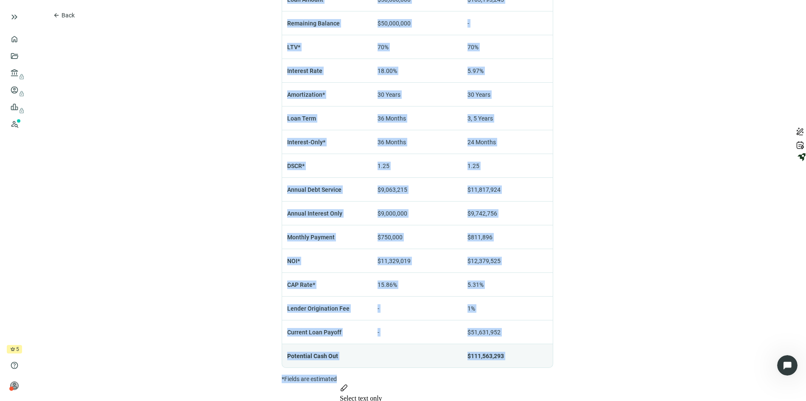
copy div "$163,195,245 check Saved 340 W 700 S, SALT LAKE CITY, UT 84101 Apartments calen…"
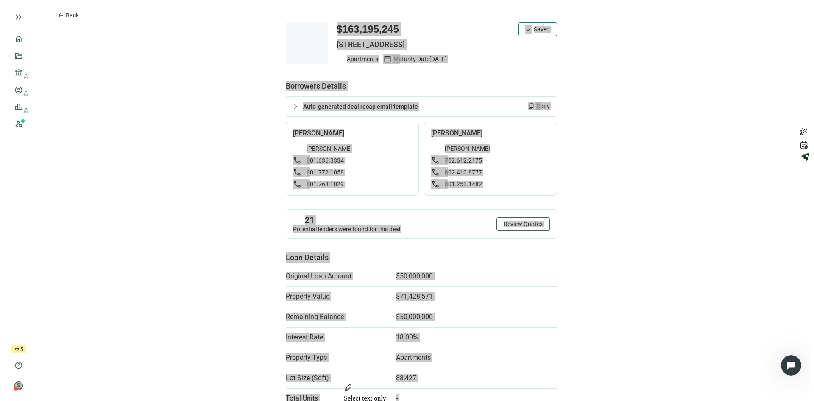
scroll to position [0, 0]
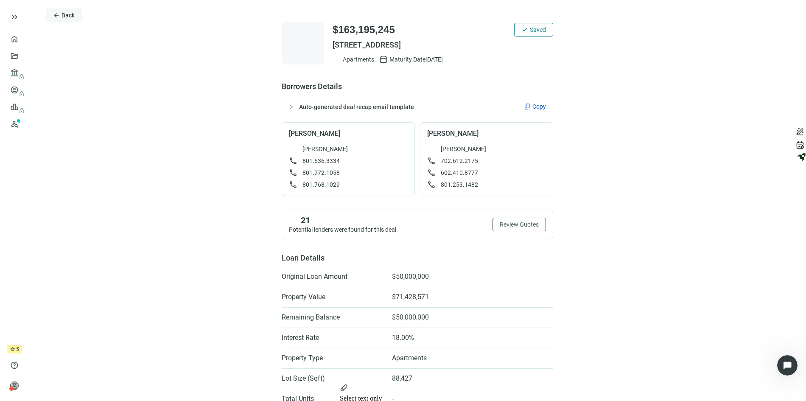
click at [63, 14] on span "Back" at bounding box center [68, 15] width 13 height 7
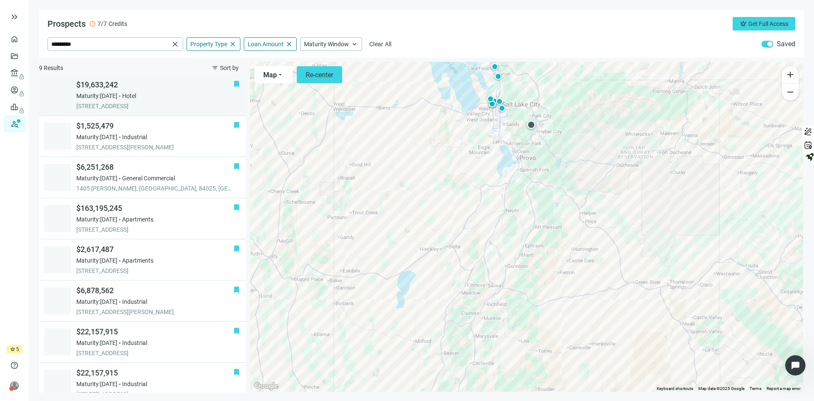
click at [174, 97] on div "Maturity: 12.31.2025 Hotel" at bounding box center [154, 96] width 157 height 8
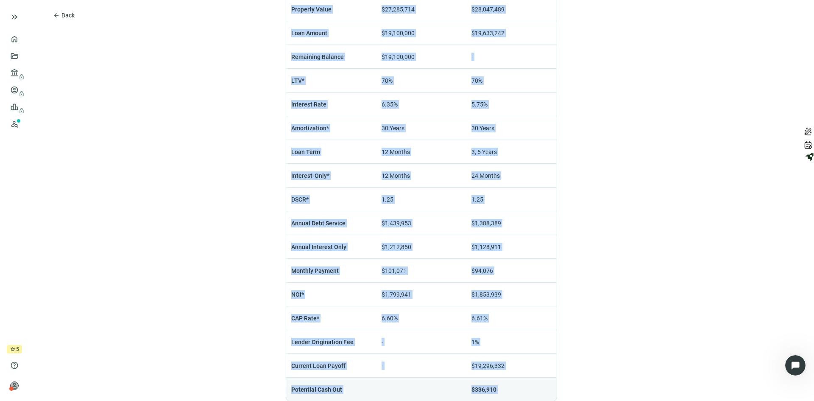
scroll to position [759, 0]
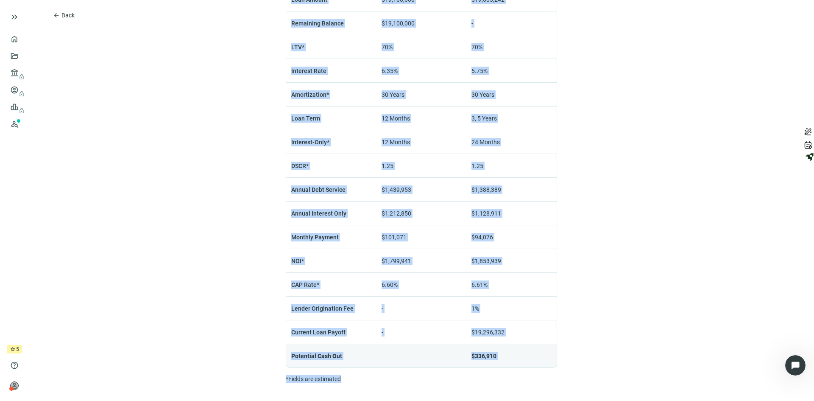
drag, startPoint x: 202, startPoint y: 25, endPoint x: 593, endPoint y: 421, distance: 556.4
click at [593, 400] on html "keyboard_double_arrow_right home Overview folder_open Deals account_balance loc…" at bounding box center [407, 200] width 814 height 401
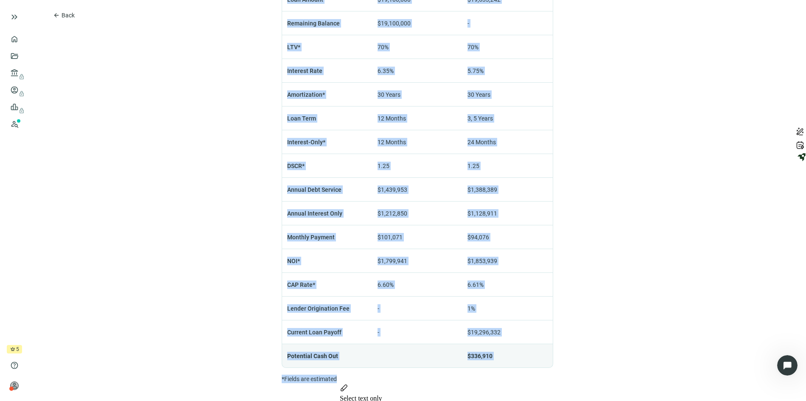
copy div "$19,633,242 check Saved 784 RESORT DR # 442, MIDWAY, UT 84049 Hotel calendar_to…"
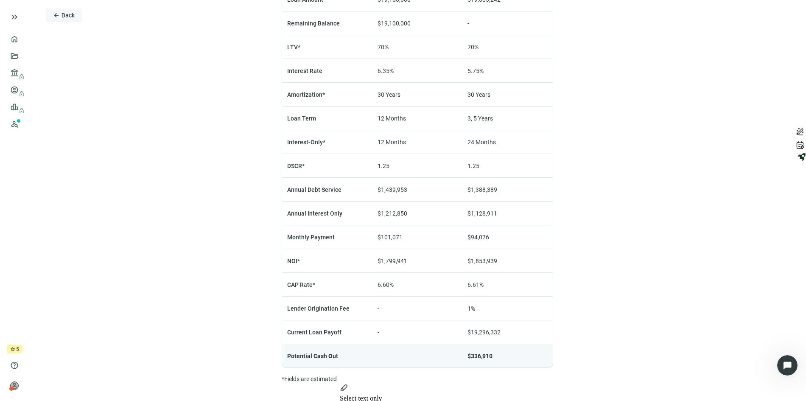
click at [70, 17] on span "Back" at bounding box center [68, 15] width 13 height 7
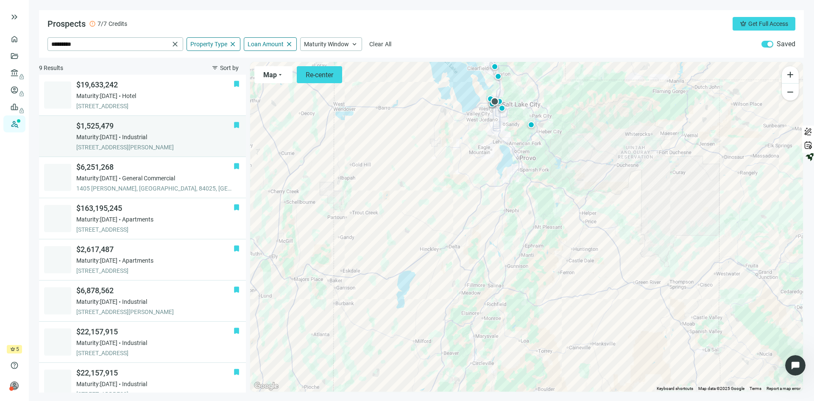
click at [144, 135] on span "Industrial" at bounding box center [134, 137] width 25 height 8
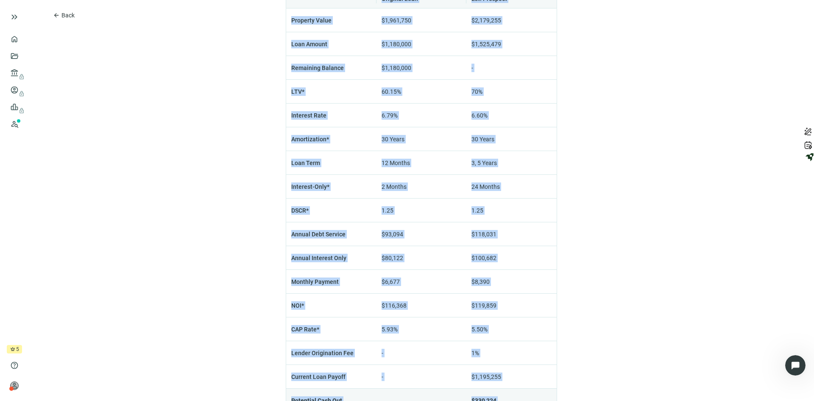
scroll to position [609, 0]
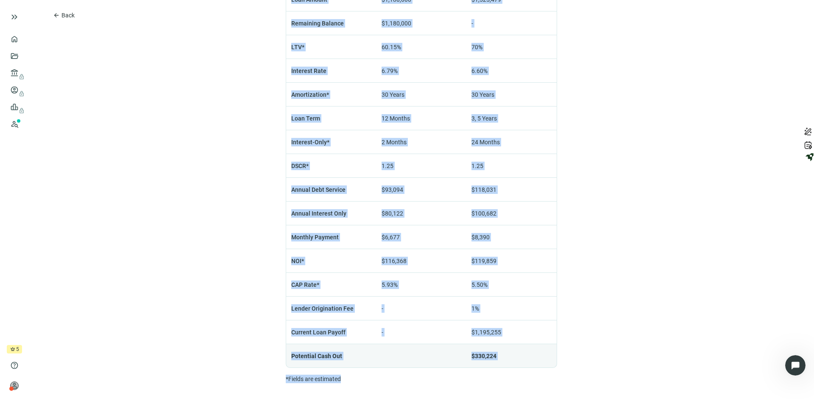
drag, startPoint x: 223, startPoint y: 24, endPoint x: 625, endPoint y: 421, distance: 565.4
click at [625, 400] on html "keyboard_double_arrow_right home Overview folder_open Deals account_balance loc…" at bounding box center [407, 200] width 814 height 401
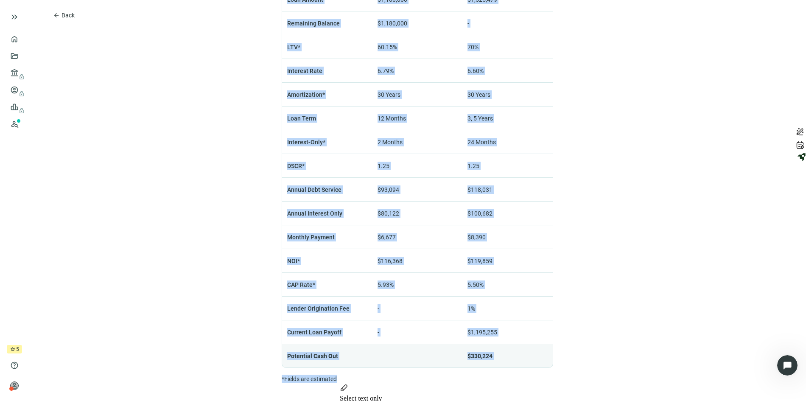
copy div "$1,525,479 check Saved 700 S FULTON ST, SALT LAKE CITY, UT 84104 Industrial cal…"
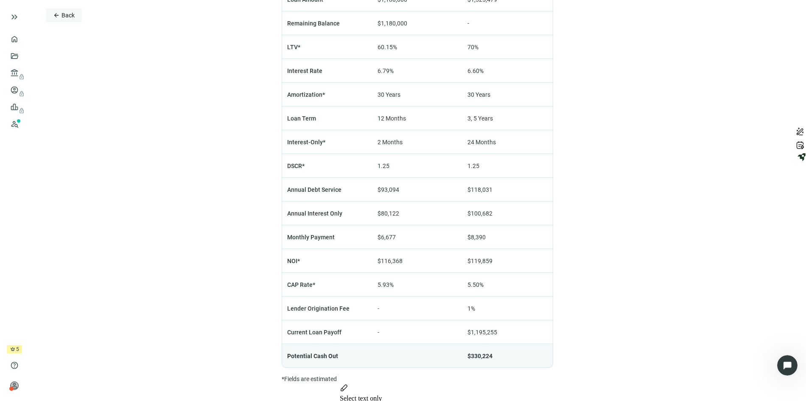
click at [69, 14] on span "Back" at bounding box center [68, 15] width 13 height 7
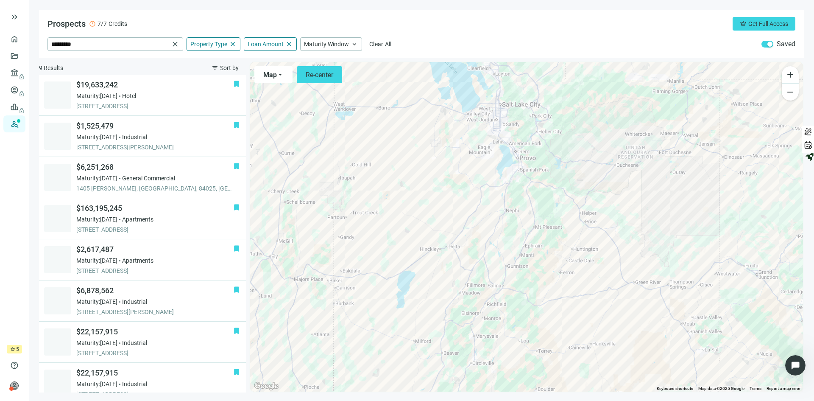
scroll to position [41, 0]
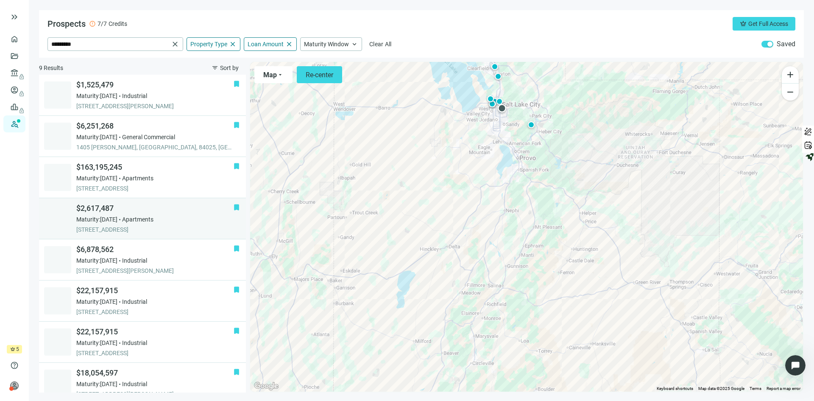
click at [154, 215] on span "Apartments" at bounding box center [137, 219] width 31 height 8
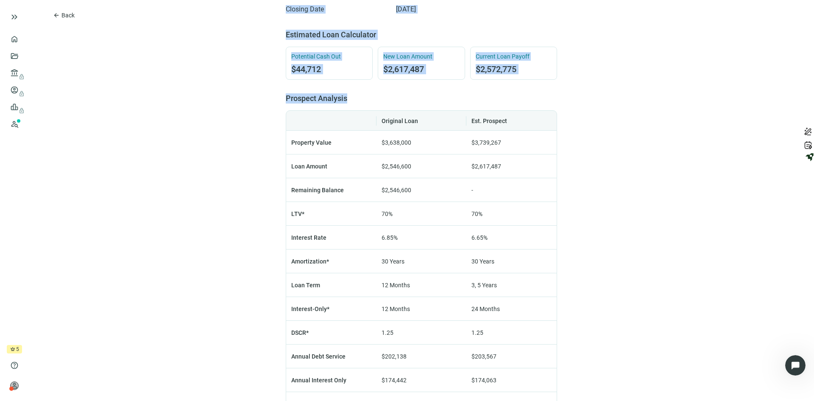
scroll to position [609, 0]
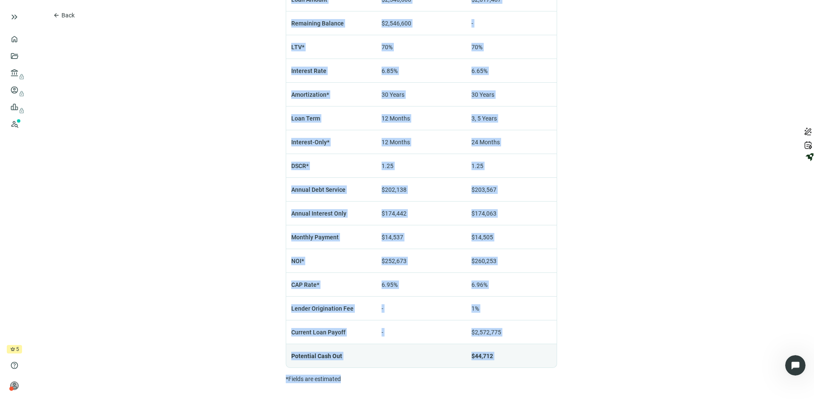
drag, startPoint x: 213, startPoint y: 34, endPoint x: 613, endPoint y: 421, distance: 556.2
click at [613, 400] on html "keyboard_double_arrow_right home Overview folder_open Deals account_balance loc…" at bounding box center [407, 200] width 814 height 401
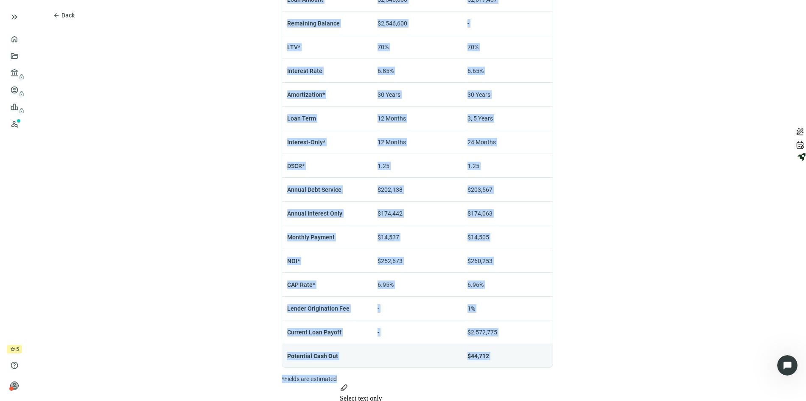
copy div "$2,617,487 check Saved 871 E MEADOW PINE CT APT 20, SALT LAKE CITY, UT 84106 Ap…"
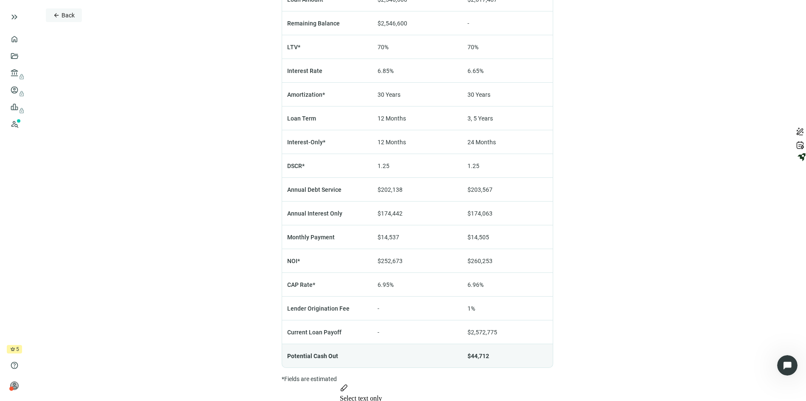
click at [64, 13] on span "Back" at bounding box center [68, 15] width 13 height 7
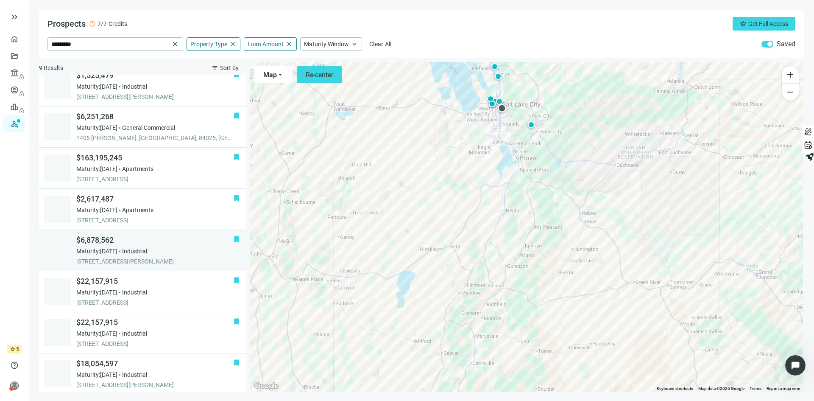
scroll to position [53, 0]
click at [162, 245] on div "Maturity: 11.26.2026 Industrial" at bounding box center [154, 249] width 157 height 8
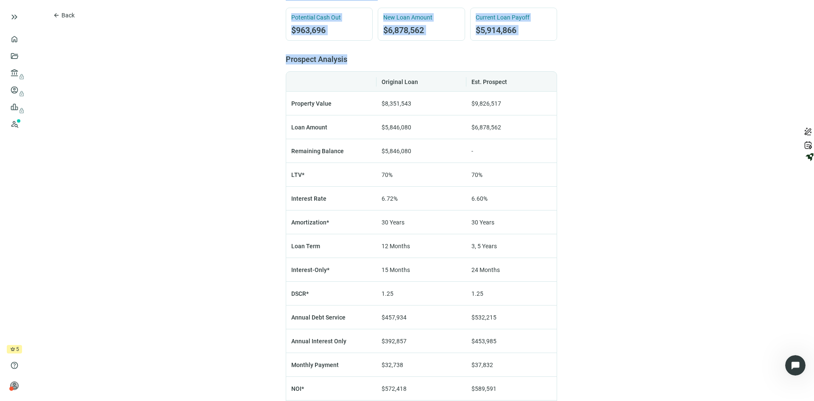
scroll to position [632, 0]
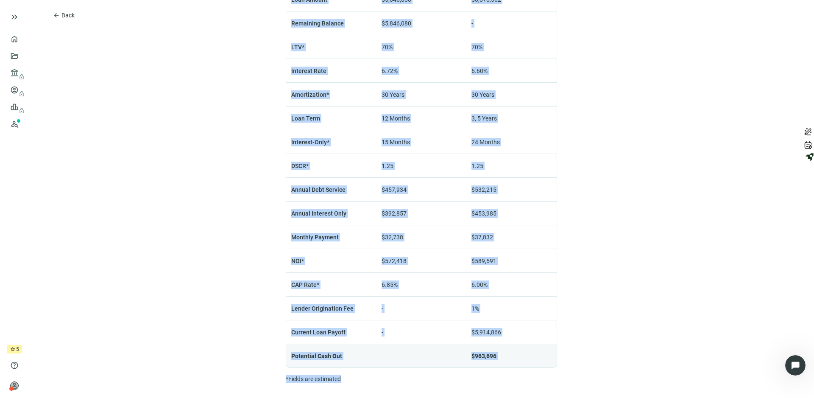
drag, startPoint x: 202, startPoint y: 30, endPoint x: 556, endPoint y: 419, distance: 525.8
click at [556, 400] on html "keyboard_double_arrow_right home Overview folder_open Deals account_balance loc…" at bounding box center [407, 200] width 814 height 401
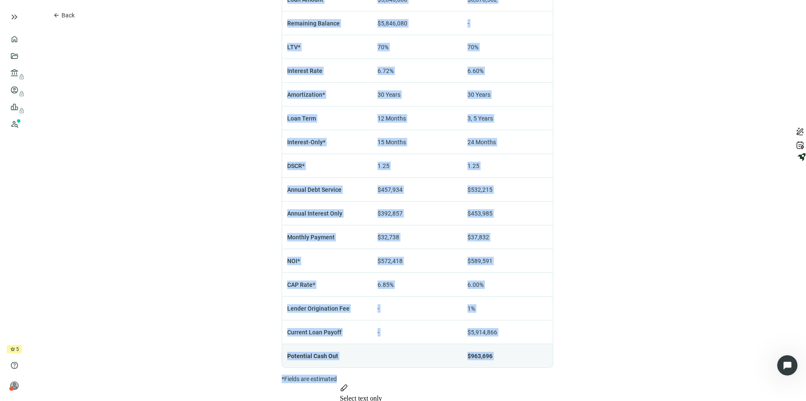
copy div "$6,878,562 check Saved 2575 N FORT LN, LAYTON, UT 84041 Industrial calendar_tod…"
click at [66, 15] on span "Back" at bounding box center [68, 15] width 13 height 7
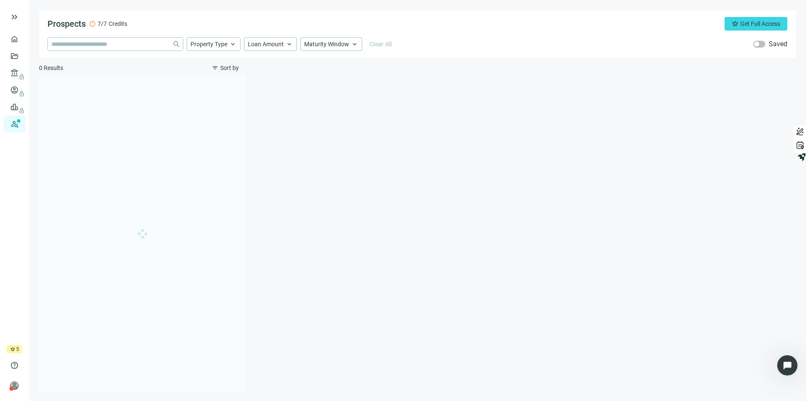
type input "*********"
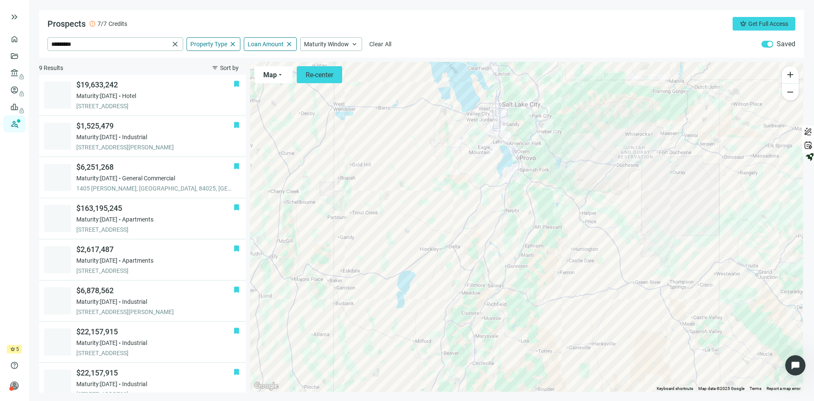
scroll to position [53, 0]
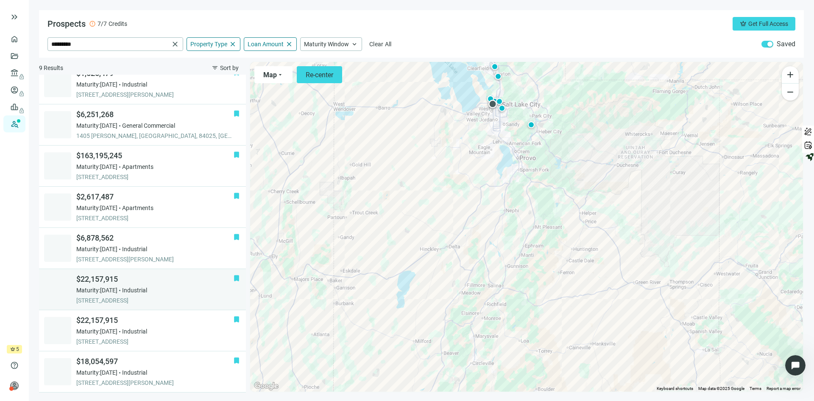
click at [193, 294] on div "Maturity: 03.09.2027 Industrial" at bounding box center [154, 290] width 157 height 8
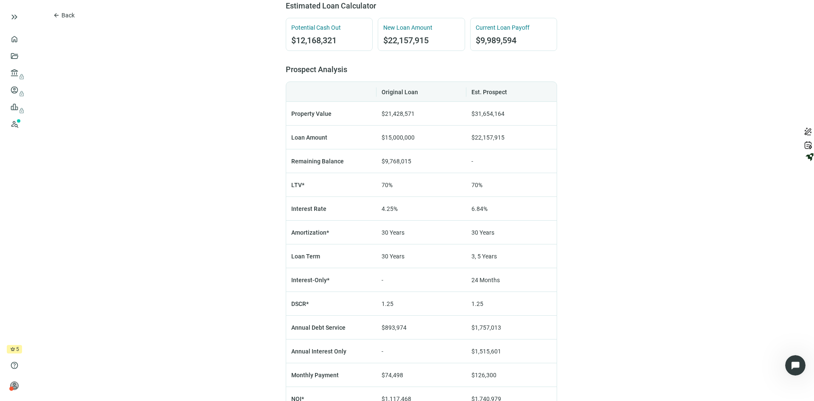
scroll to position [414, 0]
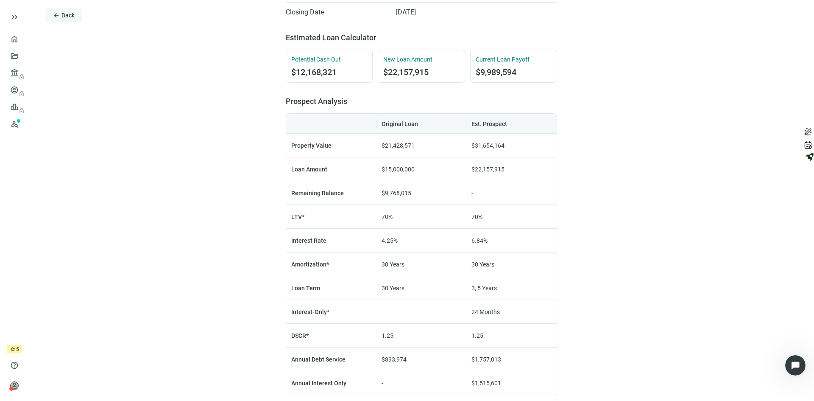
click at [65, 16] on span "Back" at bounding box center [68, 15] width 13 height 7
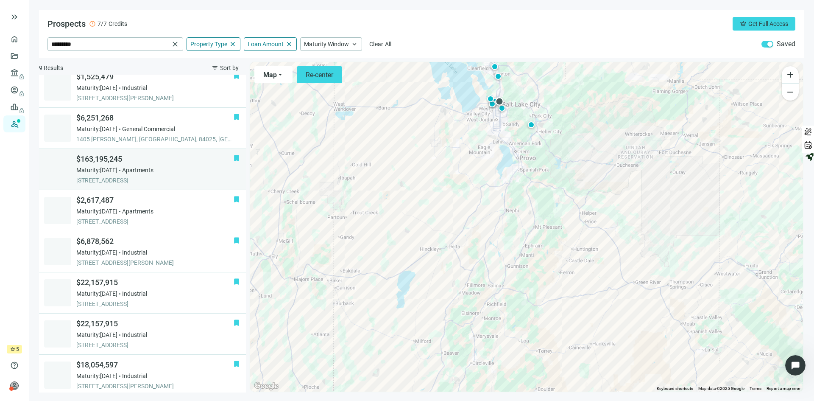
scroll to position [53, 0]
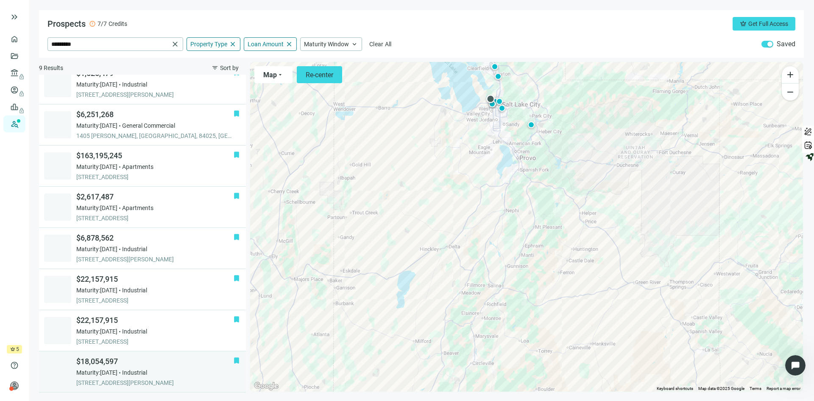
click at [173, 369] on div "Maturity: 03.09.2027 Industrial" at bounding box center [154, 372] width 157 height 8
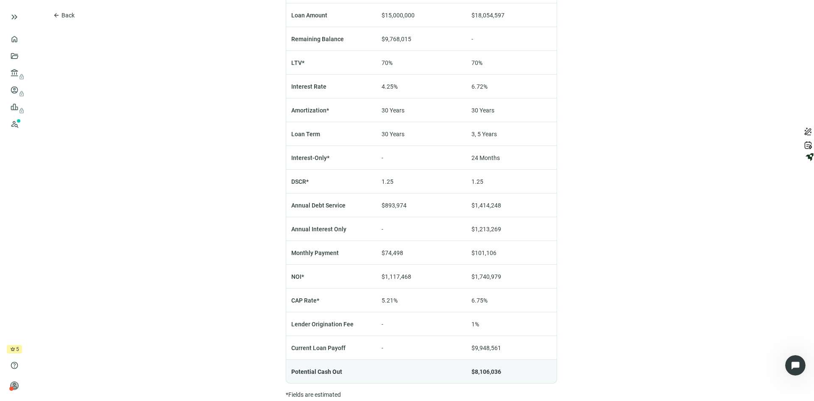
scroll to position [583, 0]
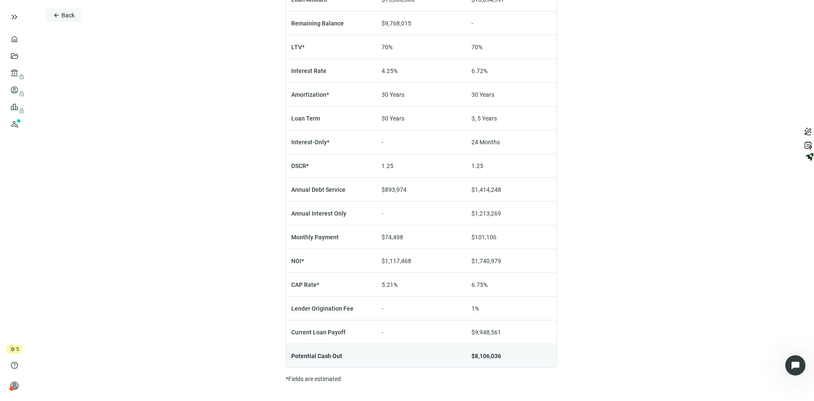
click at [70, 15] on span "Back" at bounding box center [68, 15] width 13 height 7
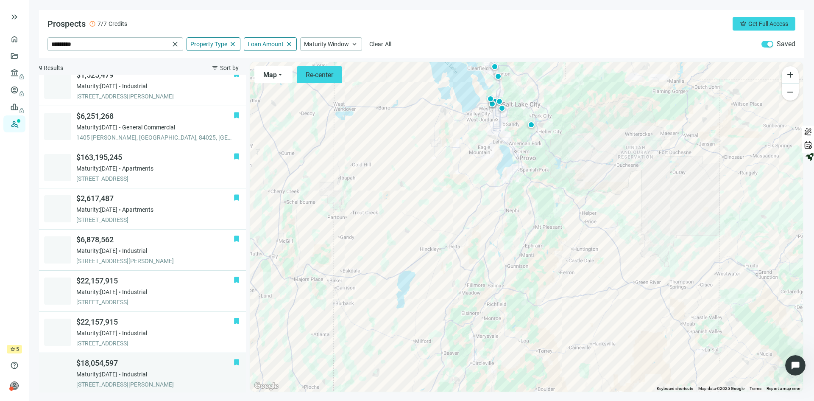
scroll to position [53, 0]
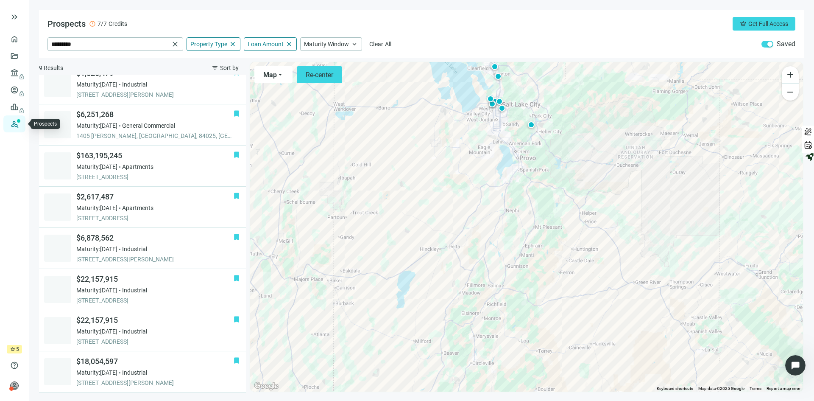
click at [21, 121] on link "Prospects New" at bounding box center [34, 123] width 27 height 17
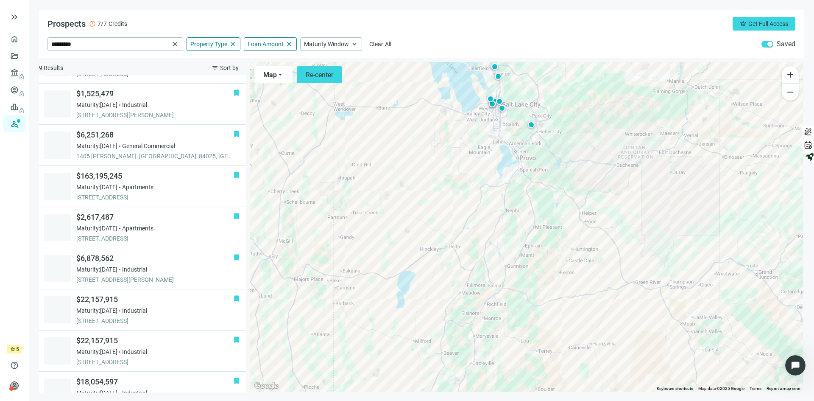
scroll to position [34, 0]
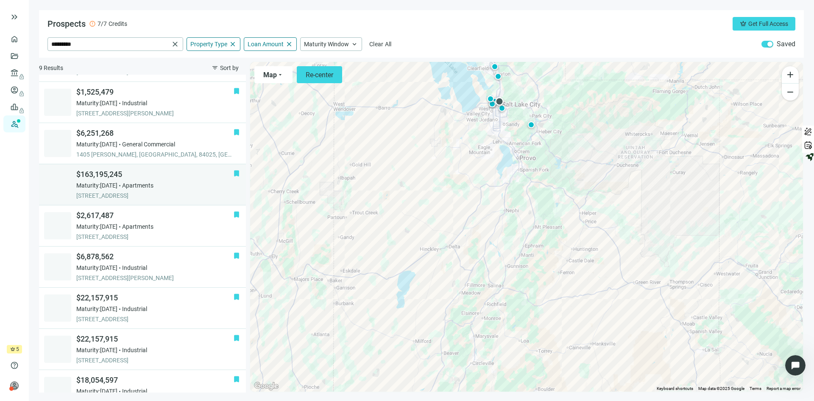
click at [174, 175] on span "$163,195,245" at bounding box center [154, 174] width 157 height 10
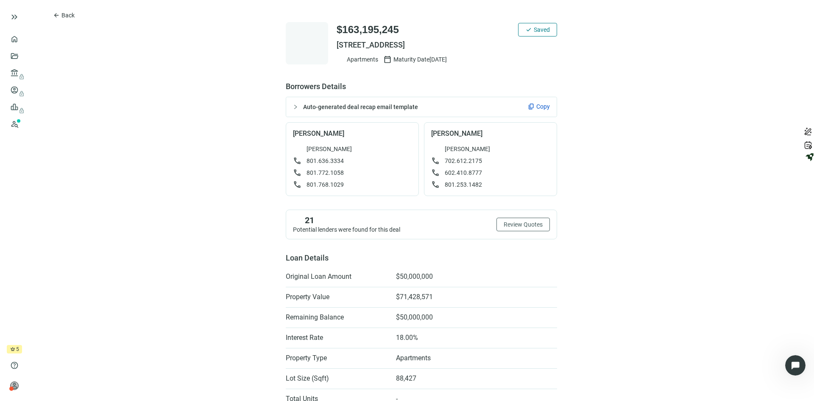
drag, startPoint x: 330, startPoint y: 45, endPoint x: 476, endPoint y: 50, distance: 146.0
click at [476, 50] on div "$163,195,245 check Saved 340 W 700 S, SALT LAKE CITY, UT 84101 Apartments calen…" at bounding box center [421, 43] width 271 height 42
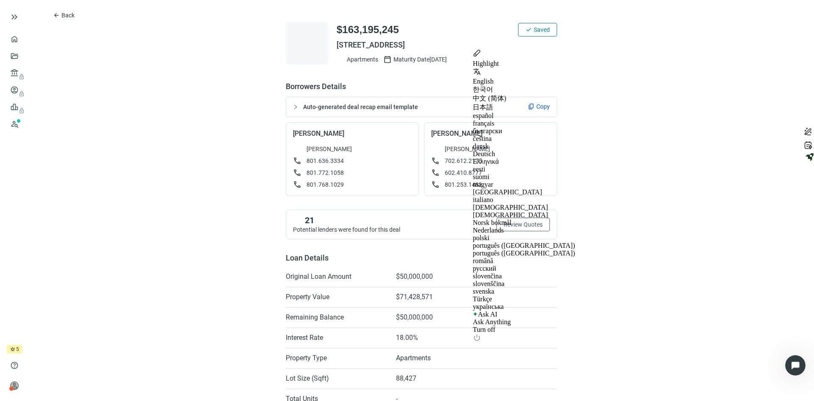
copy span "340 W 700 S, SALT LAKE CITY, UT 84101"
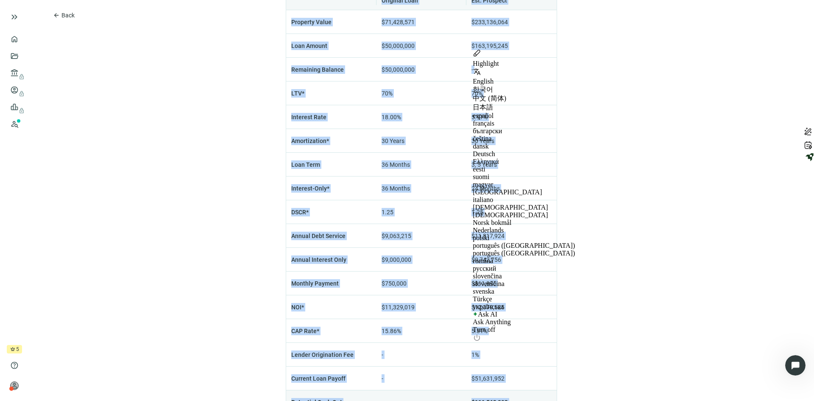
scroll to position [597, 0]
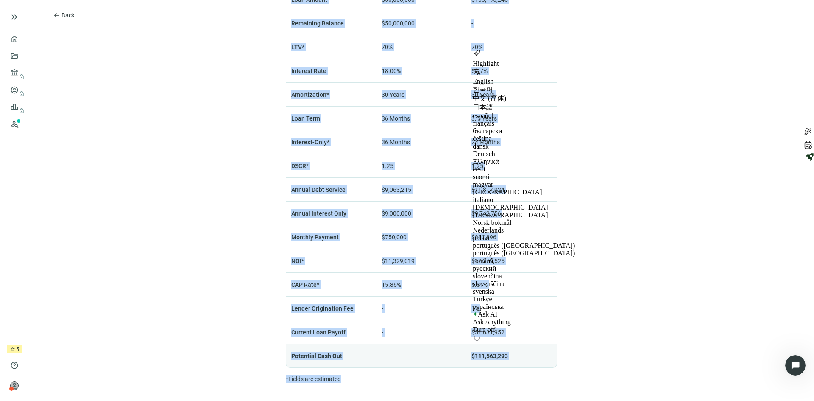
drag, startPoint x: 201, startPoint y: 29, endPoint x: 519, endPoint y: 354, distance: 454.7
click at [560, 400] on html "keyboard_double_arrow_right home Overview folder_open Deals account_balance loc…" at bounding box center [407, 200] width 814 height 401
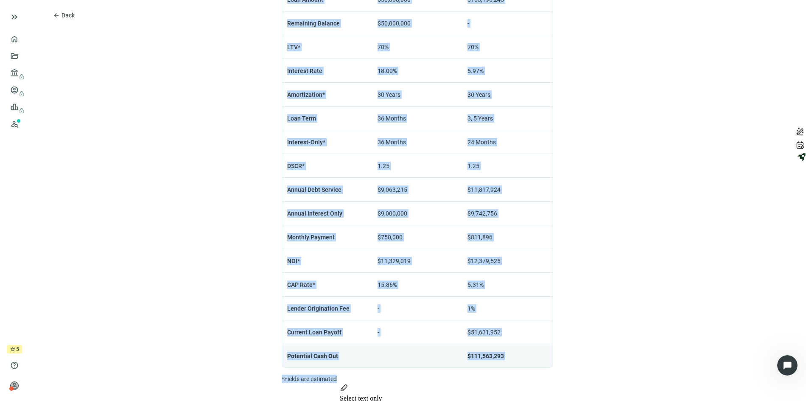
copy div "$163,195,245 check Saved 340 W 700 S, SALT LAKE CITY, UT 84101 Apartments calen…"
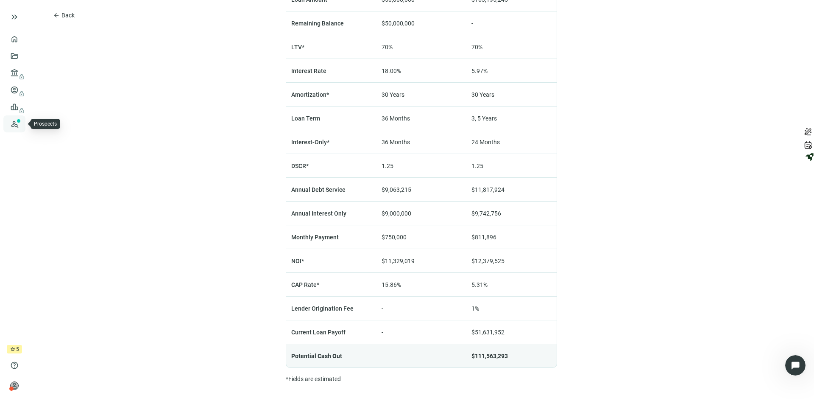
click at [21, 124] on link "Prospects New" at bounding box center [34, 123] width 27 height 17
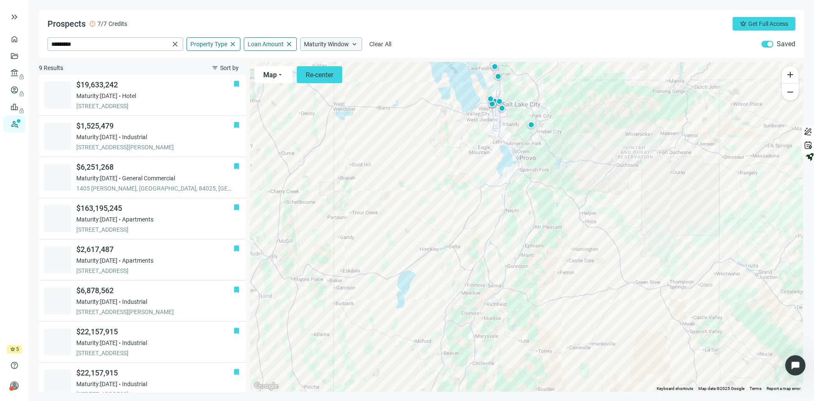
click at [353, 44] on span "keyboard_arrow_up" at bounding box center [355, 44] width 8 height 8
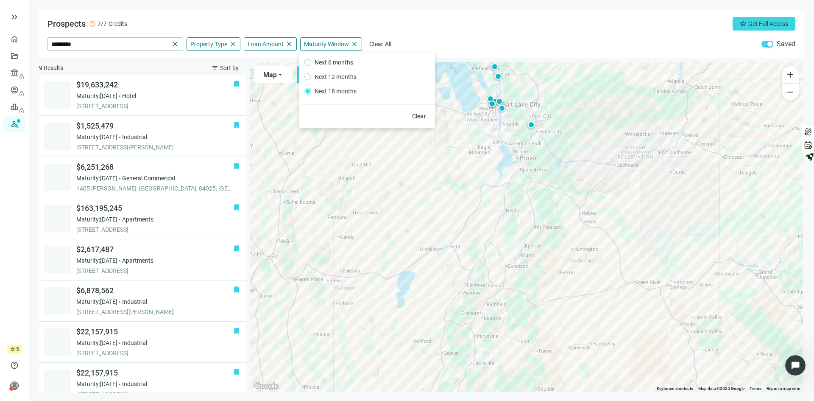
click at [440, 22] on div "Prospects error 7/7 Credits crown Get Full Access" at bounding box center [422, 24] width 748 height 14
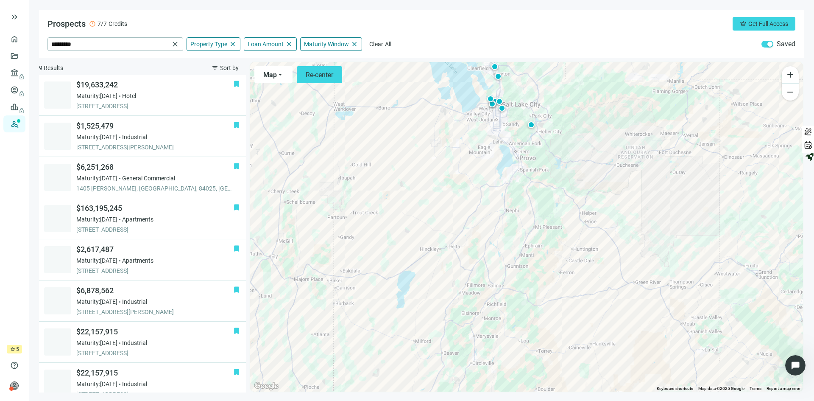
click at [772, 44] on div "button" at bounding box center [770, 44] width 5 height 5
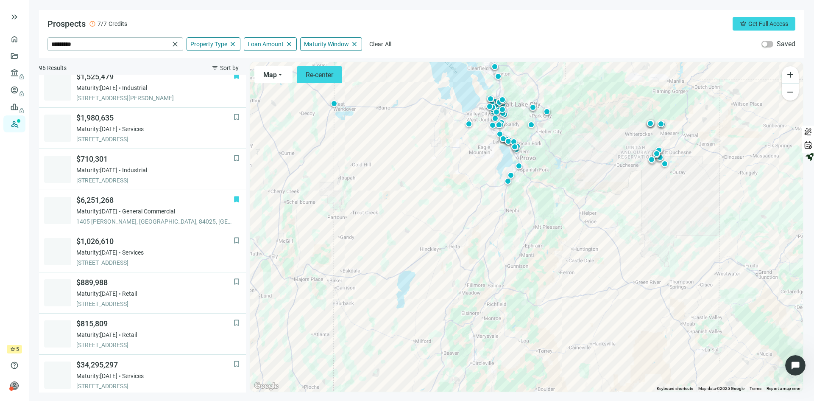
scroll to position [529, 0]
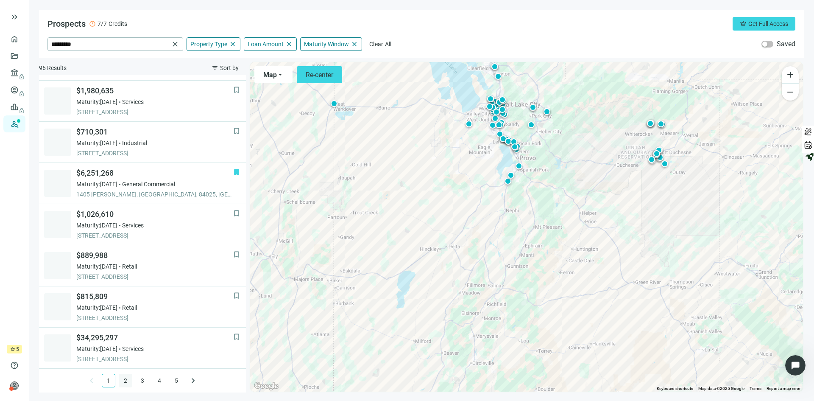
click at [123, 380] on link "2" at bounding box center [125, 380] width 13 height 13
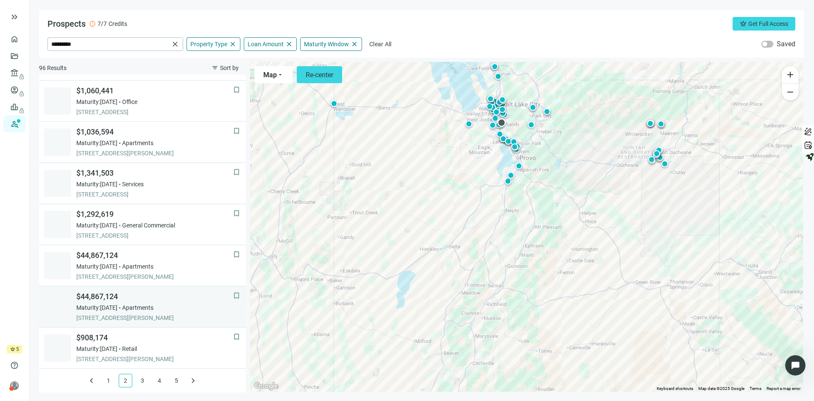
click at [154, 310] on span "Apartments" at bounding box center [137, 307] width 31 height 8
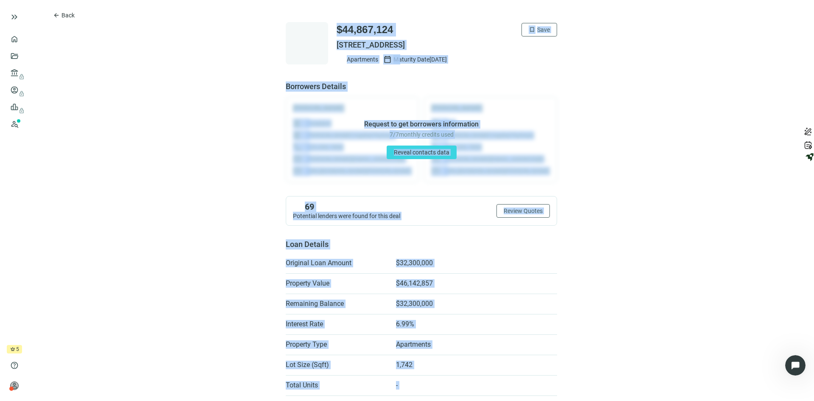
drag, startPoint x: 564, startPoint y: 370, endPoint x: 268, endPoint y: -12, distance: 483.4
click at [268, 0] on html "keyboard_double_arrow_right home Overview folder_open Deals account_balance loc…" at bounding box center [407, 200] width 814 height 401
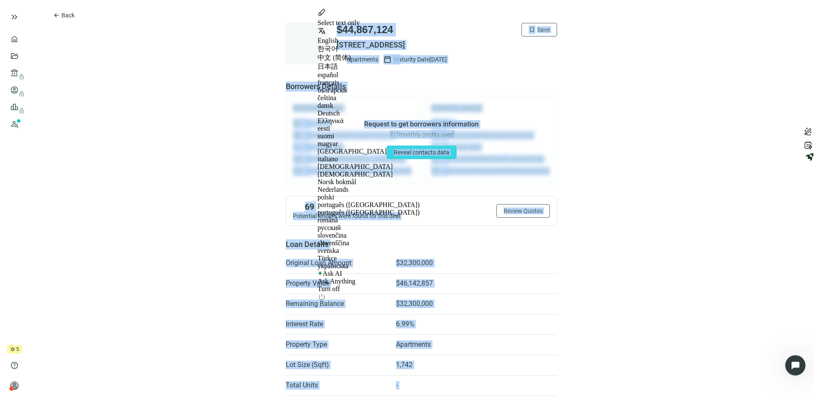
copy div "$44,867,124 bookmark Save 11220 S 700 E, SANDY, UT 84070 Apartments calendar_to…"
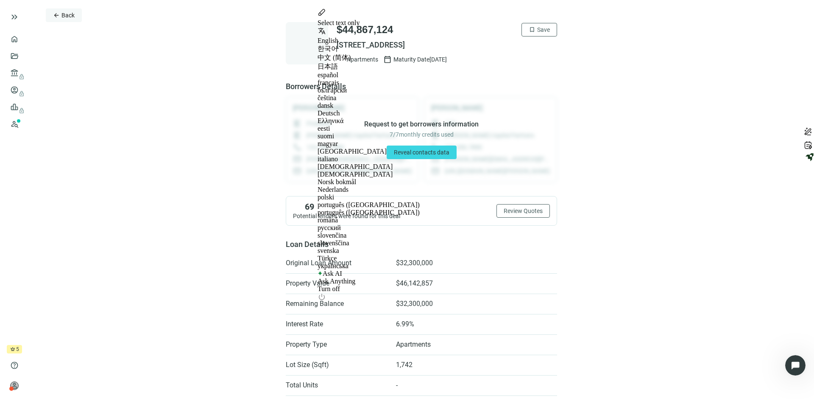
click at [67, 12] on span "Back" at bounding box center [68, 15] width 13 height 7
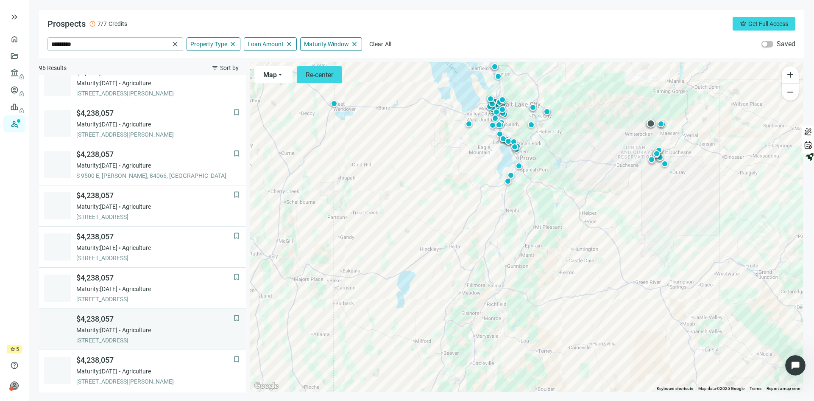
scroll to position [529, 0]
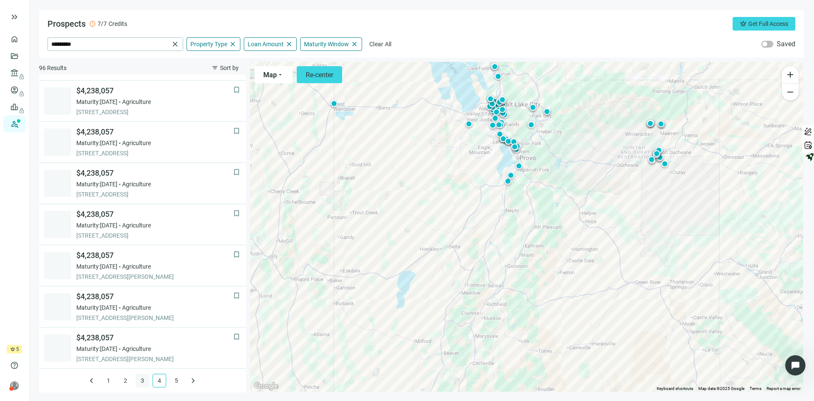
click at [137, 380] on link "3" at bounding box center [142, 380] width 13 height 13
click at [105, 381] on link "1" at bounding box center [108, 380] width 13 height 13
click at [120, 380] on link "2" at bounding box center [125, 380] width 13 height 13
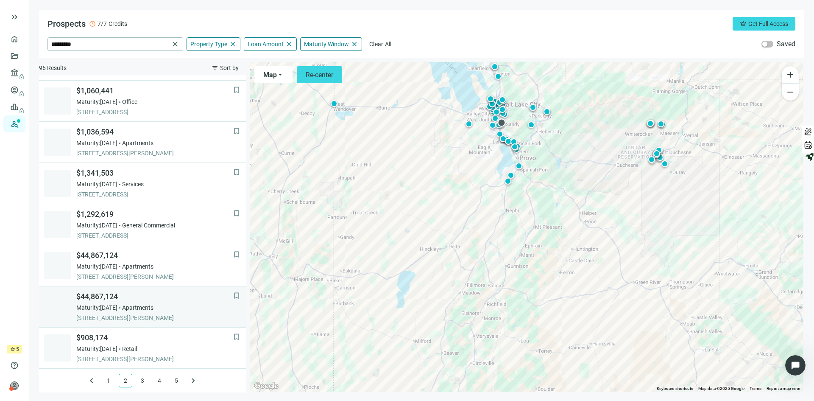
click at [137, 292] on span "$44,867,124" at bounding box center [154, 296] width 157 height 10
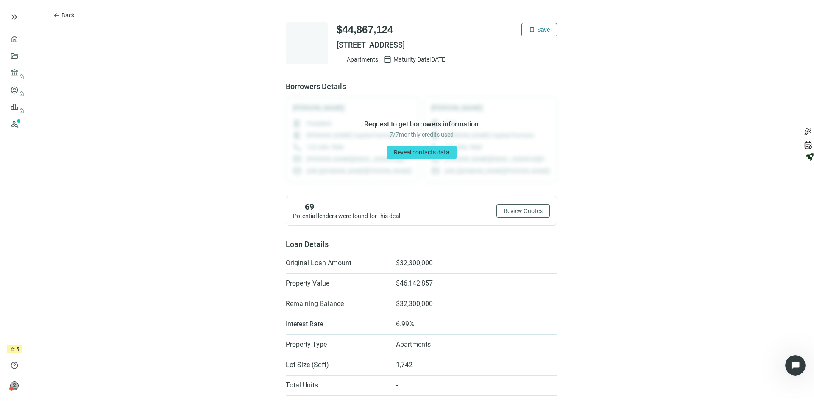
click at [537, 28] on span "Save" at bounding box center [543, 29] width 13 height 7
click at [67, 16] on span "Back" at bounding box center [68, 15] width 13 height 7
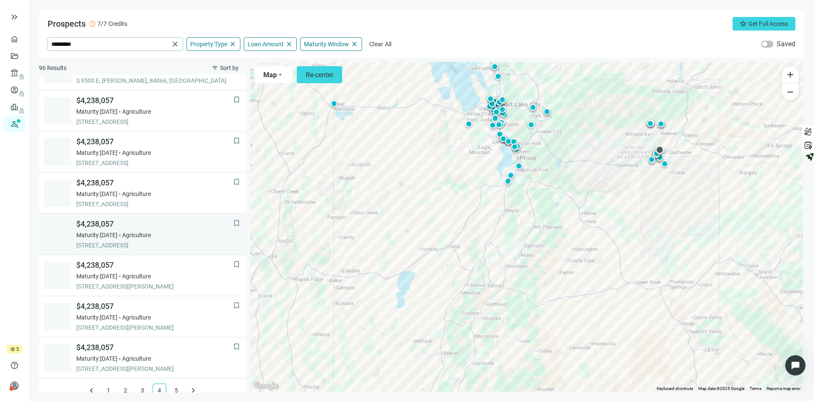
scroll to position [529, 0]
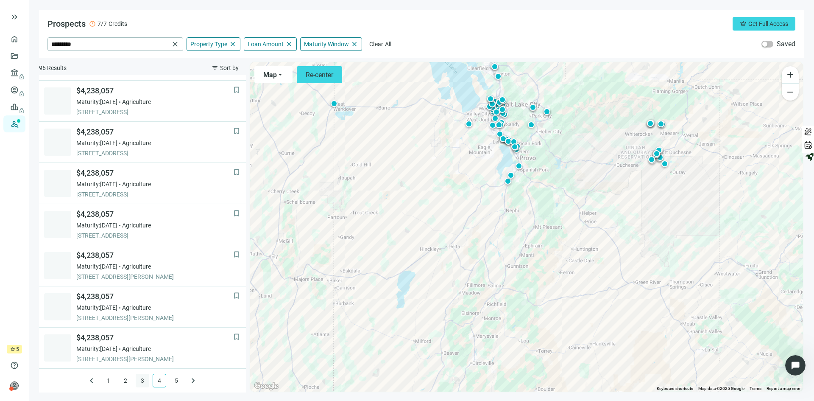
click at [138, 378] on link "3" at bounding box center [142, 380] width 13 height 13
click at [120, 380] on link "2" at bounding box center [125, 380] width 13 height 13
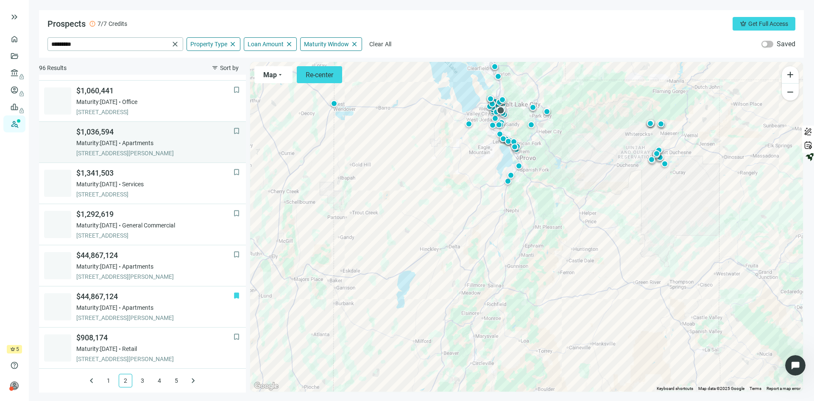
click at [183, 131] on span "$1,036,594" at bounding box center [154, 132] width 157 height 10
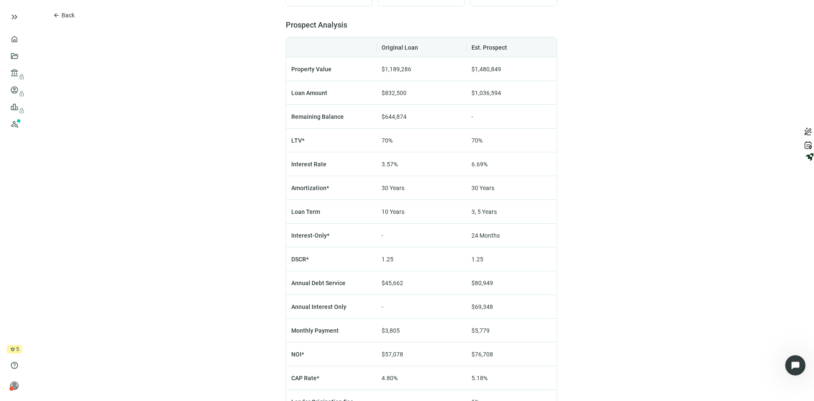
scroll to position [509, 0]
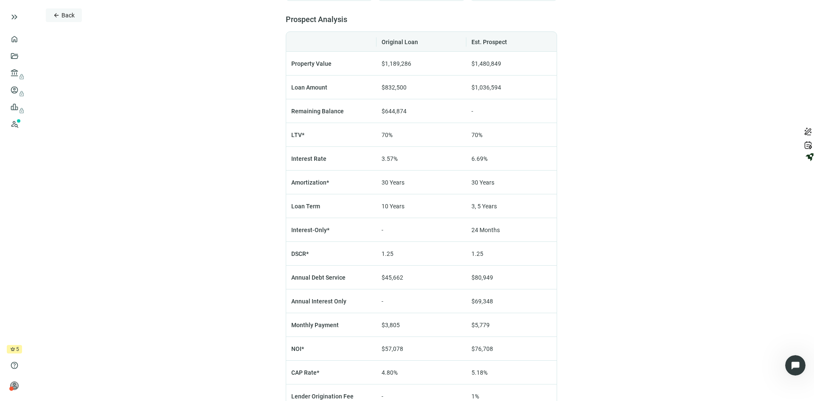
click at [65, 14] on span "Back" at bounding box center [68, 15] width 13 height 7
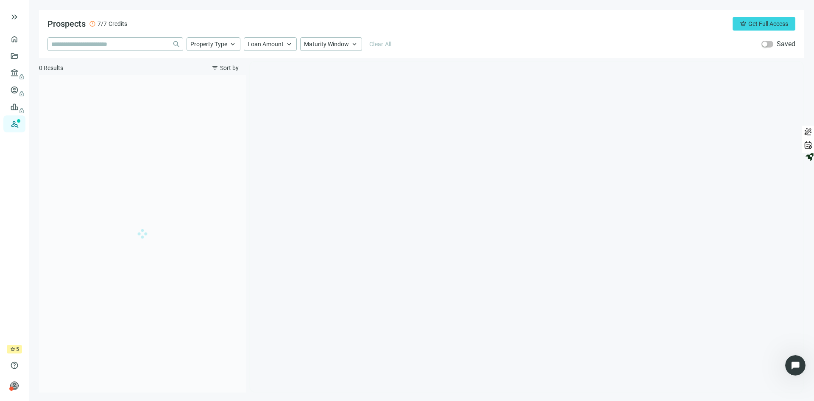
type input "*********"
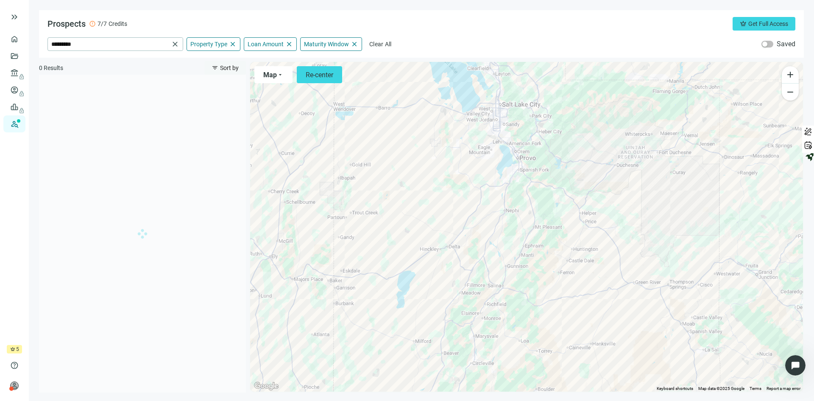
click at [230, 69] on span "Sort by" at bounding box center [229, 67] width 19 height 7
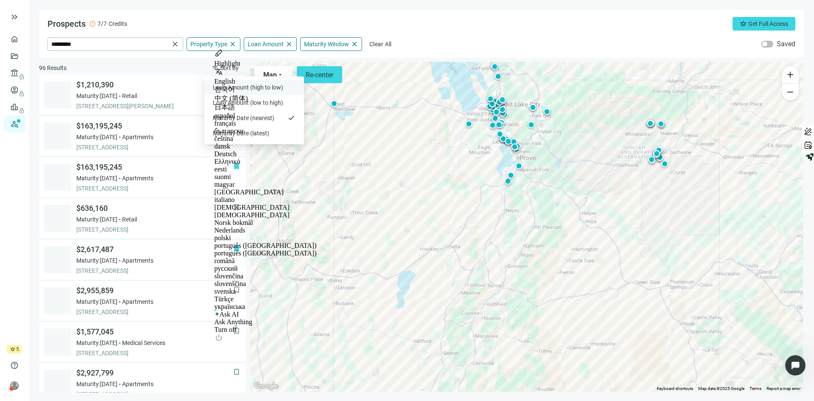
click at [232, 87] on span "Loan Amount (high to low)" at bounding box center [249, 87] width 72 height 8
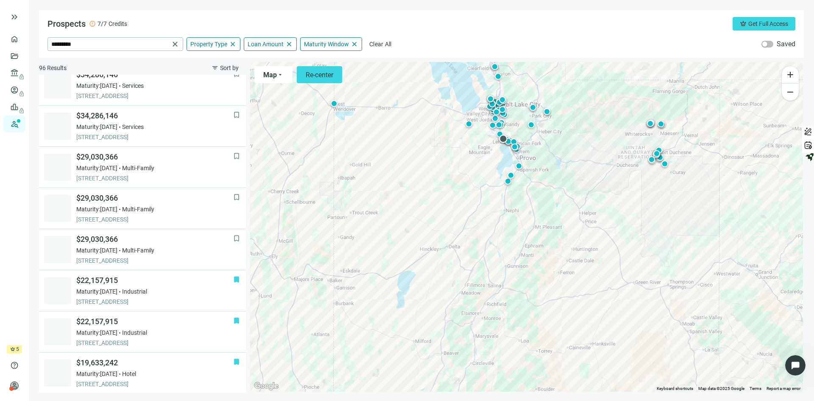
scroll to position [382, 0]
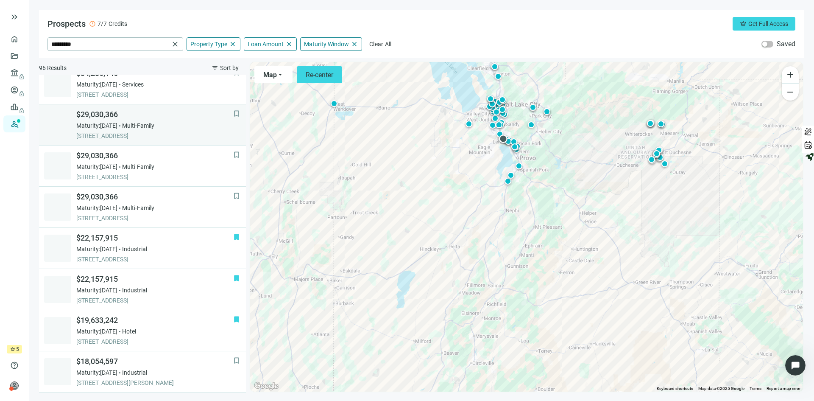
click at [190, 129] on div "Maturity: 04.30.2026 Multi-Family" at bounding box center [154, 125] width 157 height 8
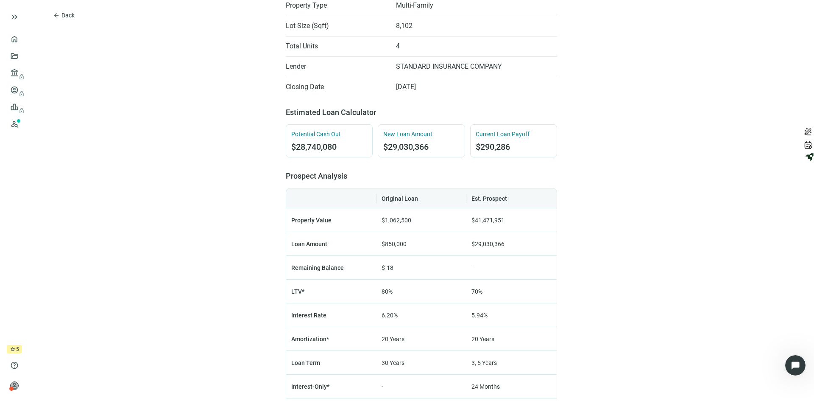
scroll to position [339, 0]
click at [63, 14] on span "Back" at bounding box center [68, 15] width 13 height 7
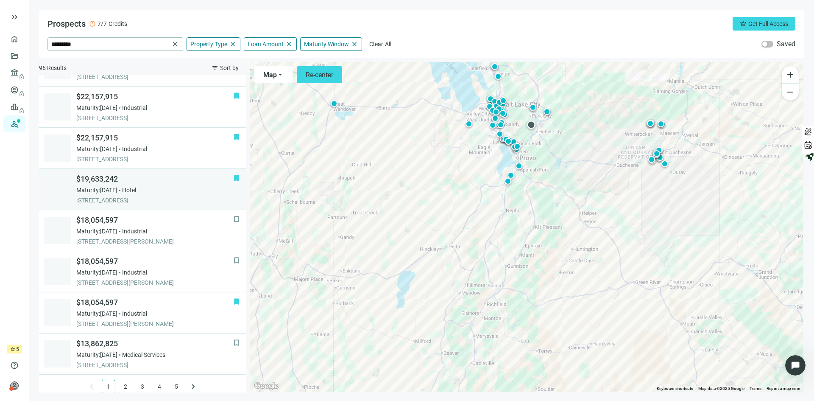
scroll to position [529, 0]
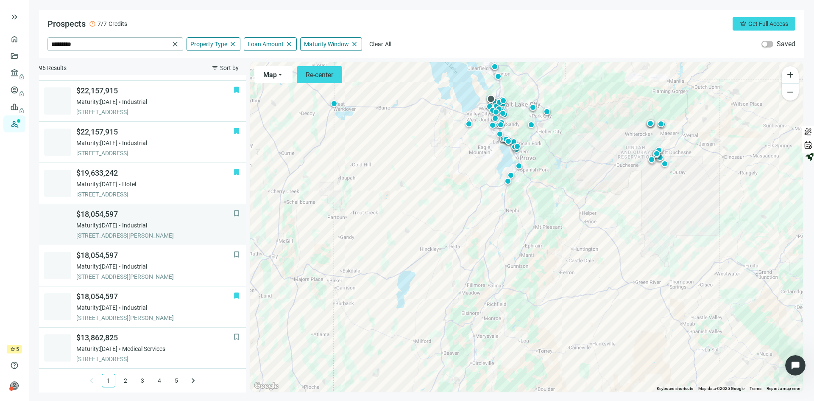
click at [185, 214] on span "$18,054,597" at bounding box center [154, 214] width 157 height 10
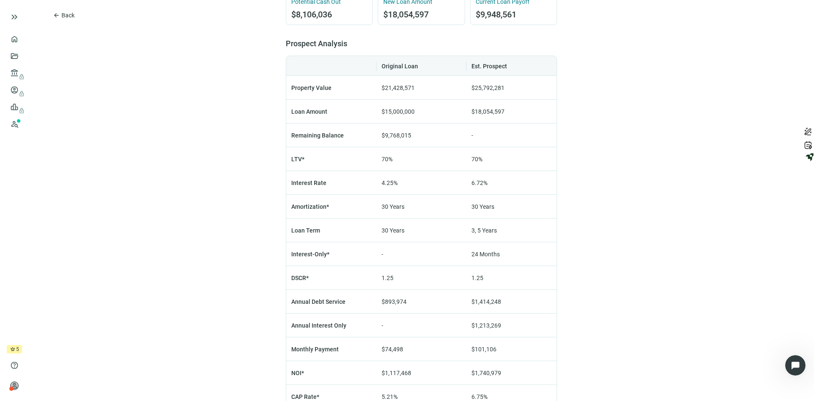
scroll to position [509, 0]
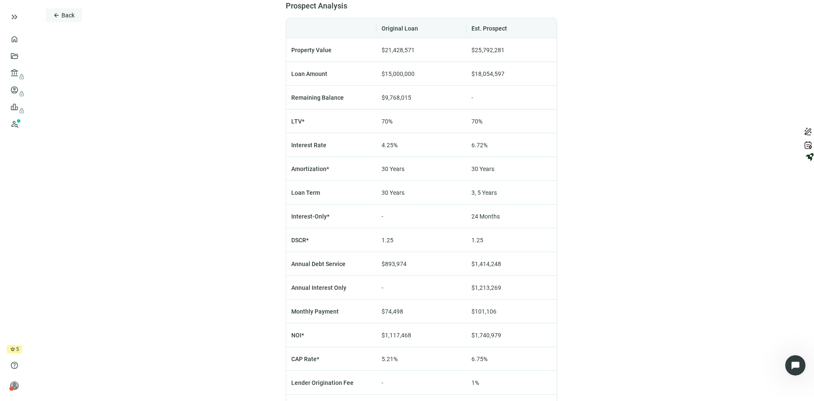
click at [72, 13] on span "Back" at bounding box center [68, 15] width 13 height 7
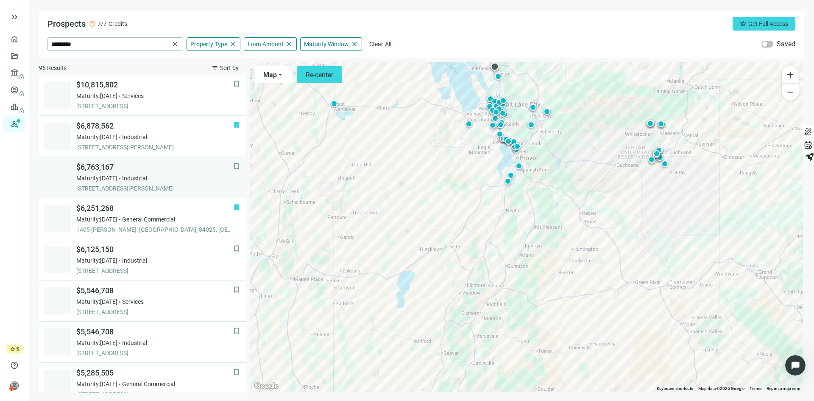
click at [174, 178] on div "Maturity: 11.26.2026 Industrial" at bounding box center [154, 178] width 157 height 8
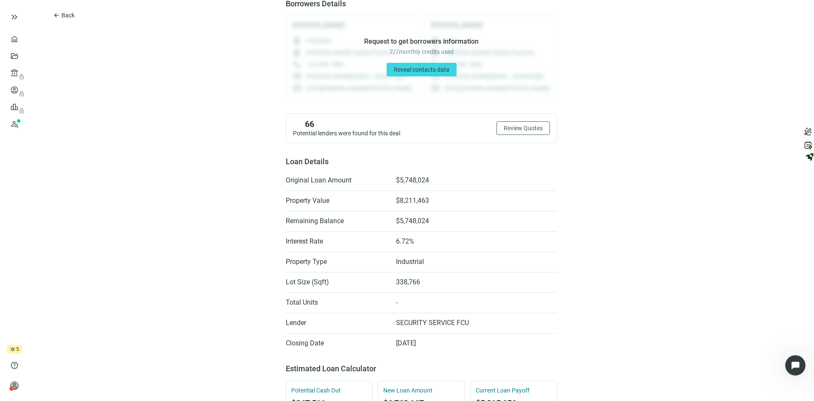
scroll to position [74, 0]
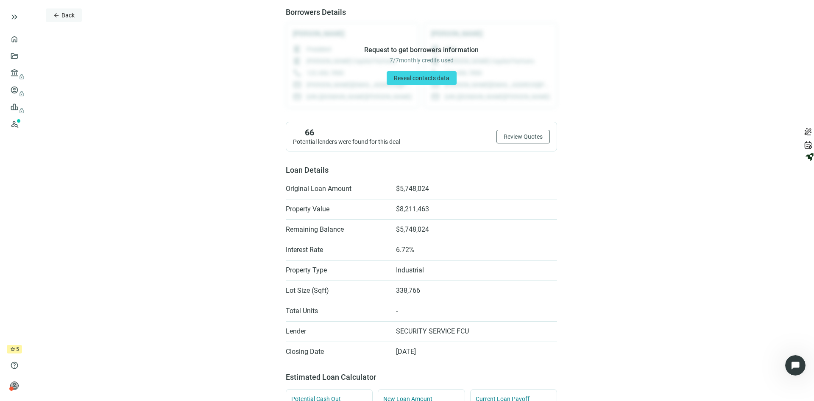
click at [66, 14] on span "Back" at bounding box center [68, 15] width 13 height 7
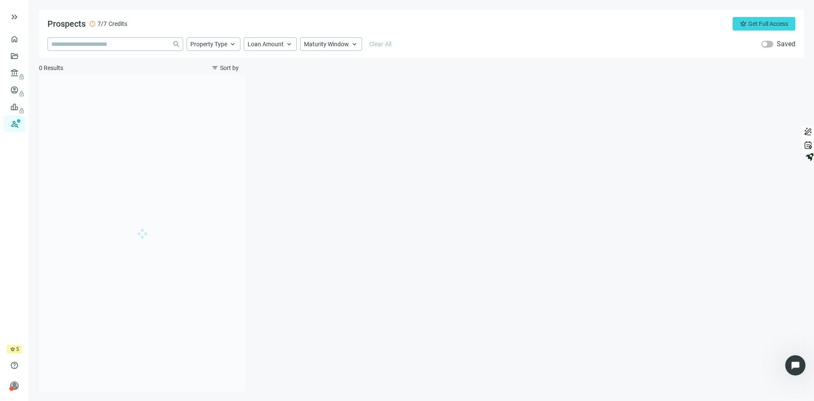
type input "*********"
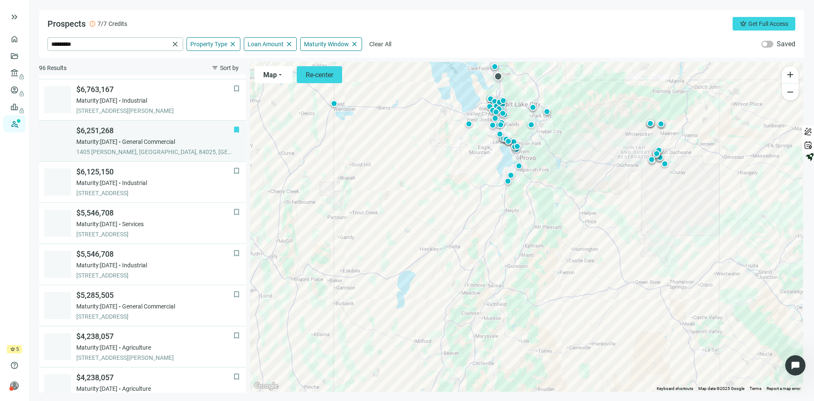
scroll to position [82, 0]
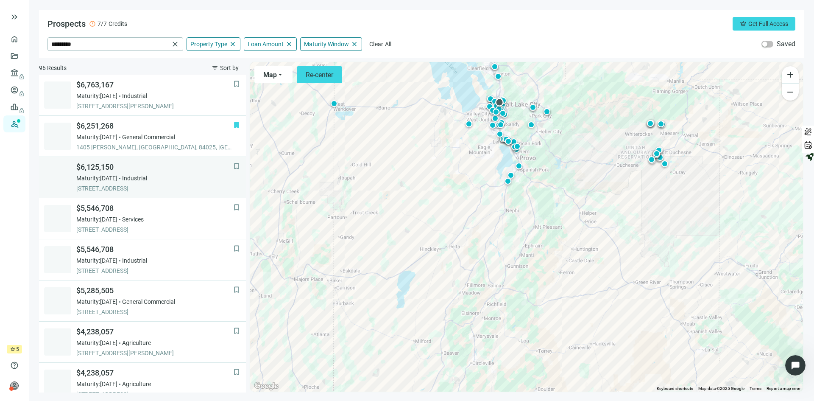
click at [166, 173] on div "$6,125,150 Maturity: 11.03.2026 Industrial 373 W AMERICAN AVE, SALT LAKE CITY, …" at bounding box center [154, 177] width 157 height 31
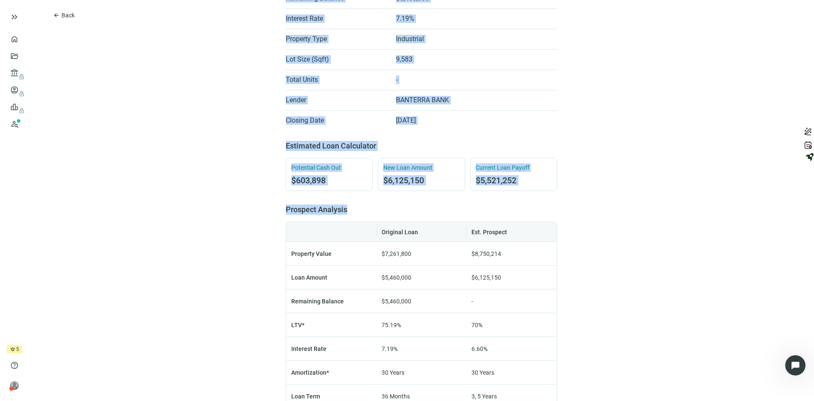
scroll to position [583, 0]
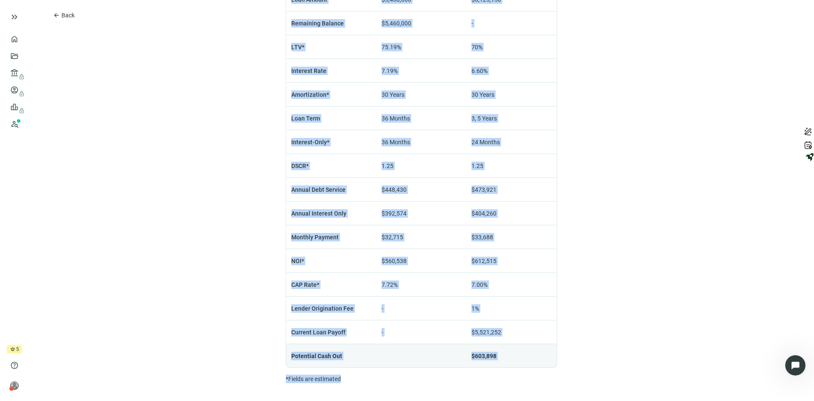
drag, startPoint x: 268, startPoint y: 16, endPoint x: 557, endPoint y: 416, distance: 492.9
click at [557, 400] on html "keyboard_double_arrow_right home Overview folder_open Deals account_balance loc…" at bounding box center [407, 200] width 814 height 401
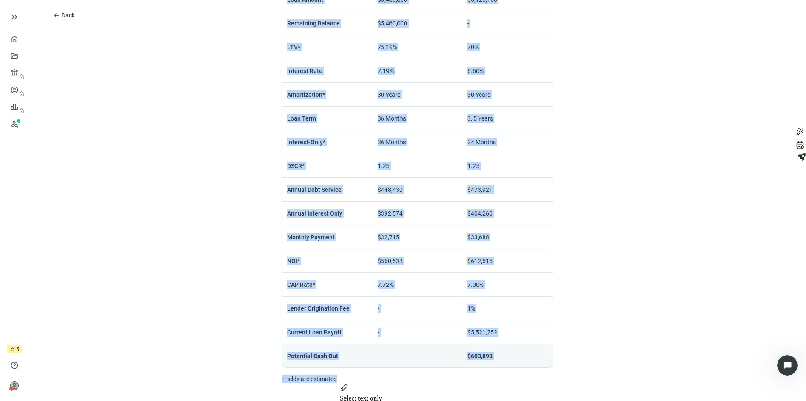
copy div "$6,125,150 bookmark Save 373 W AMERICAN AVE, SALT LAKE CITY, UT 84101 Industria…"
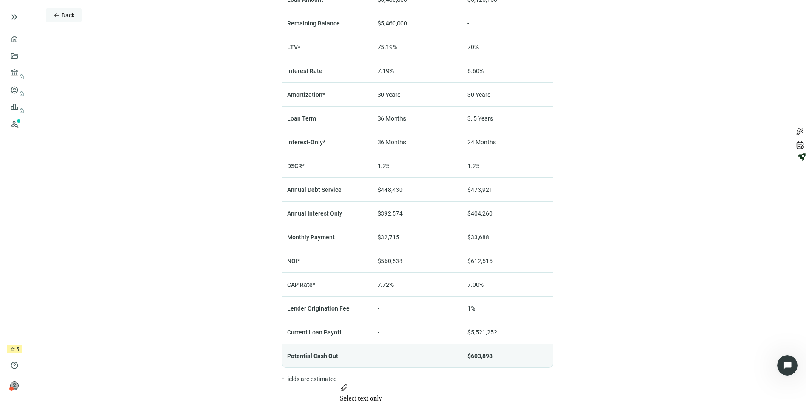
click at [63, 14] on span "Back" at bounding box center [68, 15] width 13 height 7
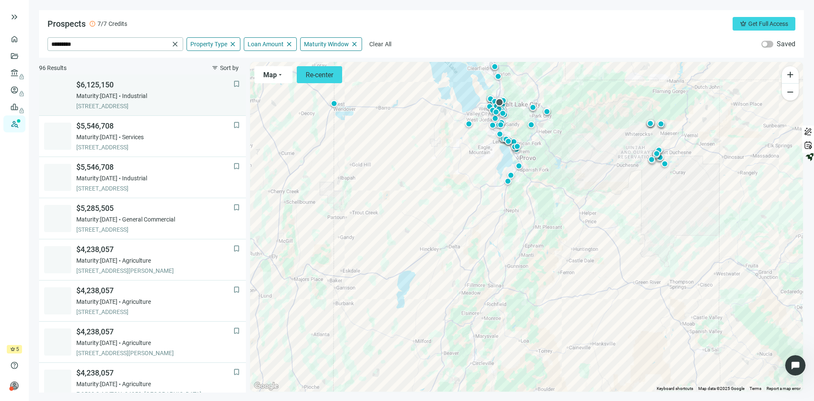
scroll to position [165, 0]
click at [181, 93] on div "Maturity: 11.03.2026 Industrial" at bounding box center [154, 96] width 157 height 8
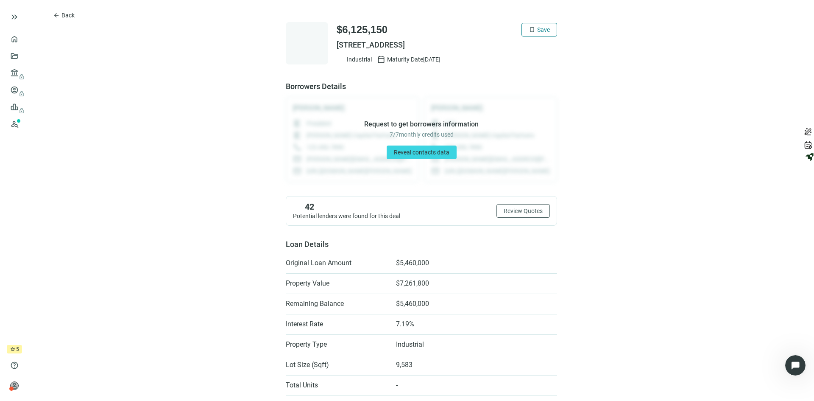
click at [532, 28] on button "bookmark Save" at bounding box center [540, 30] width 36 height 14
click at [65, 15] on span "Back" at bounding box center [68, 15] width 13 height 7
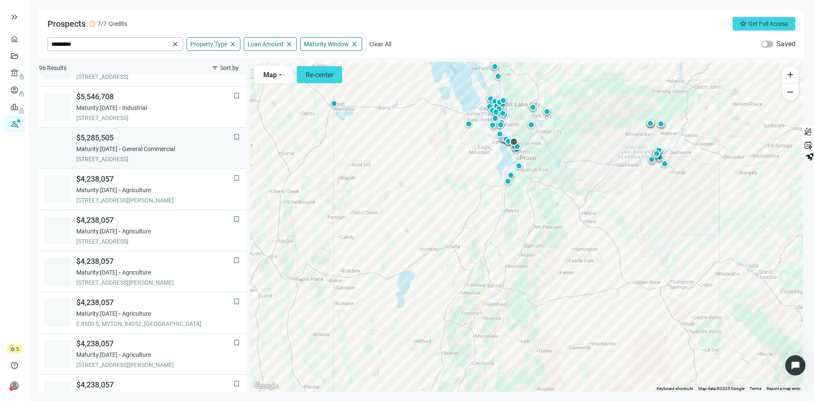
scroll to position [249, 0]
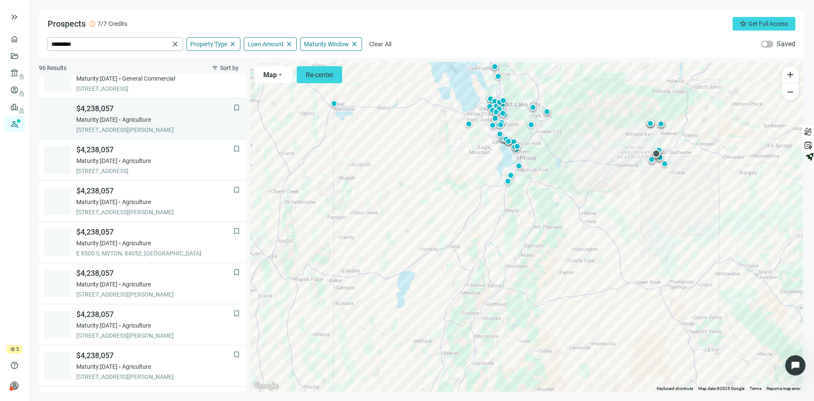
click at [201, 140] on div "bookmark $10,815,802 Maturity: 12.04.2025 Services 6955 S GREENFIELD WAY, SALT …" at bounding box center [142, 234] width 207 height 318
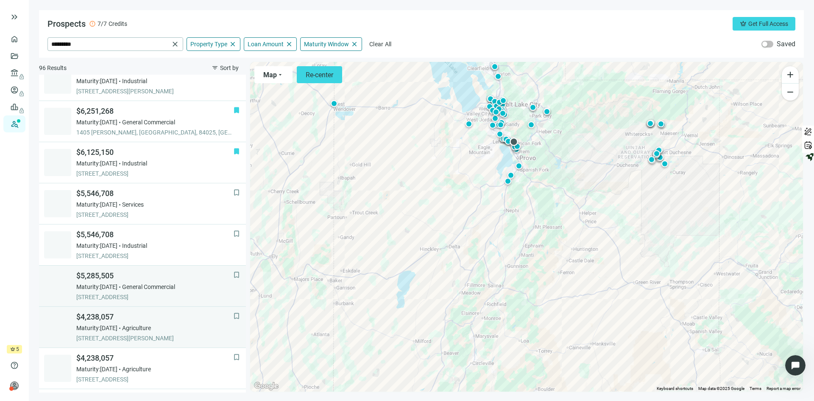
scroll to position [80, 0]
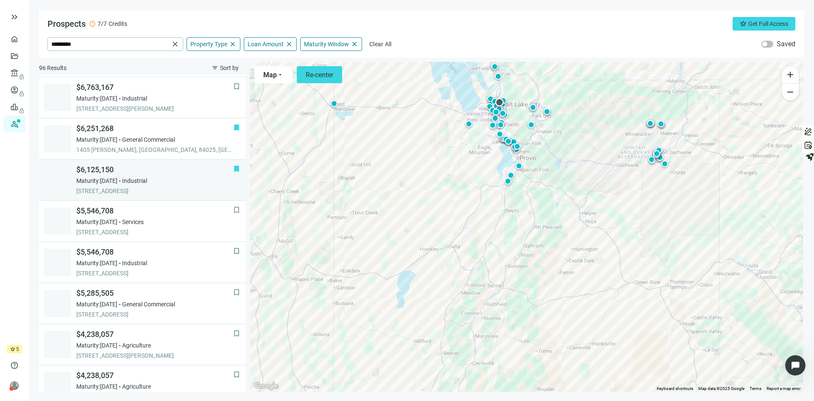
click at [160, 168] on span "$6,125,150" at bounding box center [154, 170] width 157 height 10
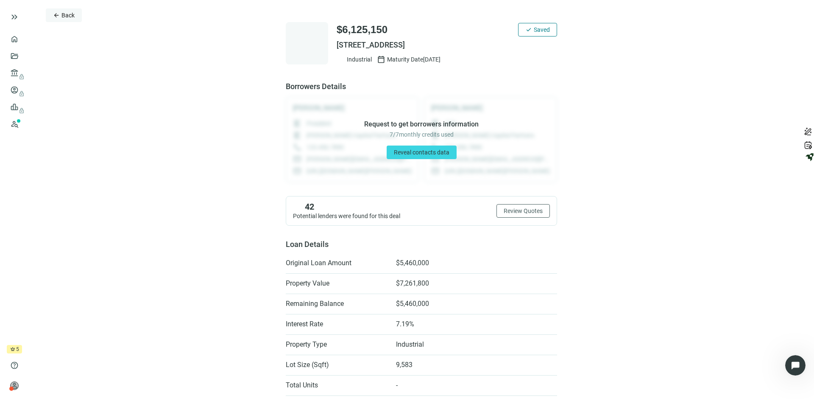
click at [72, 17] on span "Back" at bounding box center [68, 15] width 13 height 7
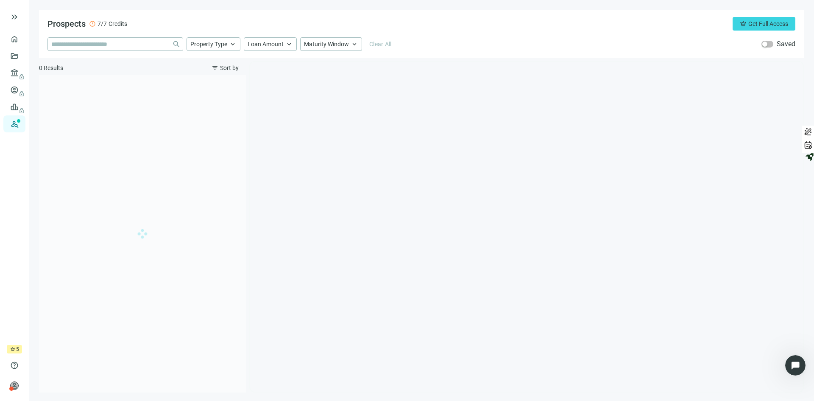
type input "*********"
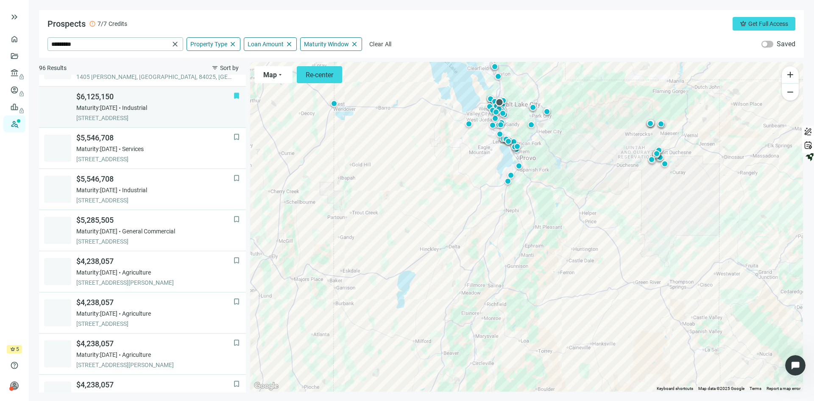
scroll to position [165, 0]
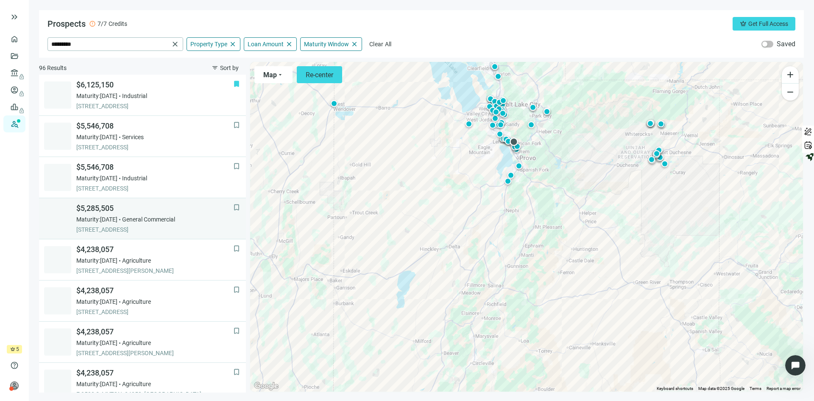
click at [162, 224] on div "$5,285,505 Maturity: 10.16.2026 General Commercial 1150 E 200 S, PLEASANT GROVE…" at bounding box center [154, 218] width 157 height 31
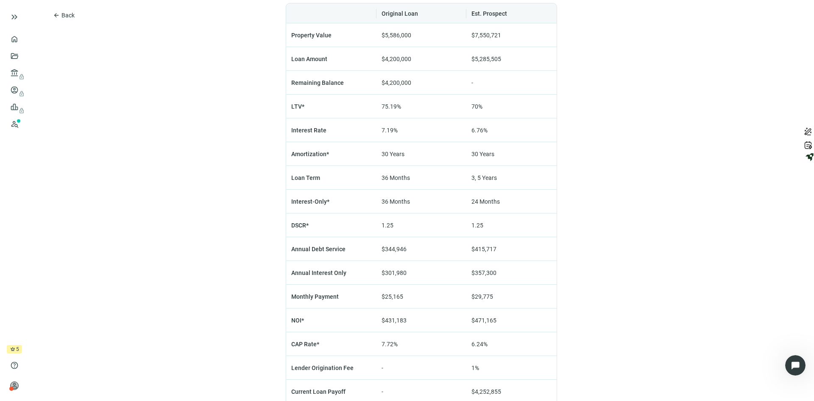
scroll to position [583, 0]
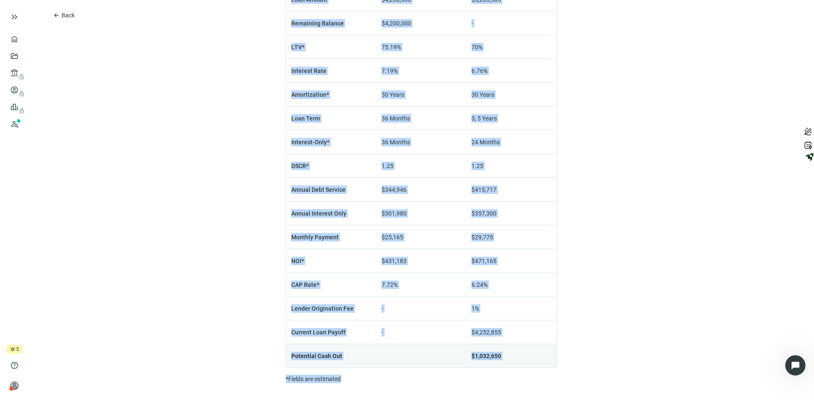
drag, startPoint x: 276, startPoint y: 19, endPoint x: 475, endPoint y: 383, distance: 414.8
click at [512, 400] on html "keyboard_double_arrow_right home Overview folder_open Deals account_balance loc…" at bounding box center [407, 200] width 814 height 401
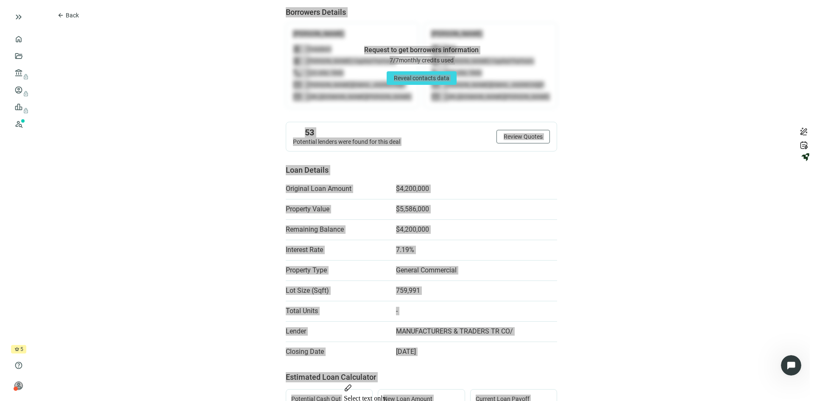
scroll to position [0, 0]
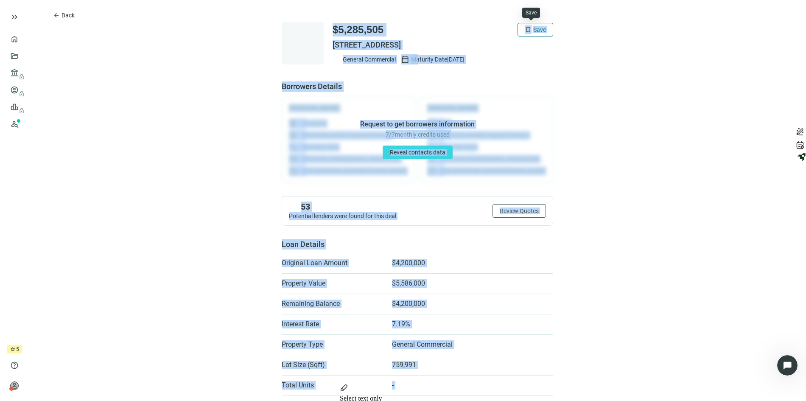
click at [526, 28] on span "bookmark" at bounding box center [528, 29] width 7 height 7
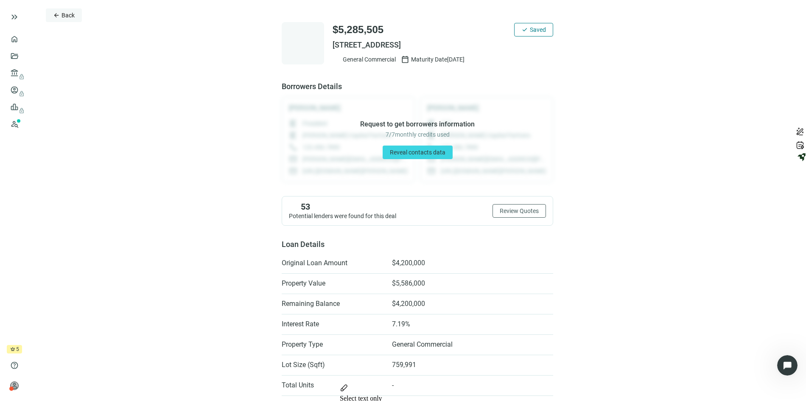
click at [75, 17] on button "arrow_back Back" at bounding box center [64, 15] width 36 height 14
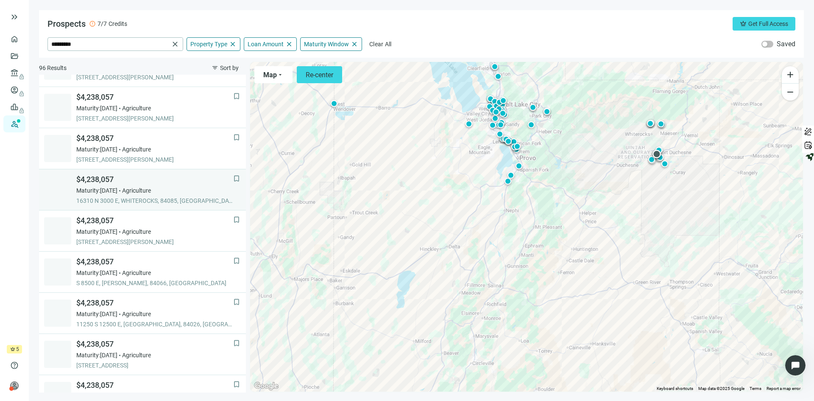
scroll to position [42, 0]
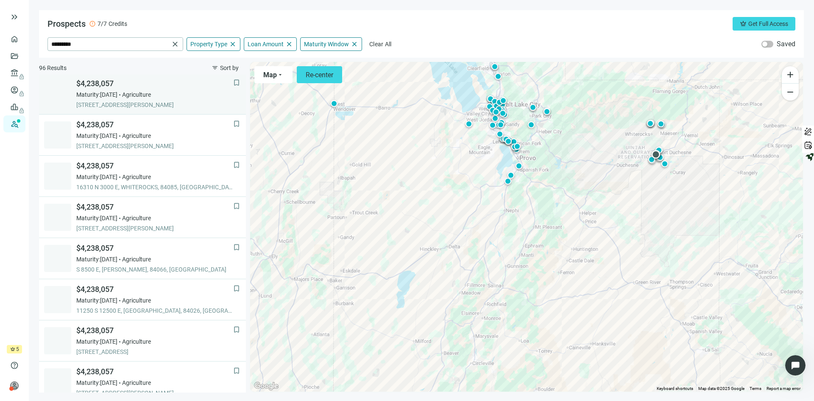
click at [117, 98] on span "Maturity: 02.26.2027" at bounding box center [96, 94] width 41 height 8
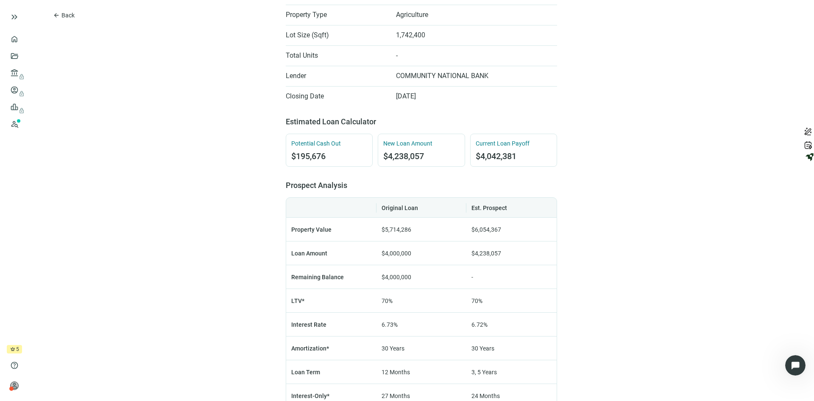
scroll to position [339, 0]
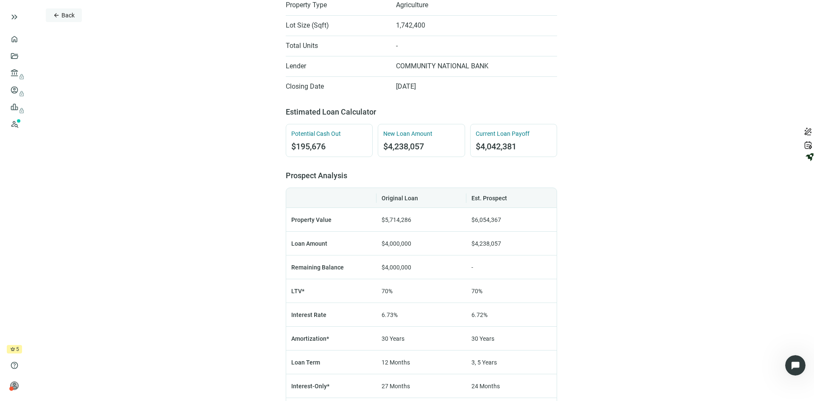
click at [63, 14] on span "Back" at bounding box center [68, 15] width 13 height 7
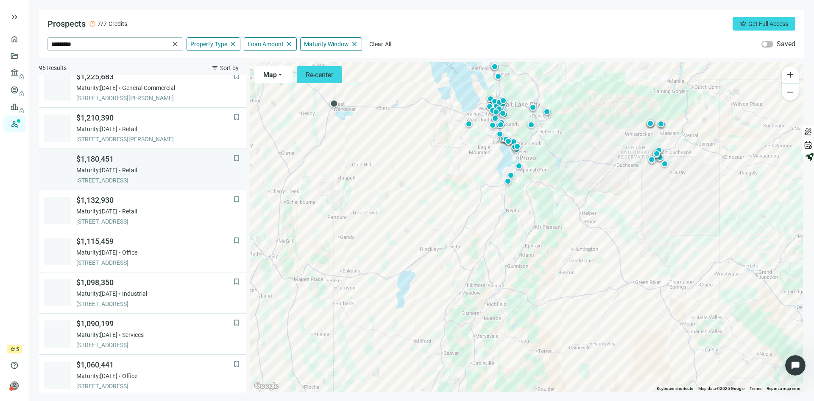
scroll to position [529, 0]
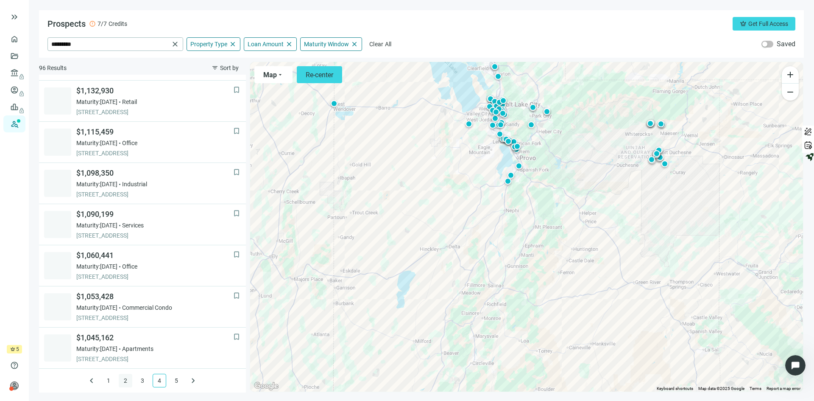
click at [121, 378] on link "2" at bounding box center [125, 380] width 13 height 13
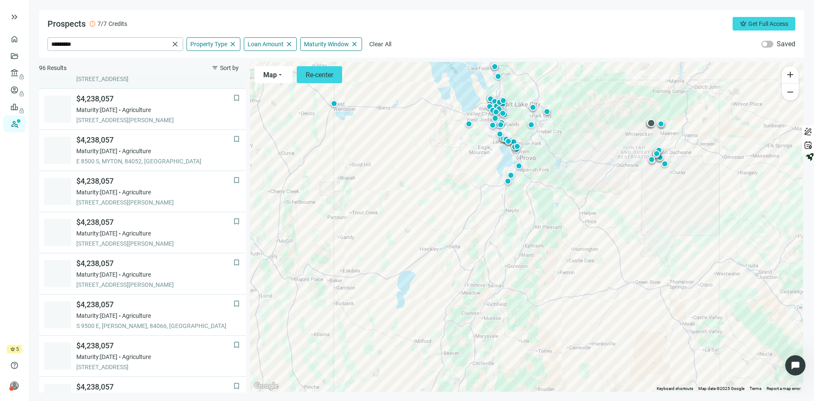
scroll to position [402, 0]
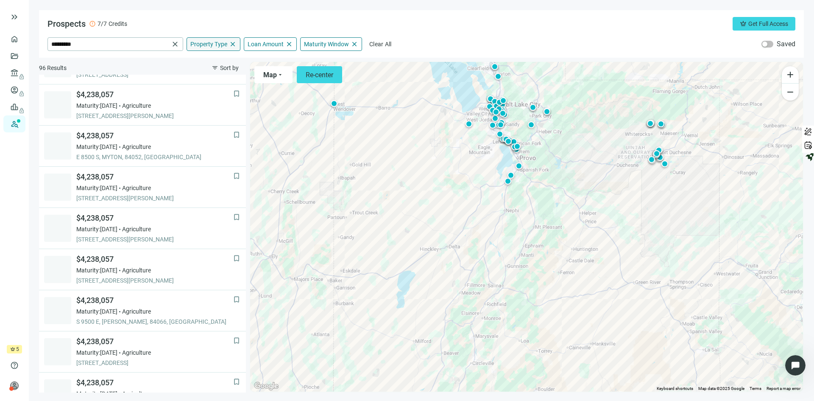
click at [221, 44] on span "Property Type" at bounding box center [208, 44] width 37 height 8
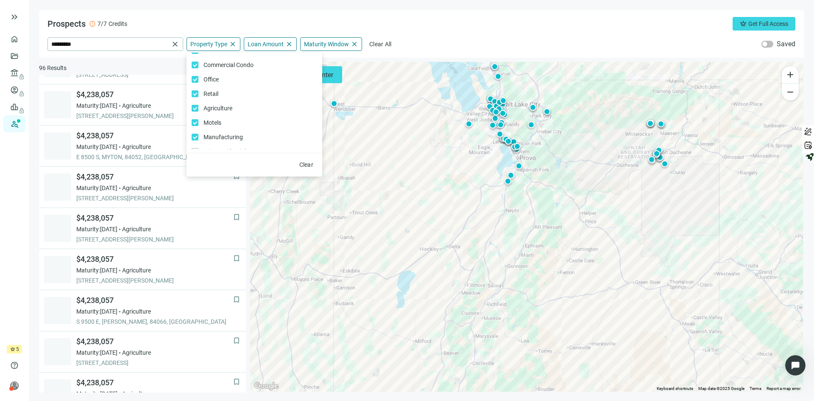
scroll to position [90, 0]
click at [198, 100] on label "Agriculture Only" at bounding box center [255, 103] width 136 height 14
click at [417, 14] on div "Prospects error 7/7 Credits crown Get Full Access ********* close Property Type…" at bounding box center [421, 34] width 765 height 48
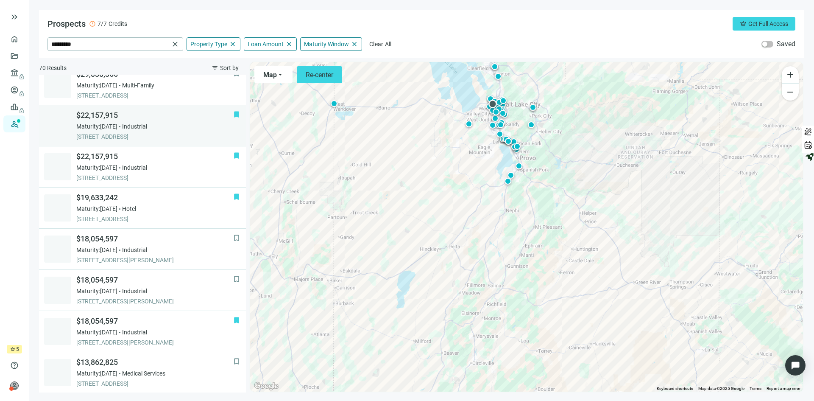
scroll to position [529, 0]
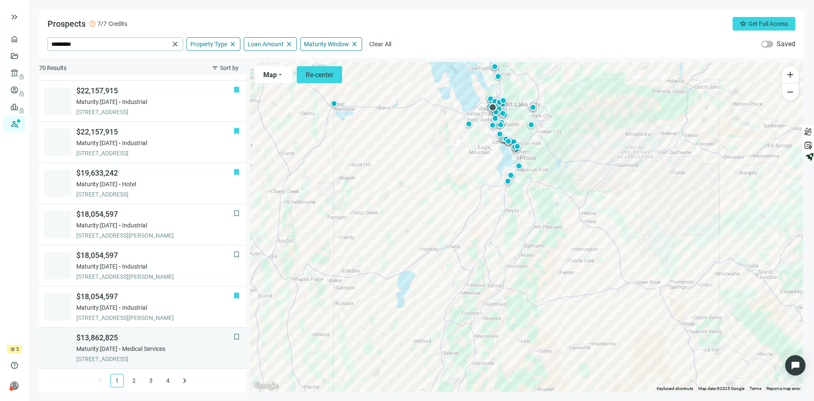
click at [186, 338] on span "$13,862,825" at bounding box center [154, 338] width 157 height 10
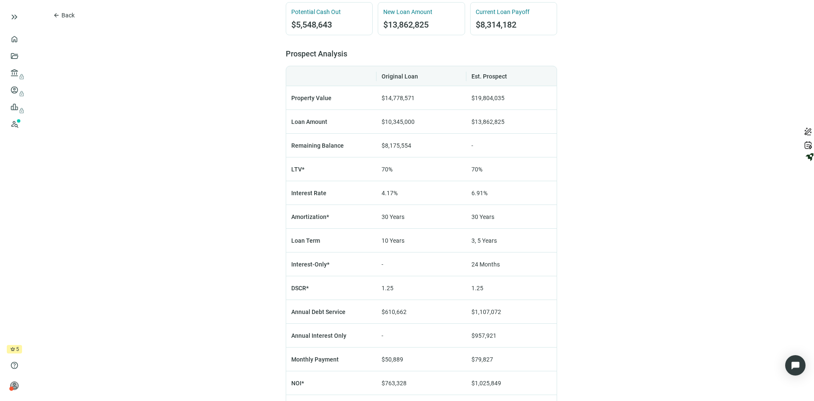
scroll to position [467, 0]
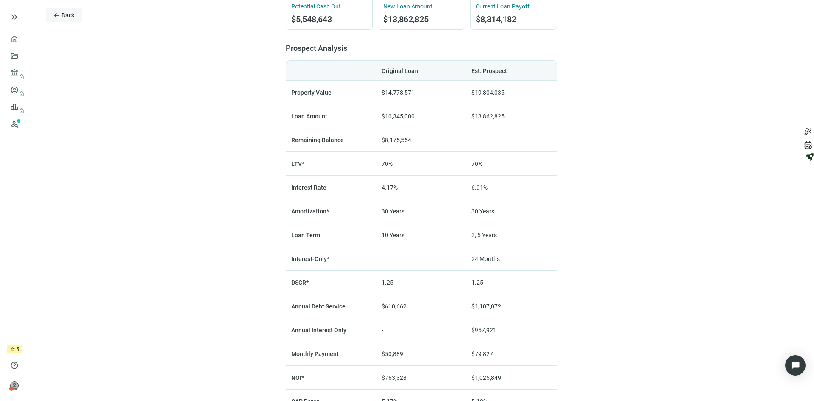
click at [68, 17] on span "Back" at bounding box center [68, 15] width 13 height 7
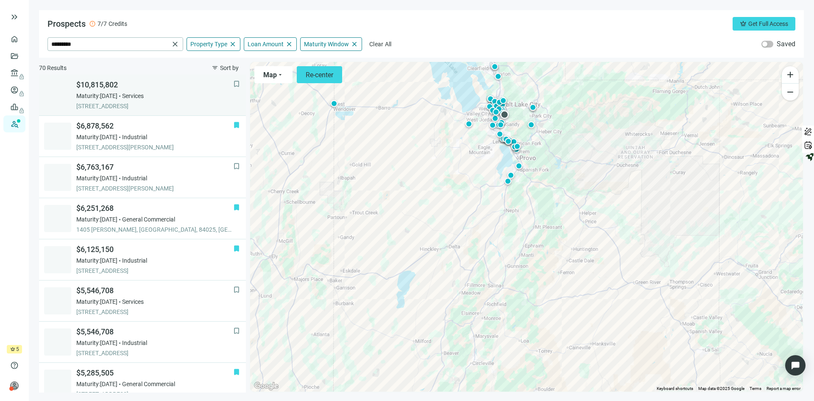
click at [174, 94] on div "Maturity: [DATE] Services" at bounding box center [154, 96] width 157 height 8
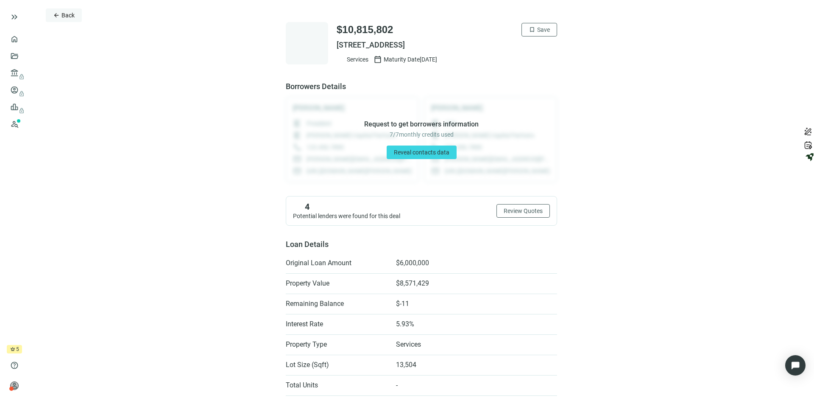
click at [64, 14] on span "Back" at bounding box center [68, 15] width 13 height 7
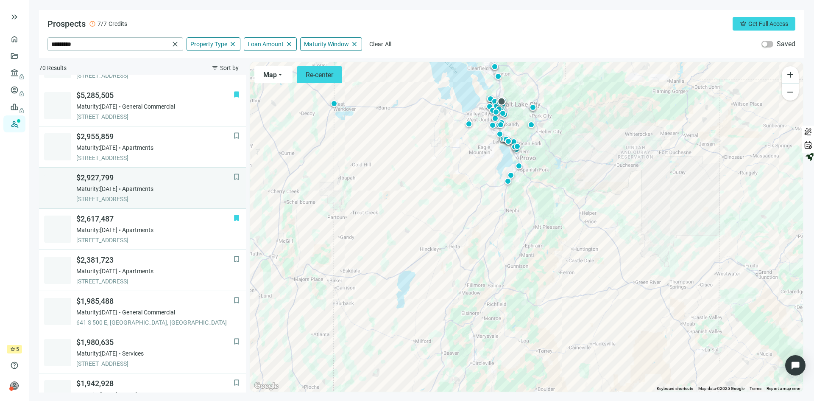
scroll to position [339, 0]
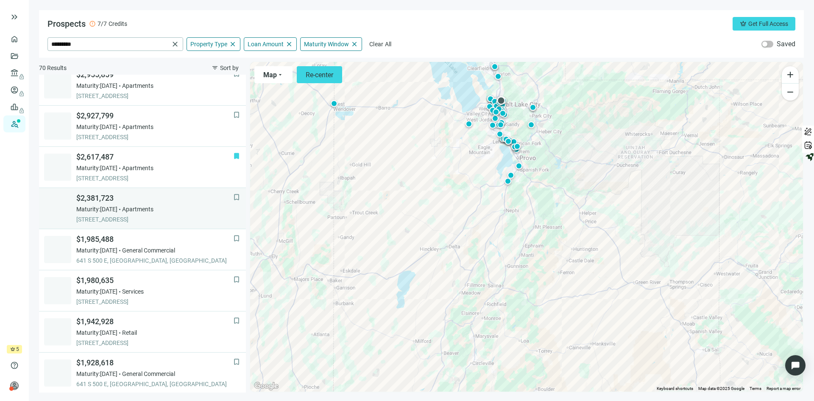
click at [190, 205] on div "Maturity: [DATE] Apartments" at bounding box center [154, 209] width 157 height 8
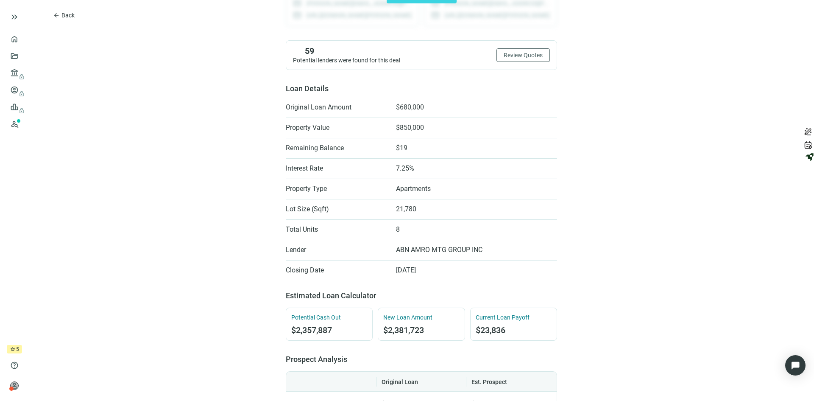
scroll to position [170, 0]
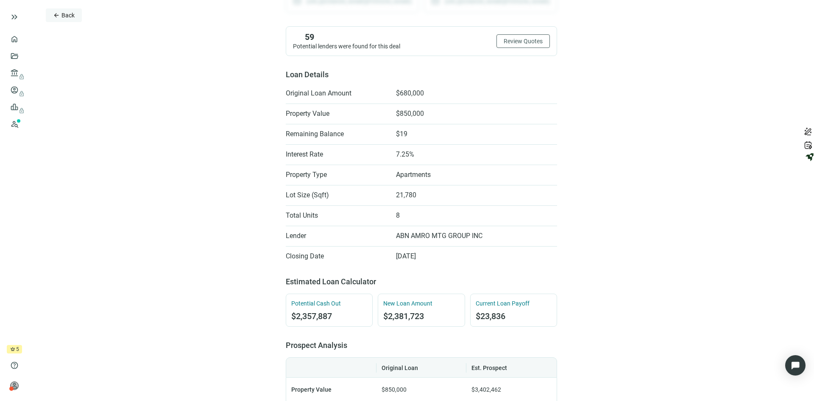
click at [64, 14] on span "Back" at bounding box center [68, 15] width 13 height 7
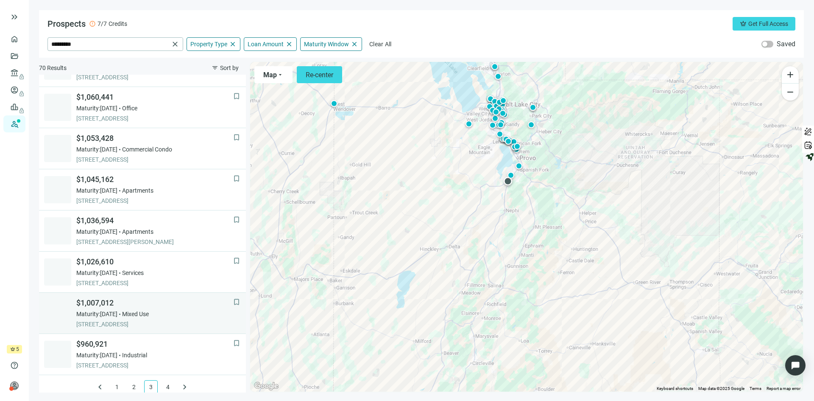
scroll to position [529, 0]
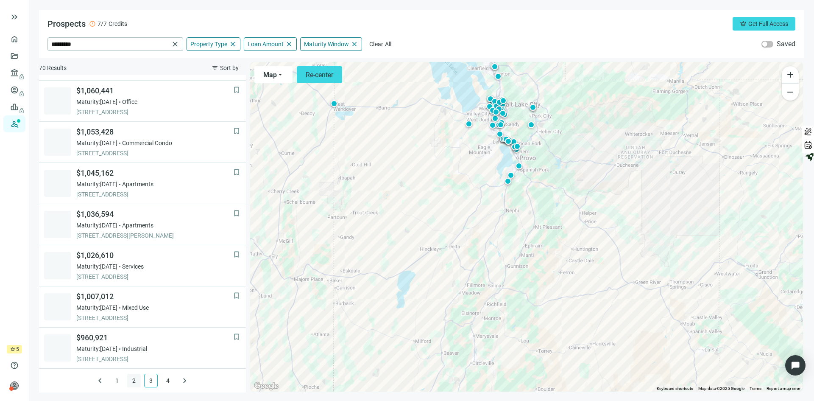
click at [128, 380] on link "2" at bounding box center [134, 380] width 13 height 13
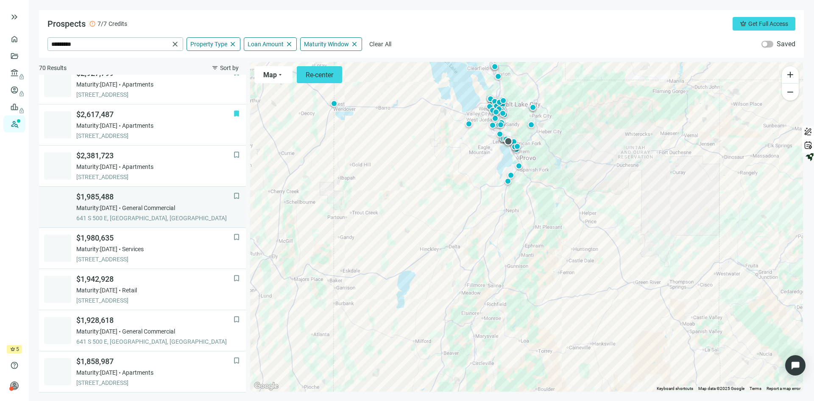
scroll to position [424, 0]
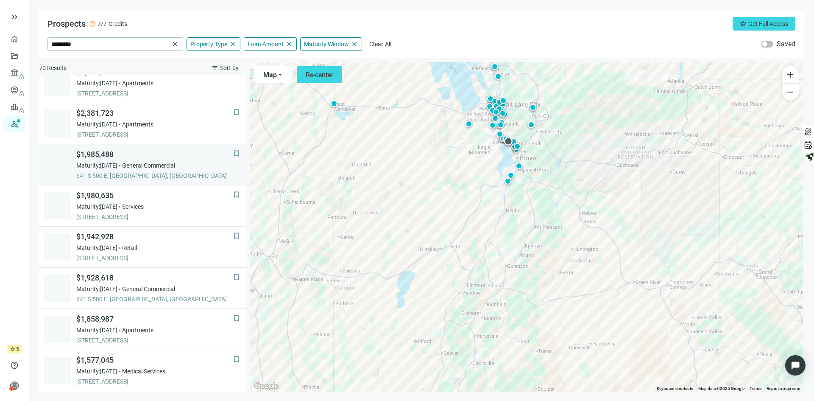
click at [138, 168] on span "General Commercial" at bounding box center [148, 165] width 53 height 8
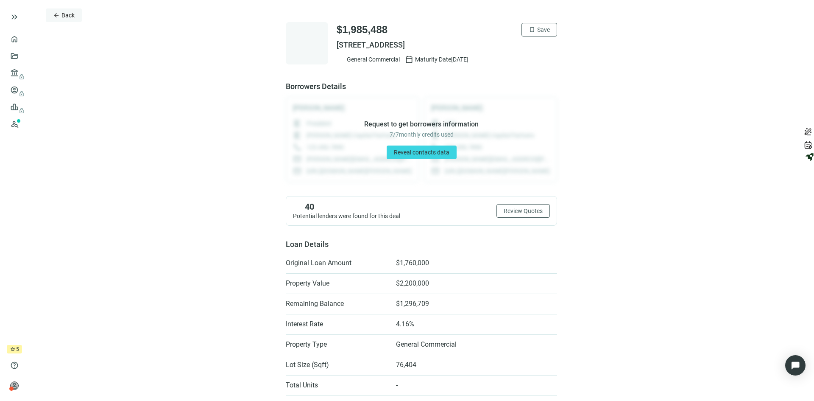
click at [61, 16] on button "arrow_back Back" at bounding box center [64, 15] width 36 height 14
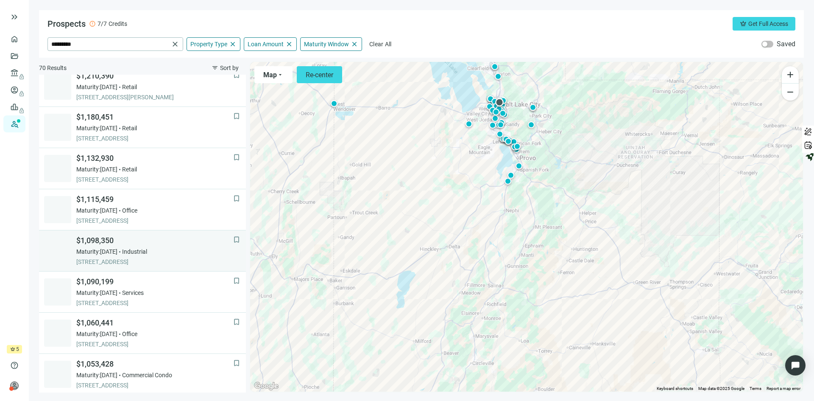
scroll to position [529, 0]
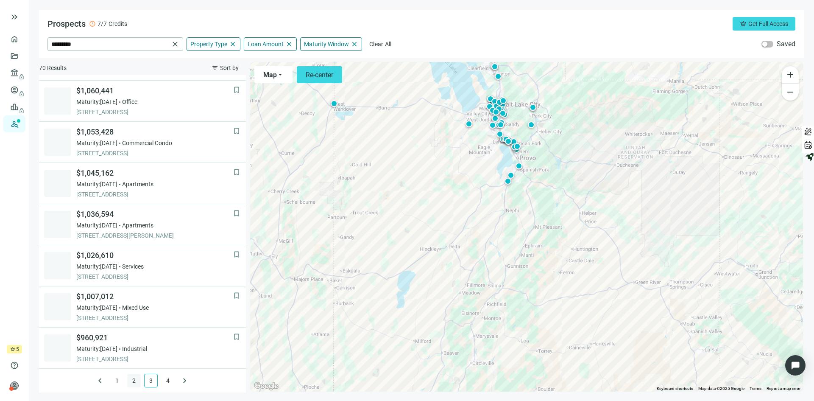
click at [129, 382] on link "2" at bounding box center [134, 380] width 13 height 13
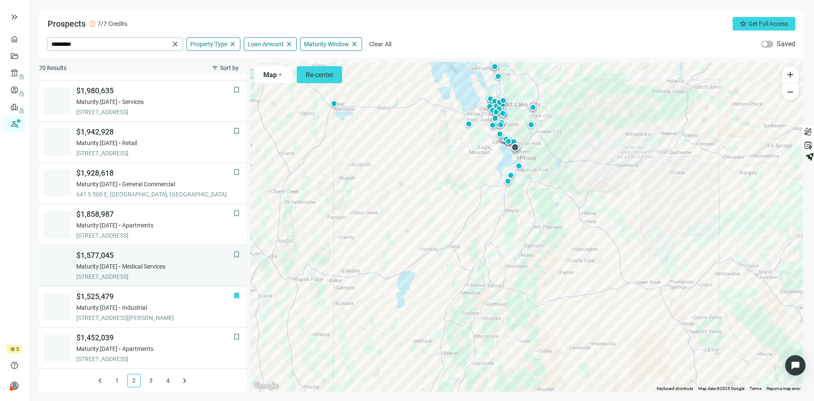
click at [136, 252] on span "$1,577,045" at bounding box center [154, 255] width 157 height 10
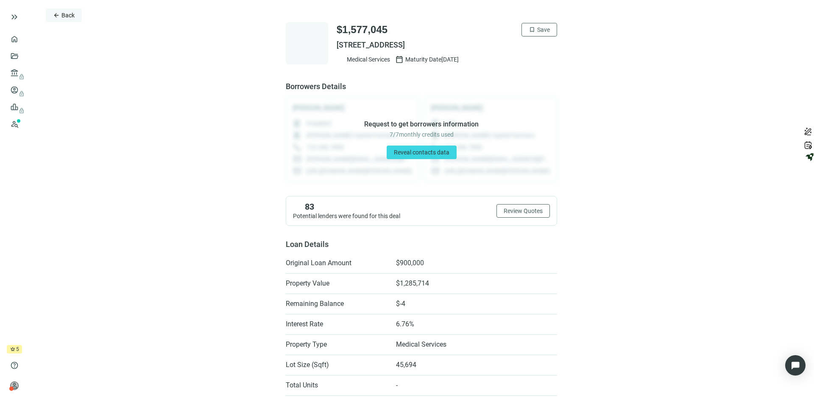
click at [72, 17] on span "Back" at bounding box center [68, 15] width 13 height 7
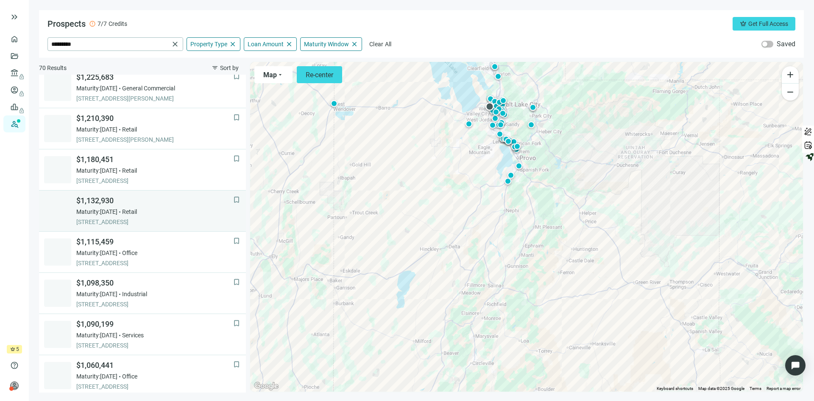
scroll to position [529, 0]
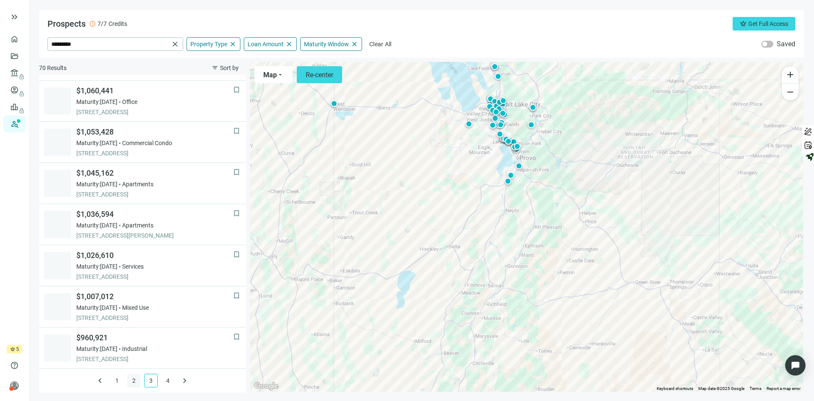
click at [129, 381] on link "2" at bounding box center [134, 380] width 13 height 13
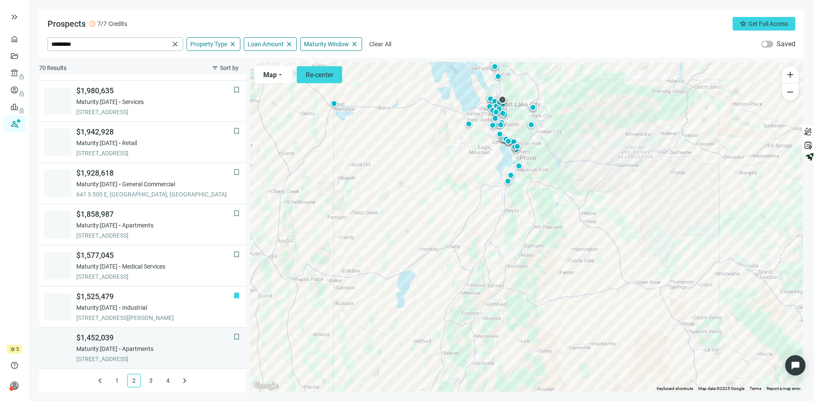
click at [187, 354] on div "$1,452,039 Maturity: 12.31.2026 Apartments 76 M ST, SALT LAKE CITY, 84103, UT" at bounding box center [154, 348] width 157 height 31
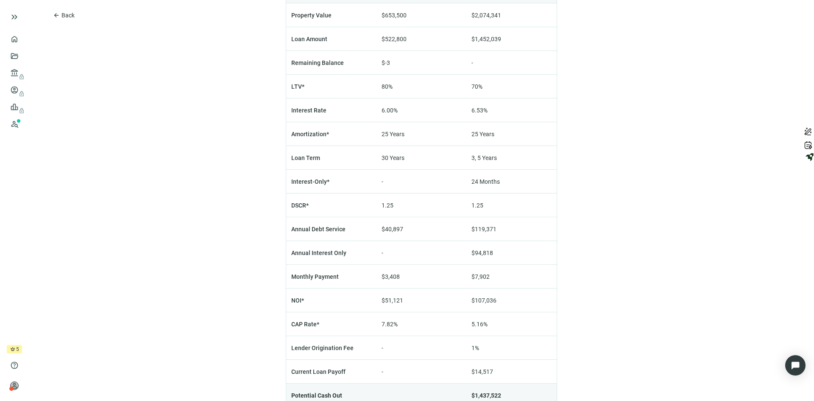
scroll to position [551, 0]
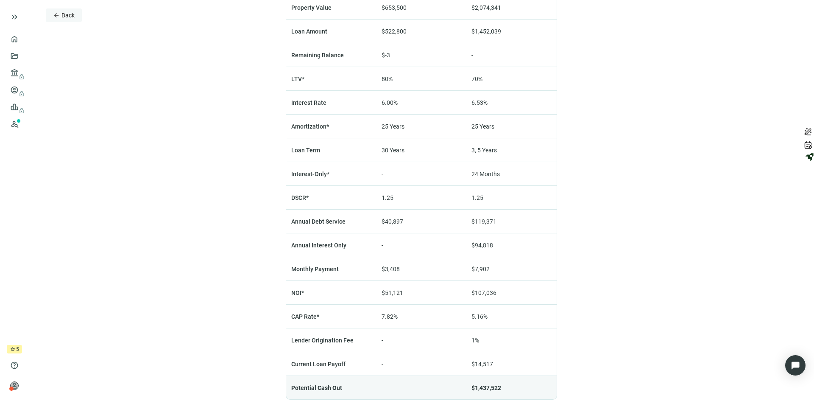
click at [67, 17] on span "Back" at bounding box center [68, 15] width 13 height 7
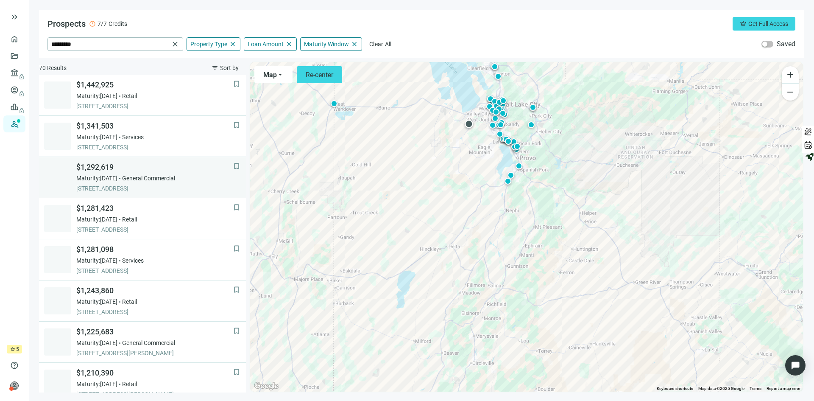
click at [192, 181] on div "Maturity: 06.27.2026 General Commercial" at bounding box center [154, 178] width 157 height 8
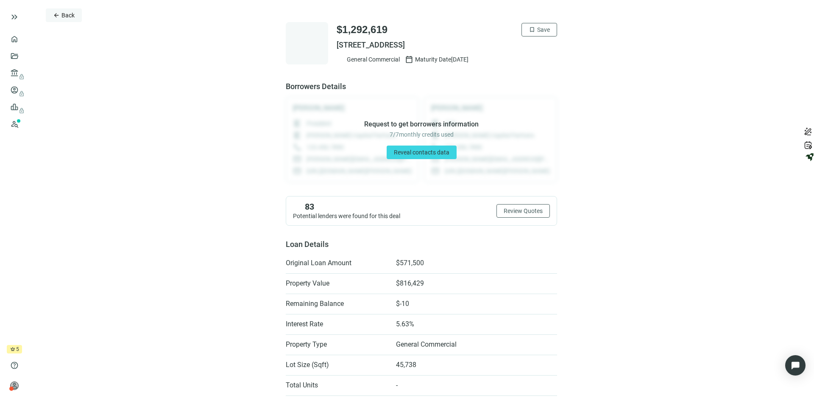
click at [65, 17] on span "Back" at bounding box center [68, 15] width 13 height 7
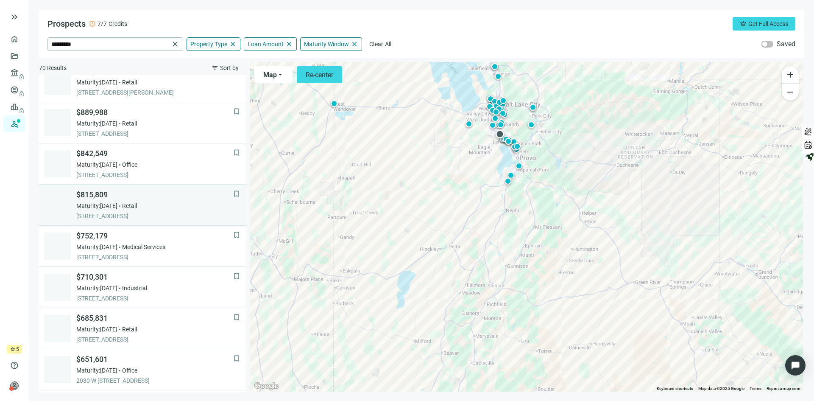
scroll to position [117, 0]
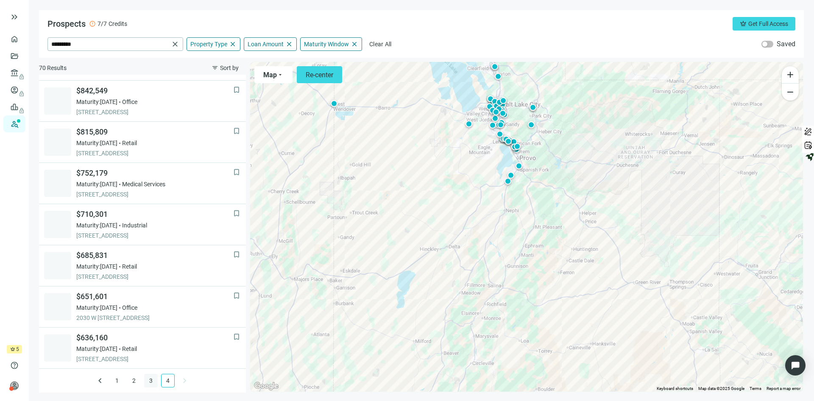
click at [146, 380] on link "3" at bounding box center [151, 380] width 13 height 13
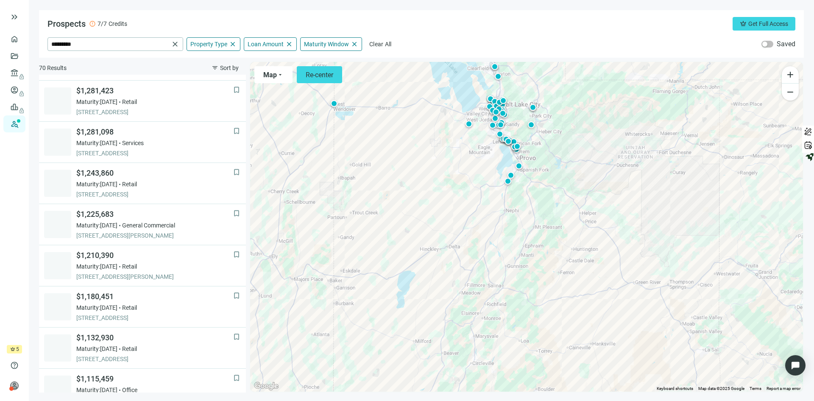
scroll to position [529, 0]
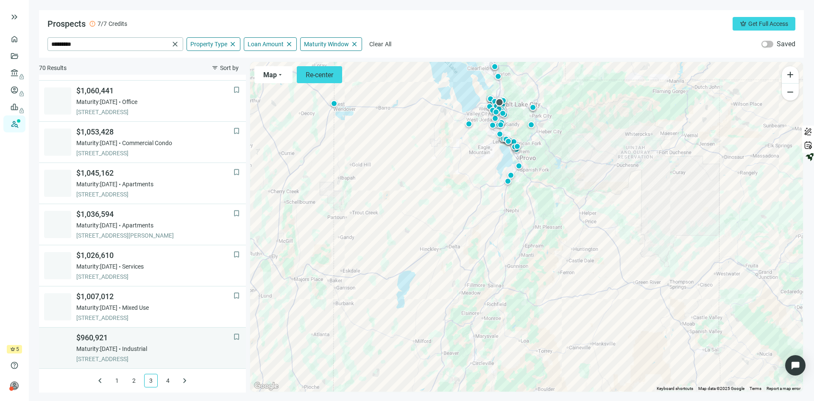
click at [180, 341] on span "$960,921" at bounding box center [154, 338] width 157 height 10
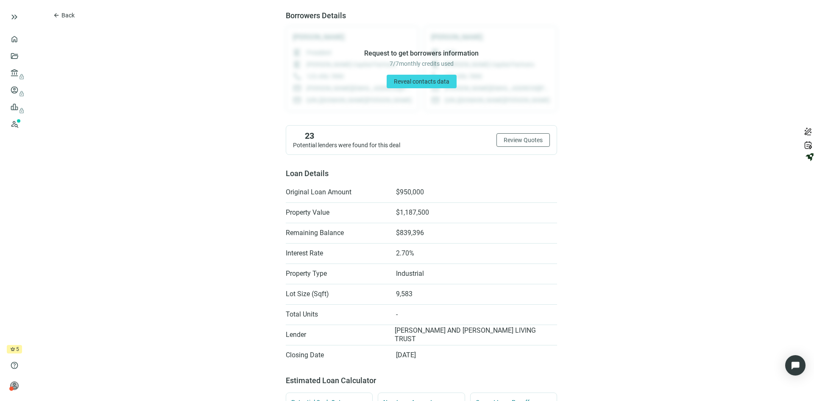
scroll to position [339, 0]
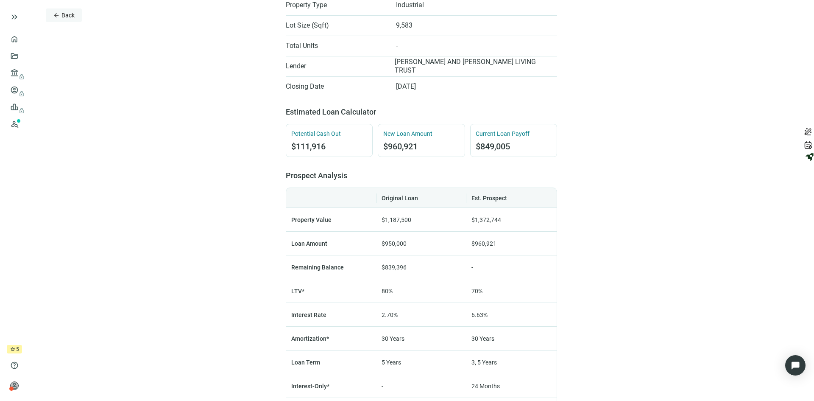
click at [67, 16] on span "Back" at bounding box center [68, 15] width 13 height 7
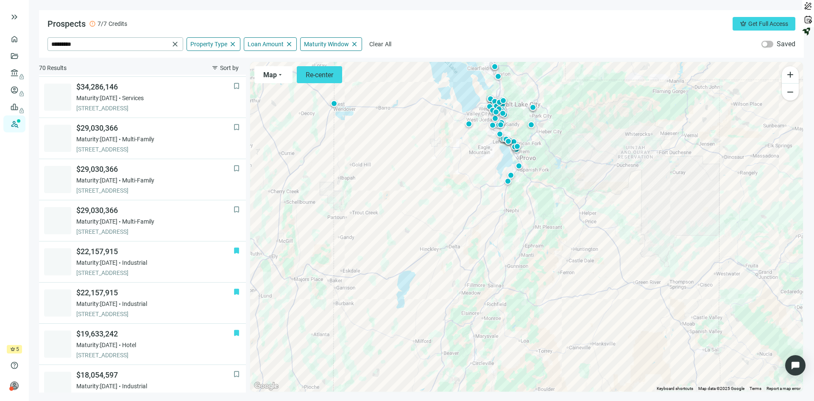
scroll to position [529, 0]
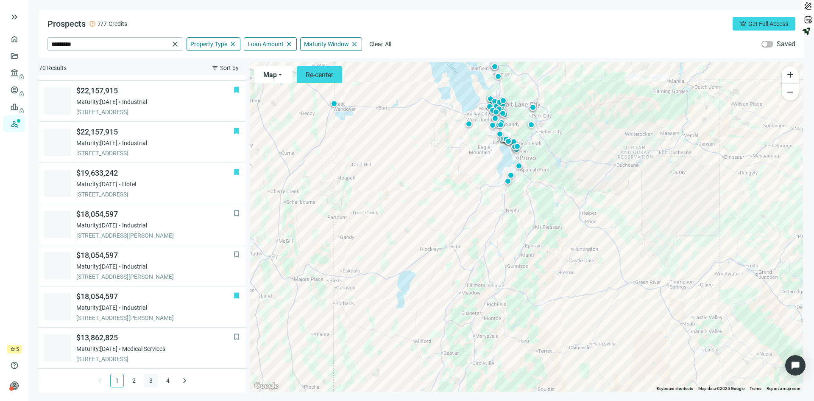
click at [147, 380] on link "3" at bounding box center [151, 380] width 13 height 13
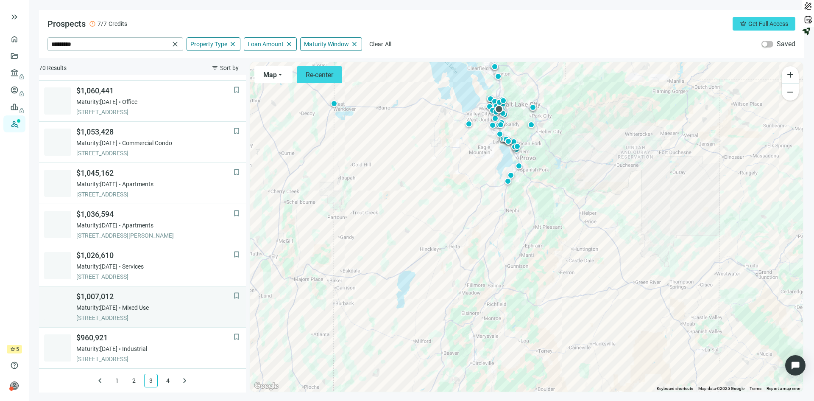
click at [187, 306] on div "Maturity: [DATE] Mixed Use" at bounding box center [154, 307] width 157 height 8
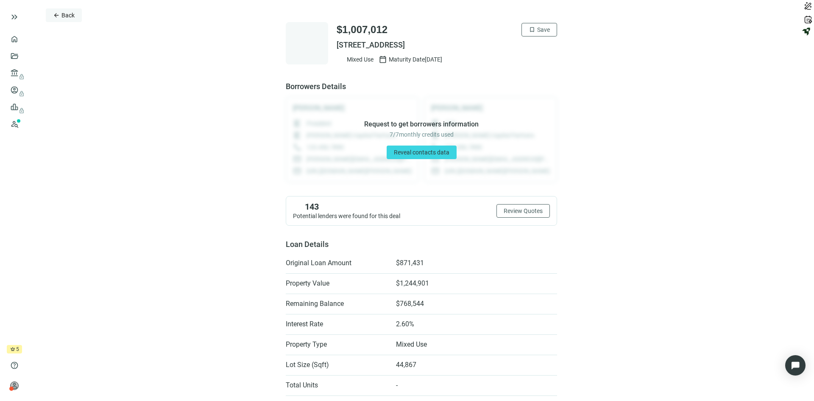
click at [70, 16] on span "Back" at bounding box center [68, 15] width 13 height 7
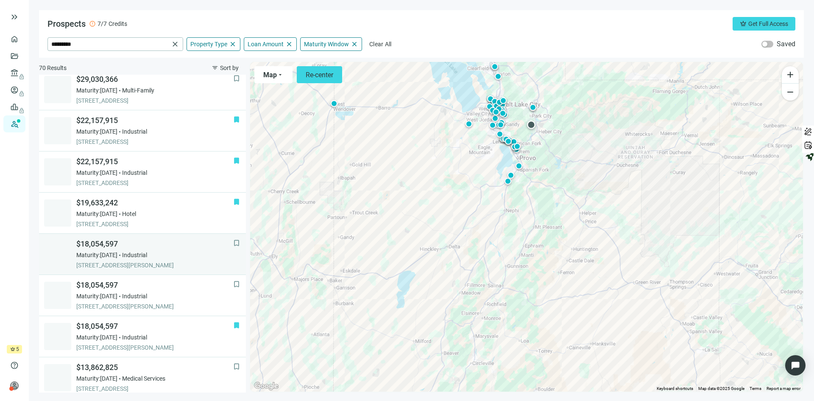
scroll to position [529, 0]
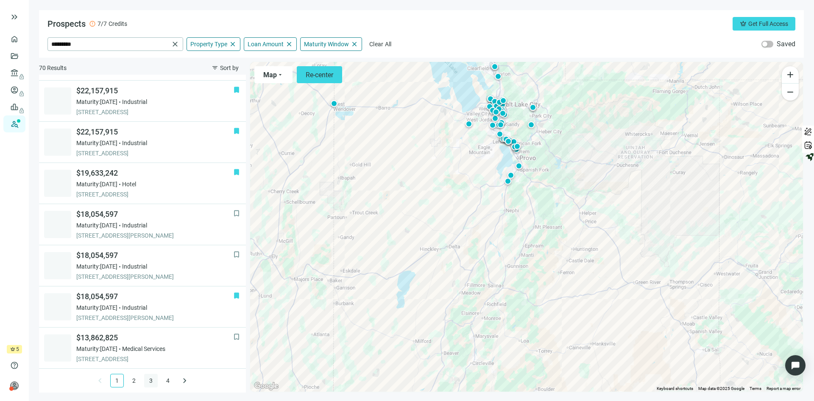
click at [147, 379] on link "3" at bounding box center [151, 380] width 13 height 13
click at [164, 381] on link "4" at bounding box center [168, 380] width 13 height 13
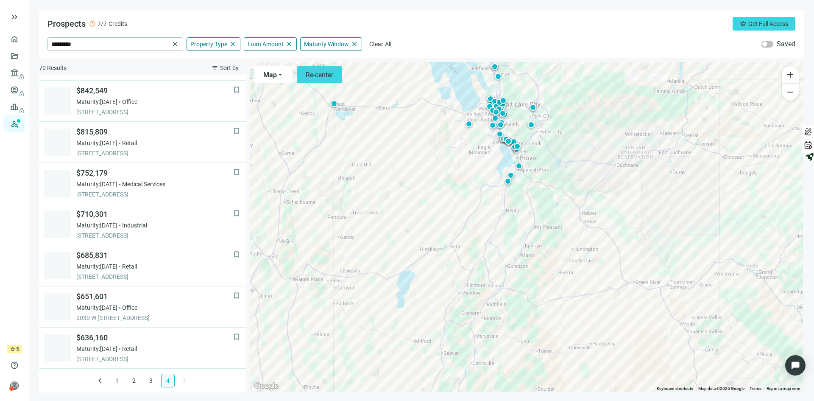
scroll to position [117, 0]
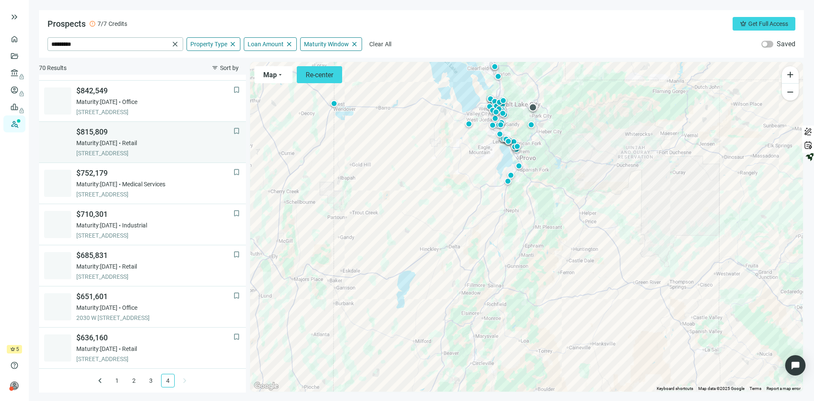
click at [161, 148] on div "$815,809 Maturity: [DATE] Retail [STREET_ADDRESS]" at bounding box center [154, 142] width 157 height 31
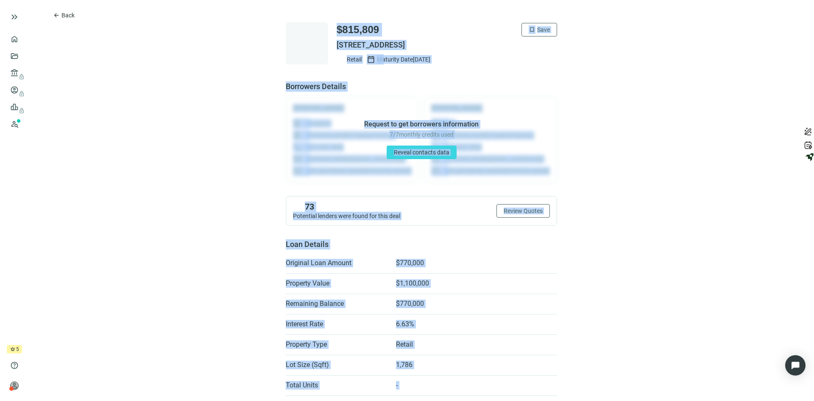
drag, startPoint x: 579, startPoint y: 369, endPoint x: 222, endPoint y: -28, distance: 533.4
click at [222, 0] on html "keyboard_double_arrow_right home Overview folder_open Deals account_balance loc…" at bounding box center [407, 200] width 814 height 401
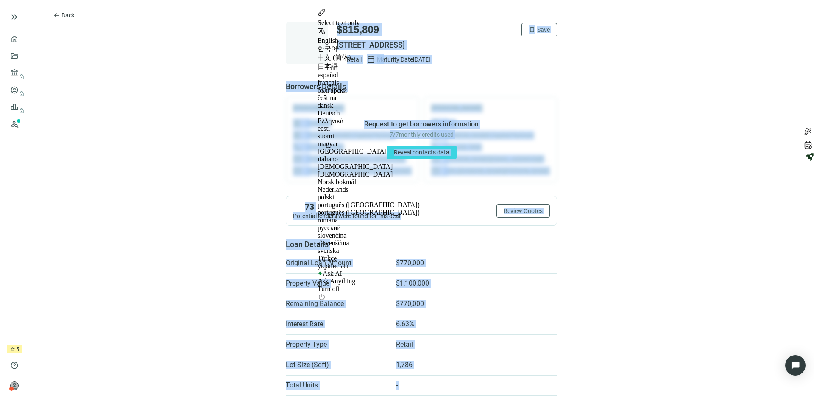
copy div "$815,809 bookmark Save 4554 FORESTDALE DR # 27, PARK CITY, UT 84098 Retail cale…"
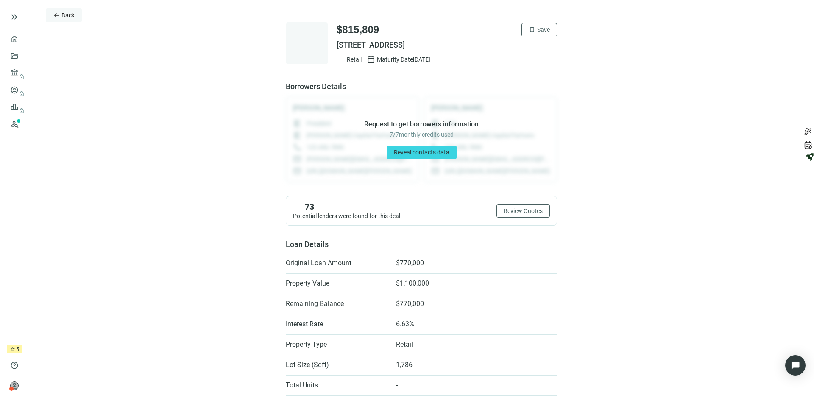
click at [62, 18] on span "Back" at bounding box center [68, 15] width 13 height 7
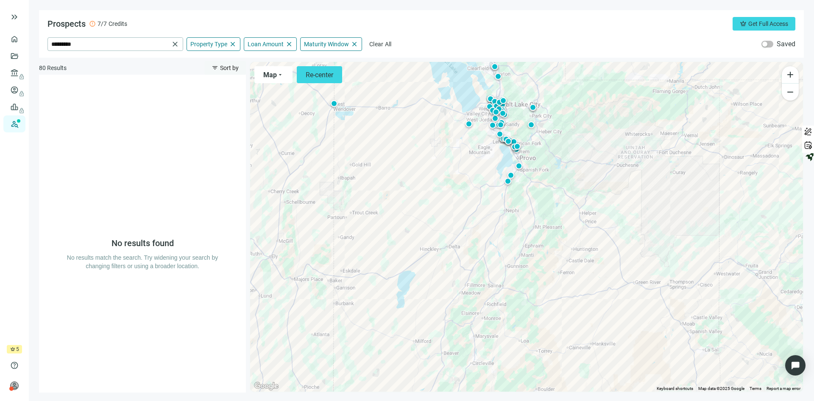
click at [225, 68] on span "Sort by" at bounding box center [229, 67] width 19 height 7
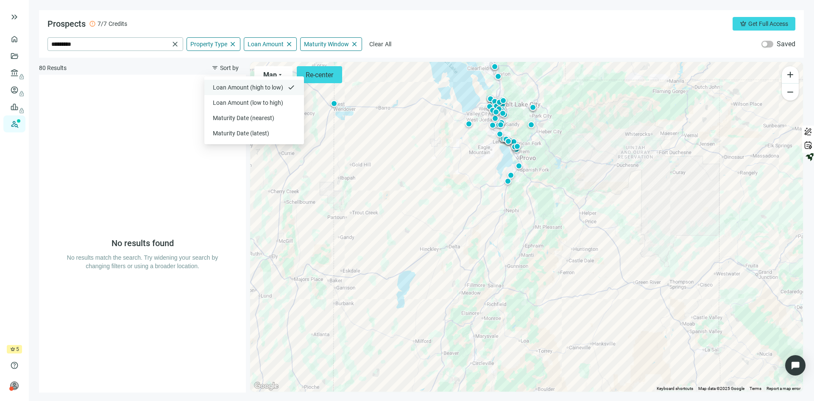
click at [236, 87] on span "Loan Amount (high to low)" at bounding box center [249, 87] width 72 height 8
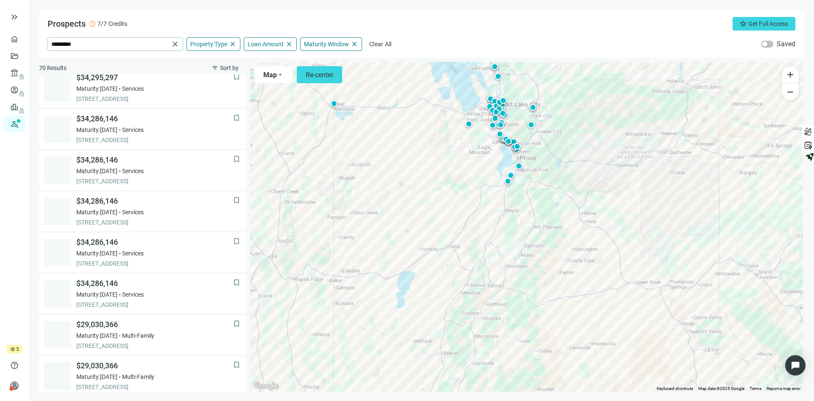
scroll to position [529, 0]
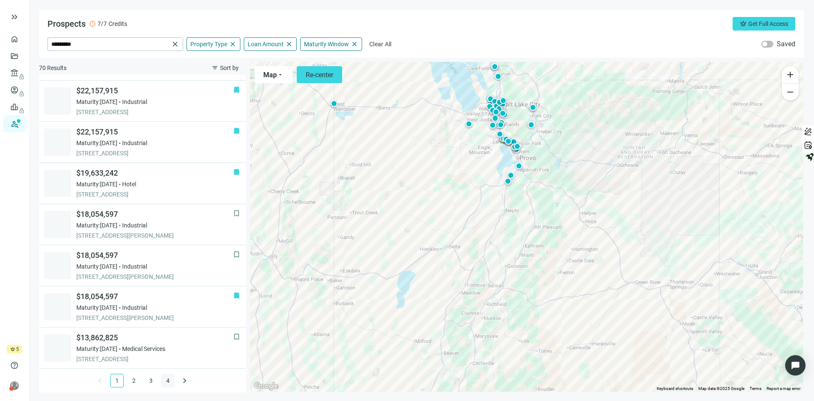
click at [164, 378] on link "4" at bounding box center [168, 380] width 13 height 13
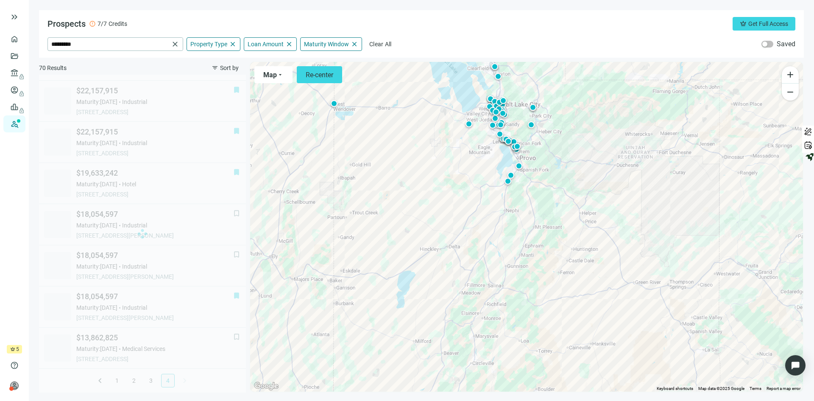
scroll to position [117, 0]
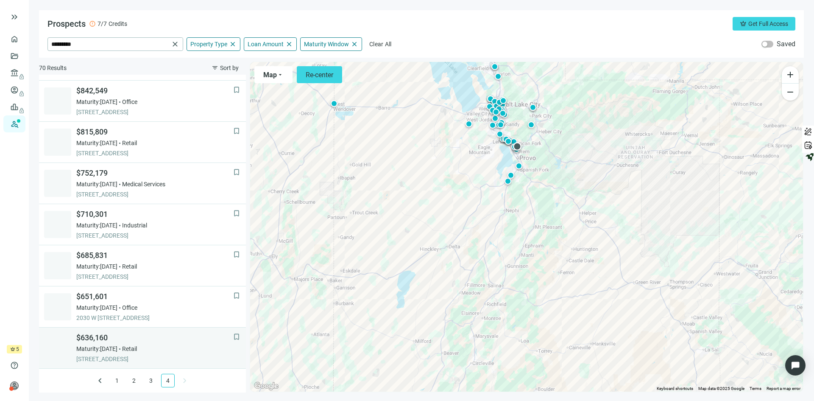
click at [168, 348] on div "Maturity: 07.24.2026 Retail" at bounding box center [154, 348] width 157 height 8
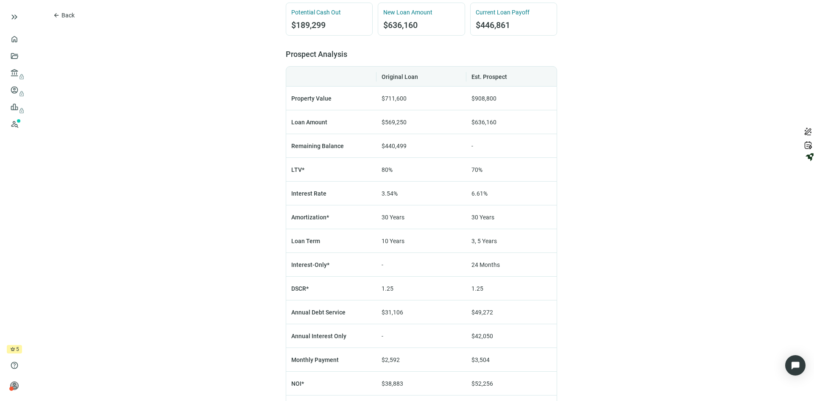
scroll to position [467, 0]
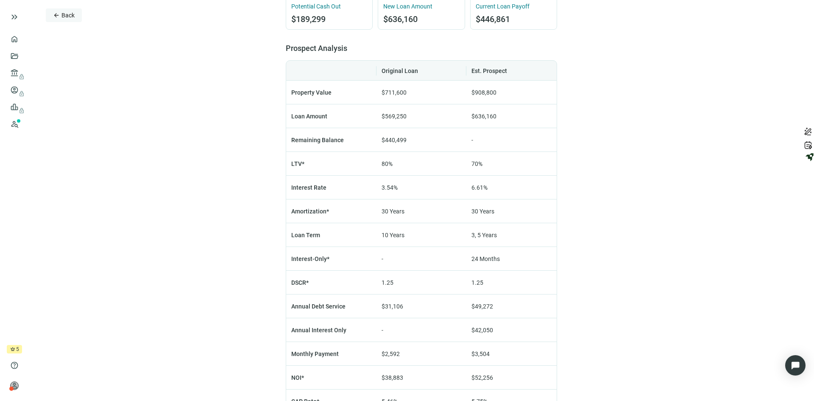
click at [69, 11] on button "arrow_back Back" at bounding box center [64, 15] width 36 height 14
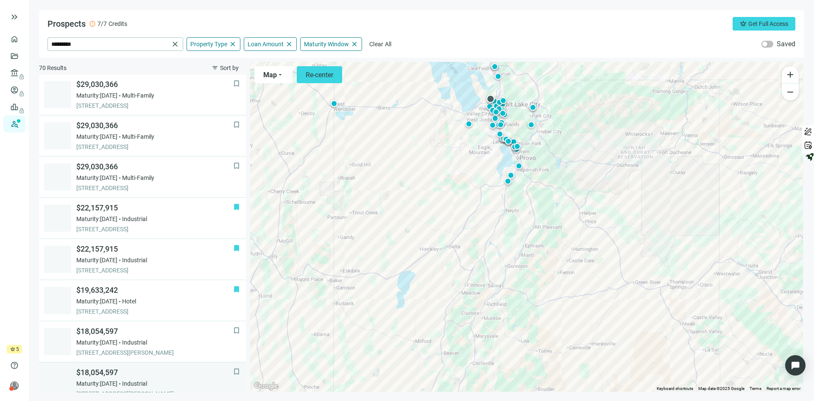
scroll to position [529, 0]
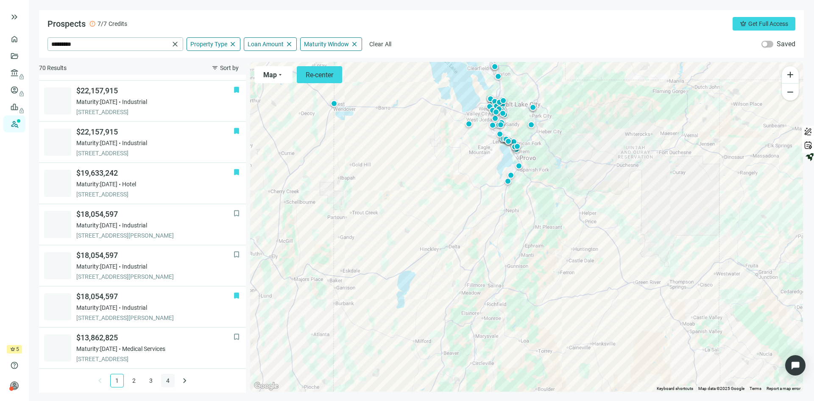
click at [162, 380] on link "4" at bounding box center [168, 380] width 13 height 13
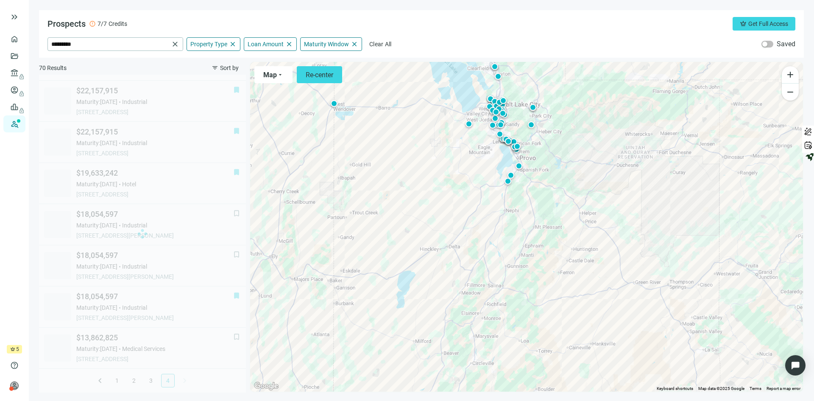
scroll to position [117, 0]
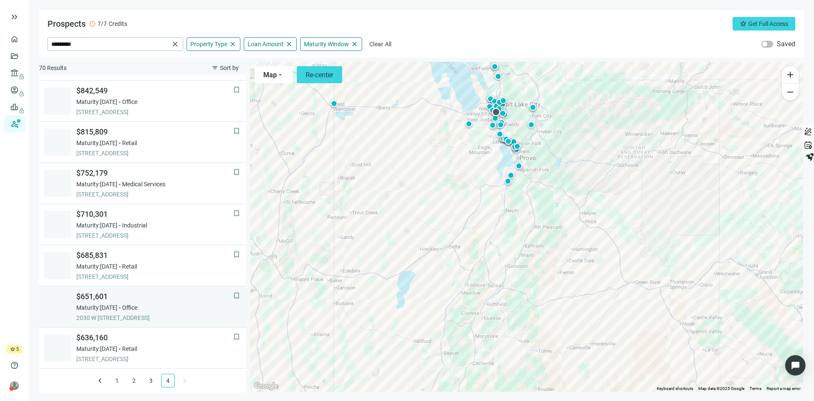
click at [167, 307] on div "Maturity: [DATE] Office" at bounding box center [154, 307] width 157 height 8
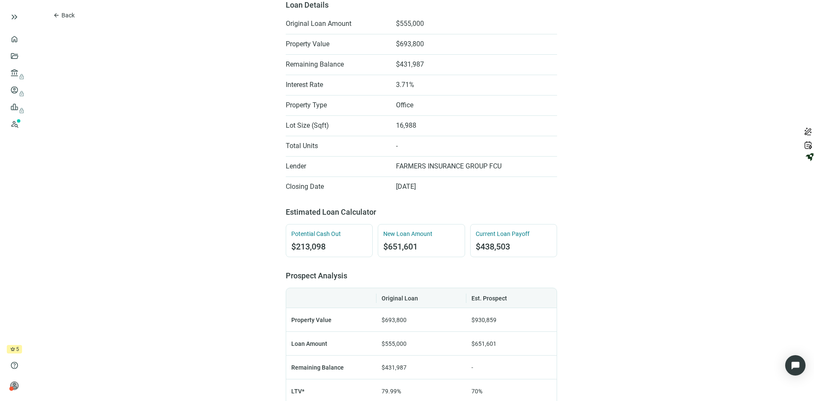
scroll to position [255, 0]
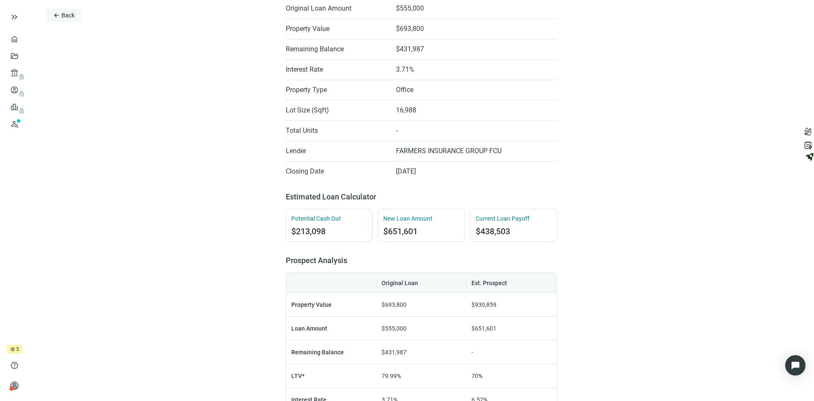
click at [59, 17] on span "arrow_back" at bounding box center [56, 15] width 7 height 7
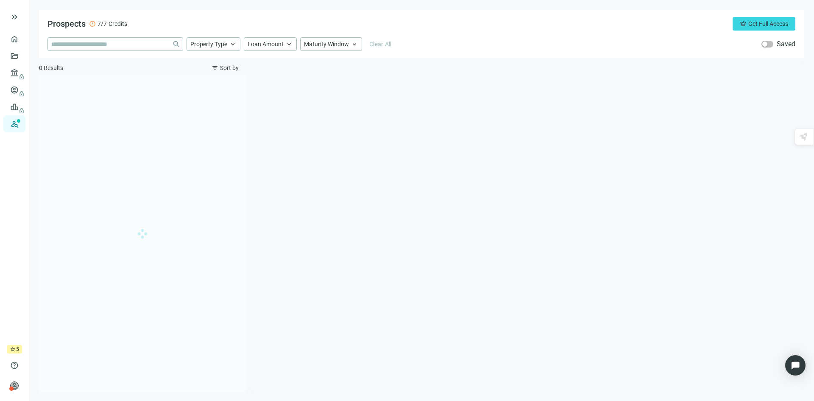
type input "*********"
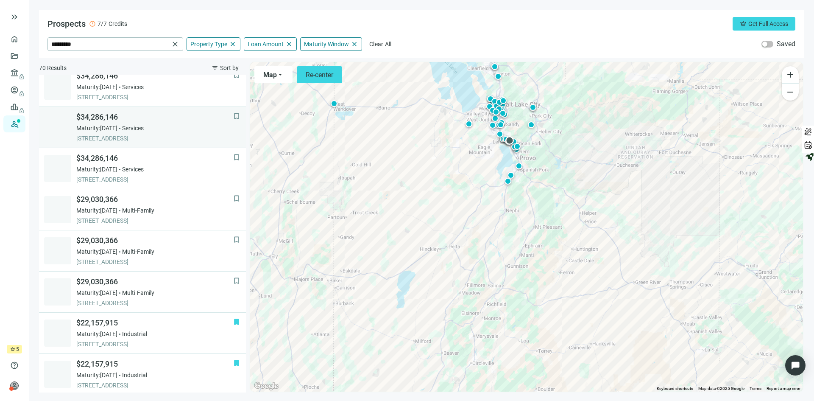
scroll to position [529, 0]
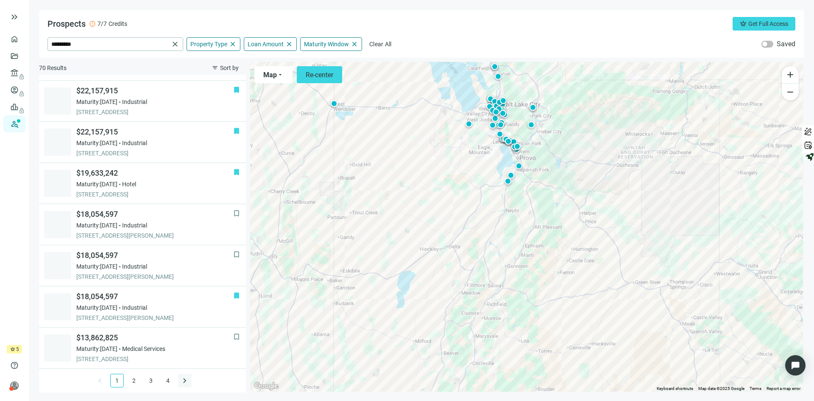
click at [181, 380] on span "keyboard_arrow_right" at bounding box center [185, 380] width 10 height 10
click at [165, 379] on link "4" at bounding box center [168, 380] width 13 height 13
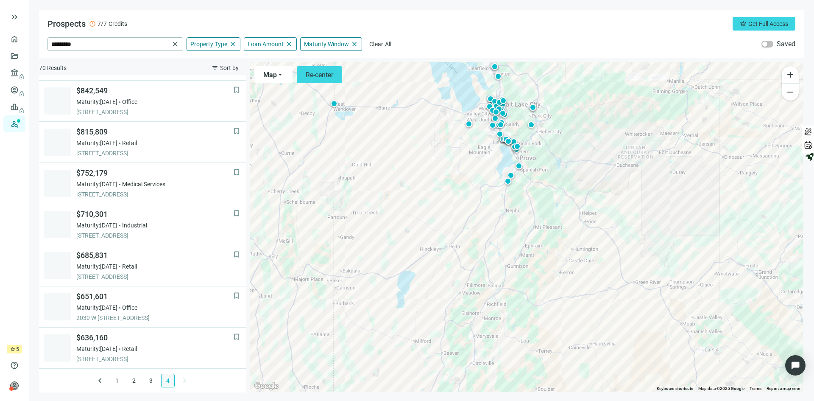
scroll to position [117, 0]
